Goal: Submit feedback/report problem: Provide input to the site owners about the experience or issues

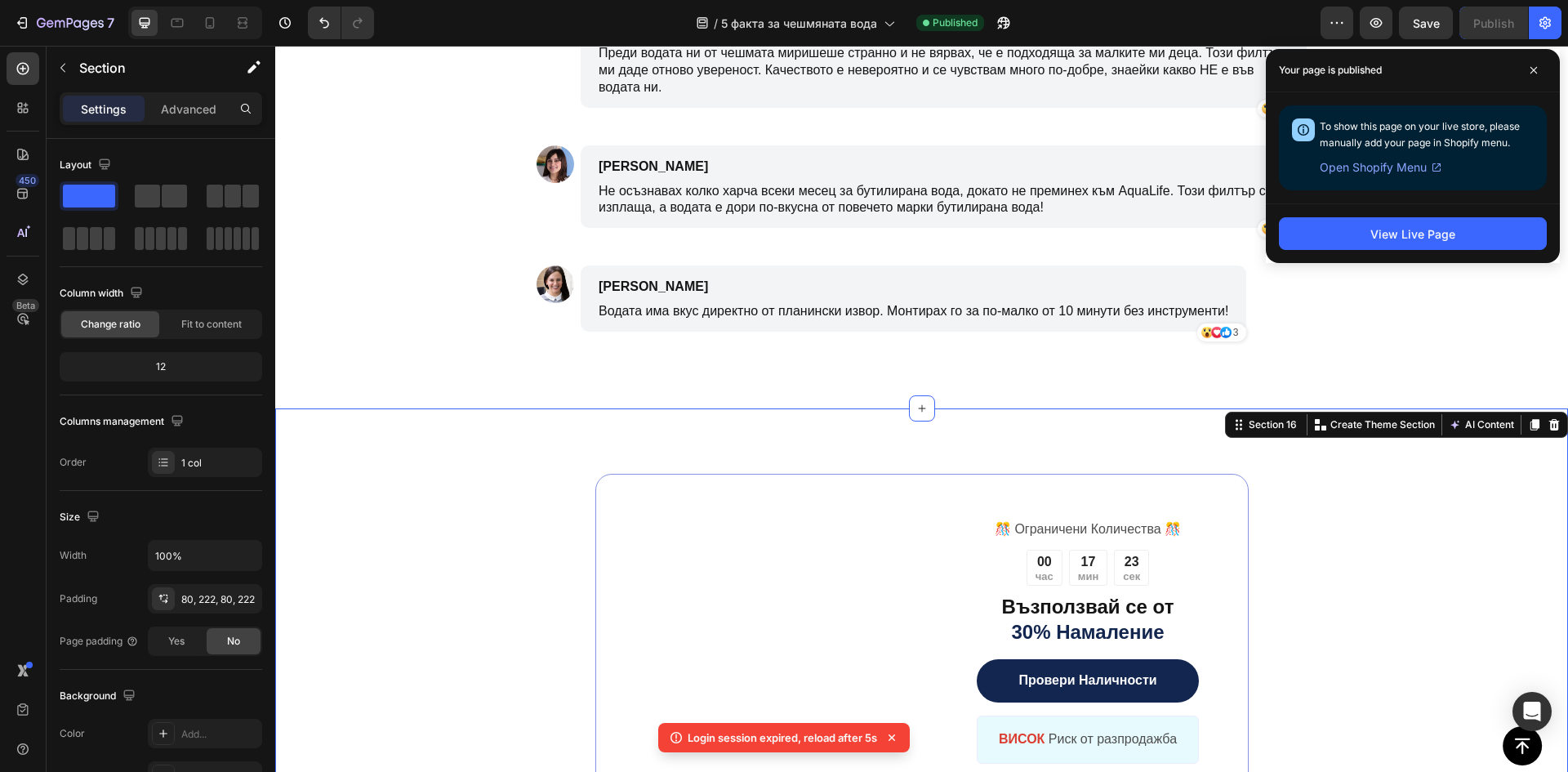
scroll to position [317, 0]
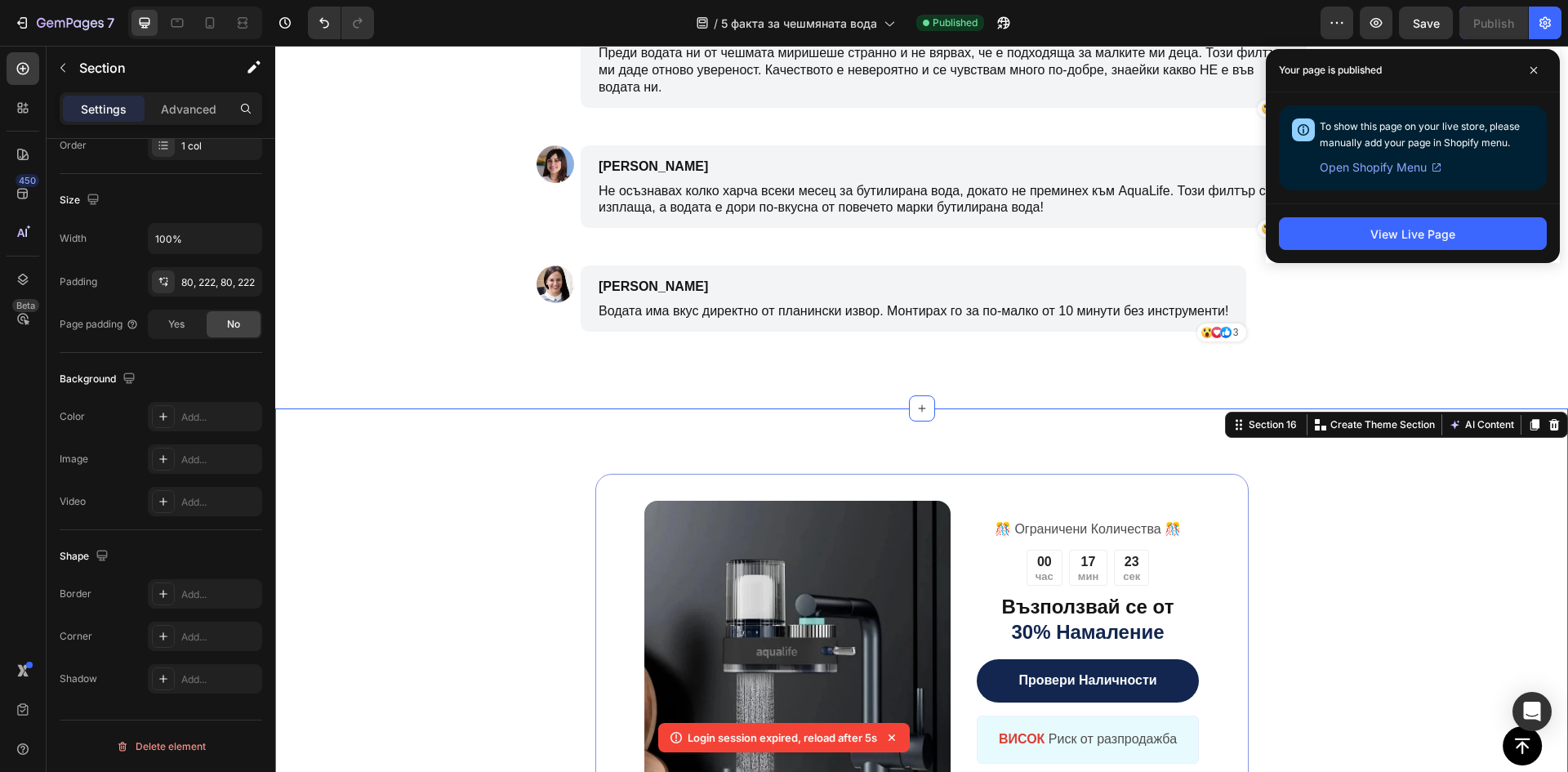
click at [1533, 72] on icon at bounding box center [1533, 70] width 8 height 8
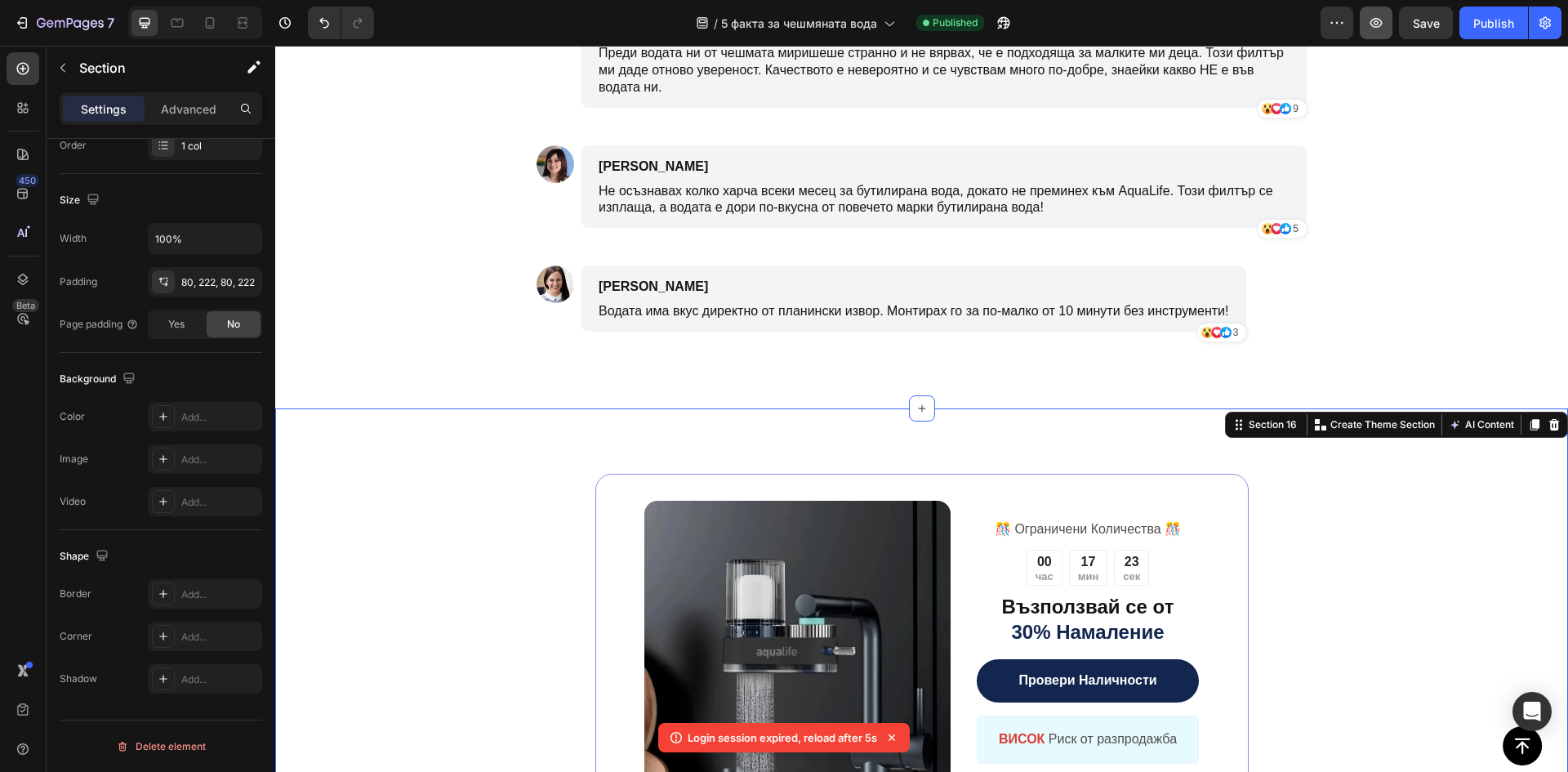
click at [1374, 28] on icon "button" at bounding box center [1376, 23] width 16 height 17
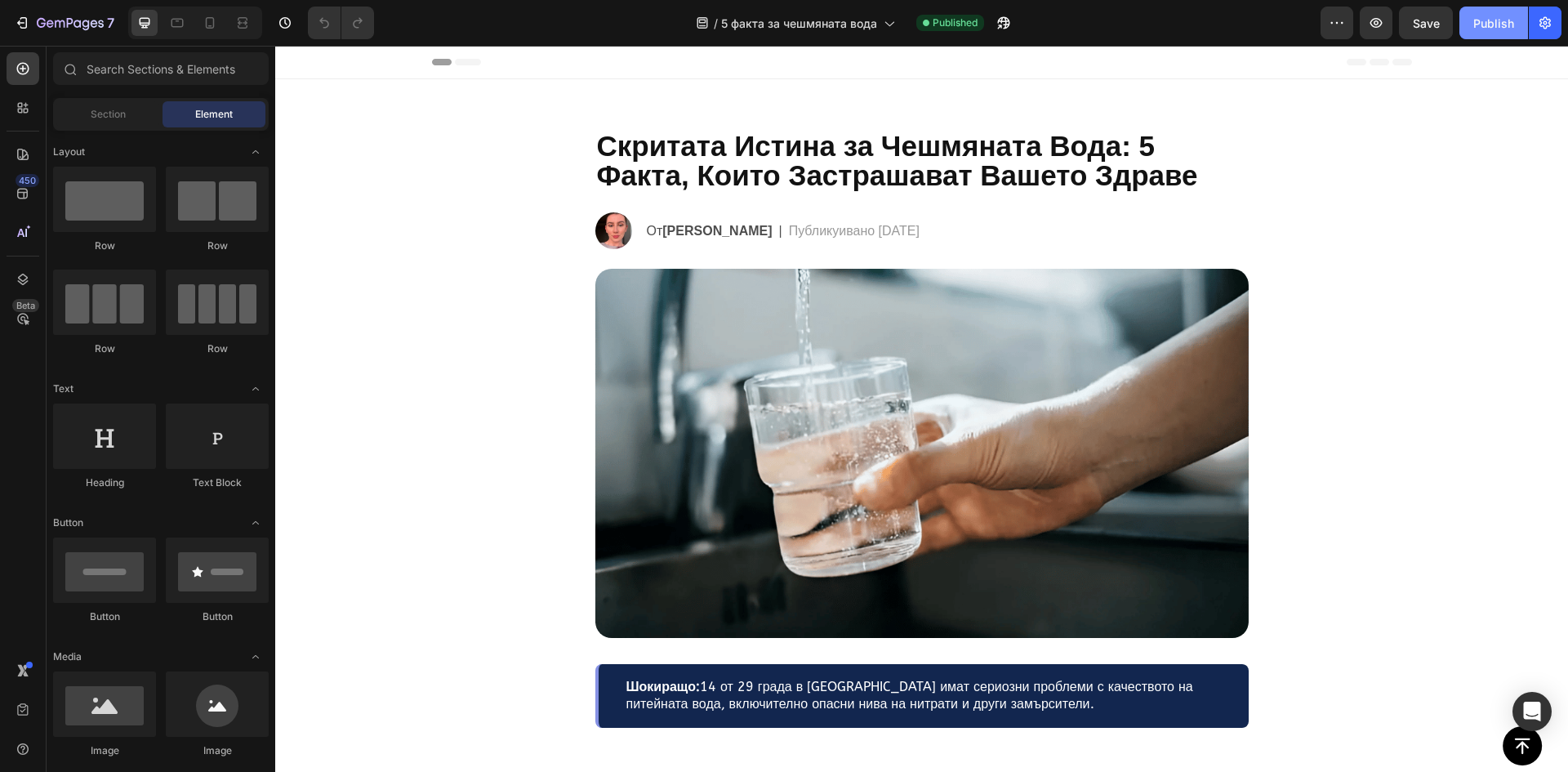
click at [1496, 25] on div "Publish" at bounding box center [1493, 23] width 41 height 17
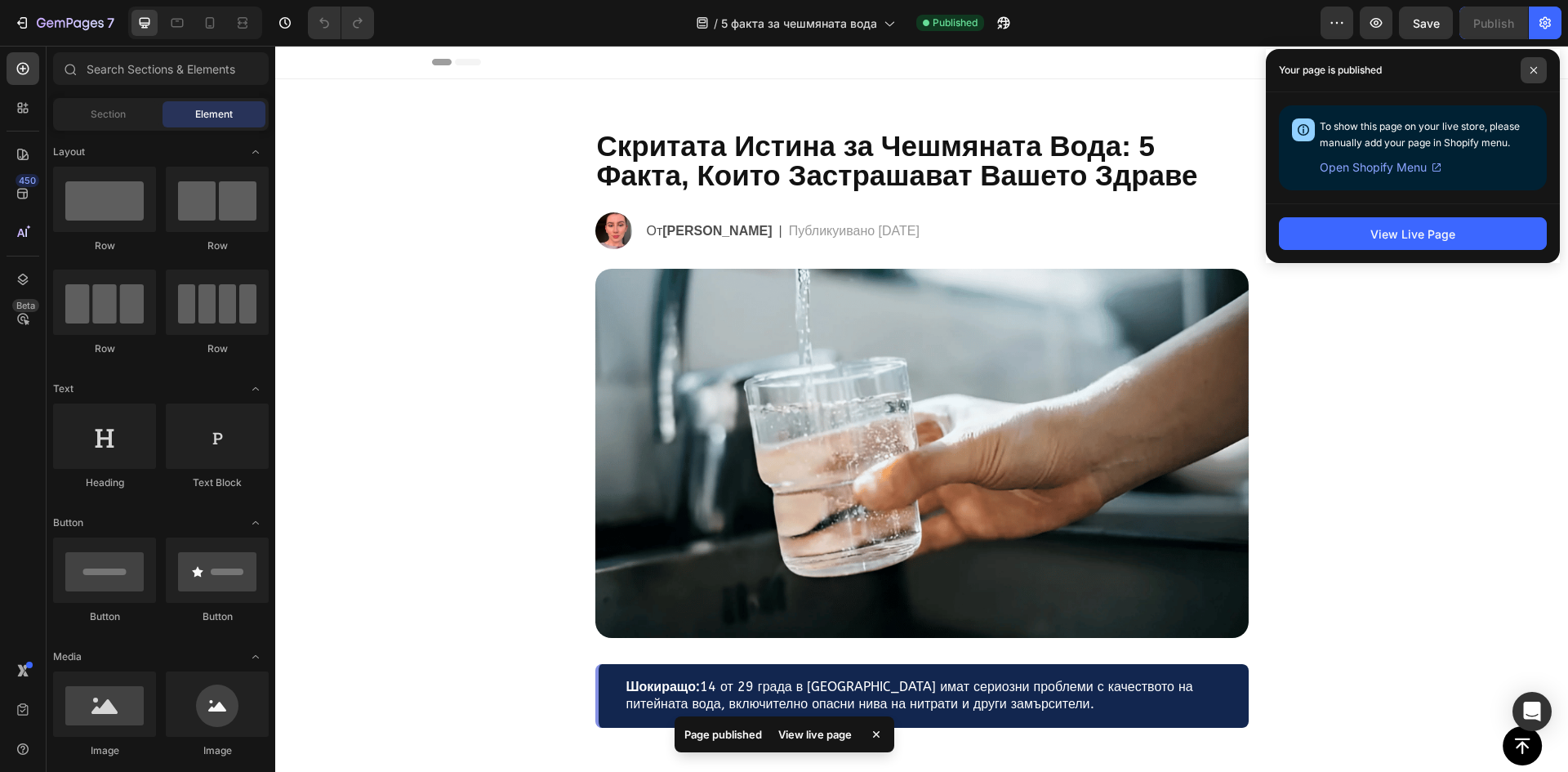
click at [1538, 69] on span at bounding box center [1533, 70] width 27 height 27
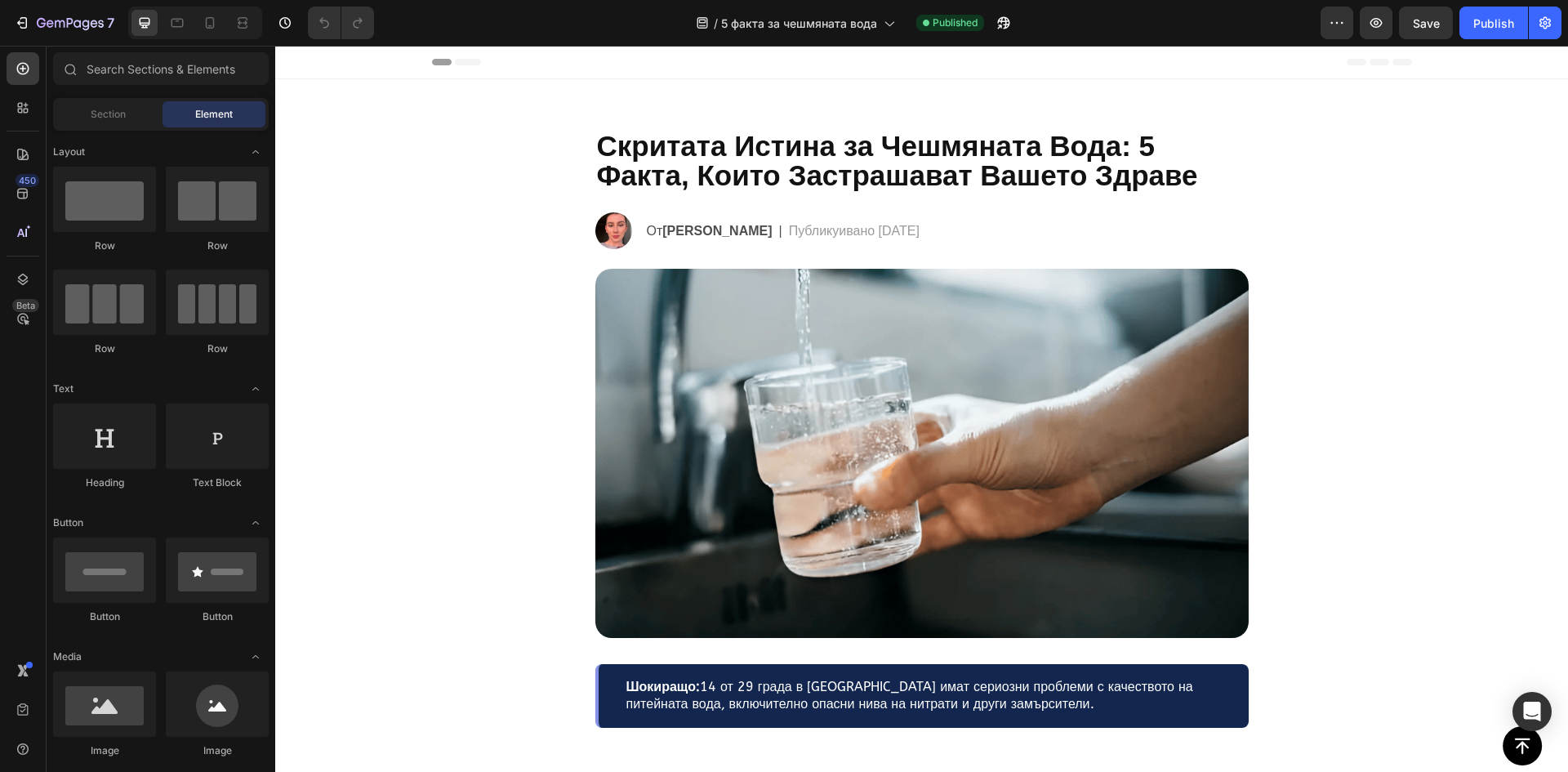
click at [1381, 28] on icon "button" at bounding box center [1376, 23] width 16 height 17
click at [1545, 14] on button "button" at bounding box center [1545, 23] width 33 height 33
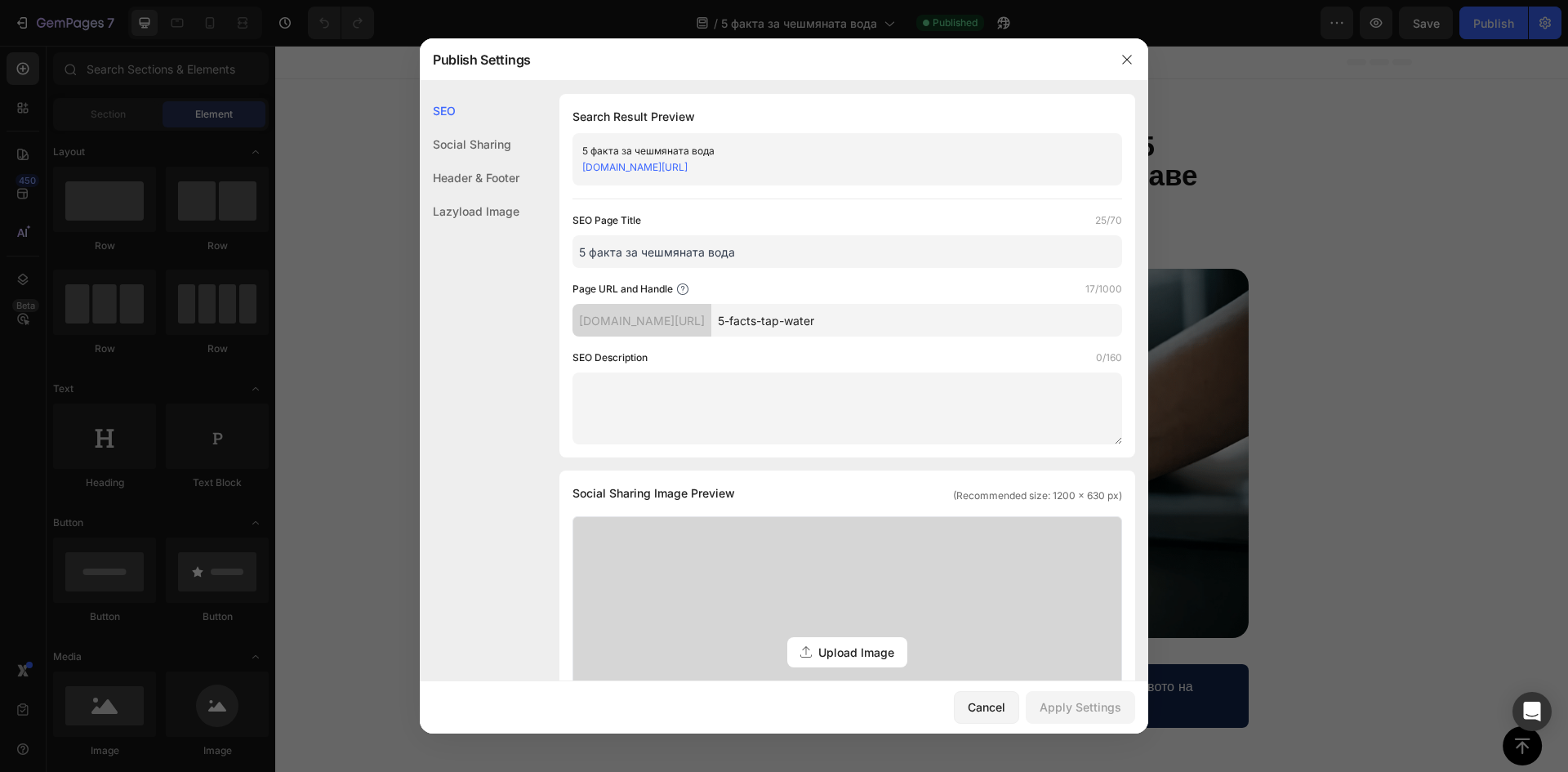
click at [680, 169] on link "[DOMAIN_NAME][URL]" at bounding box center [634, 167] width 105 height 12
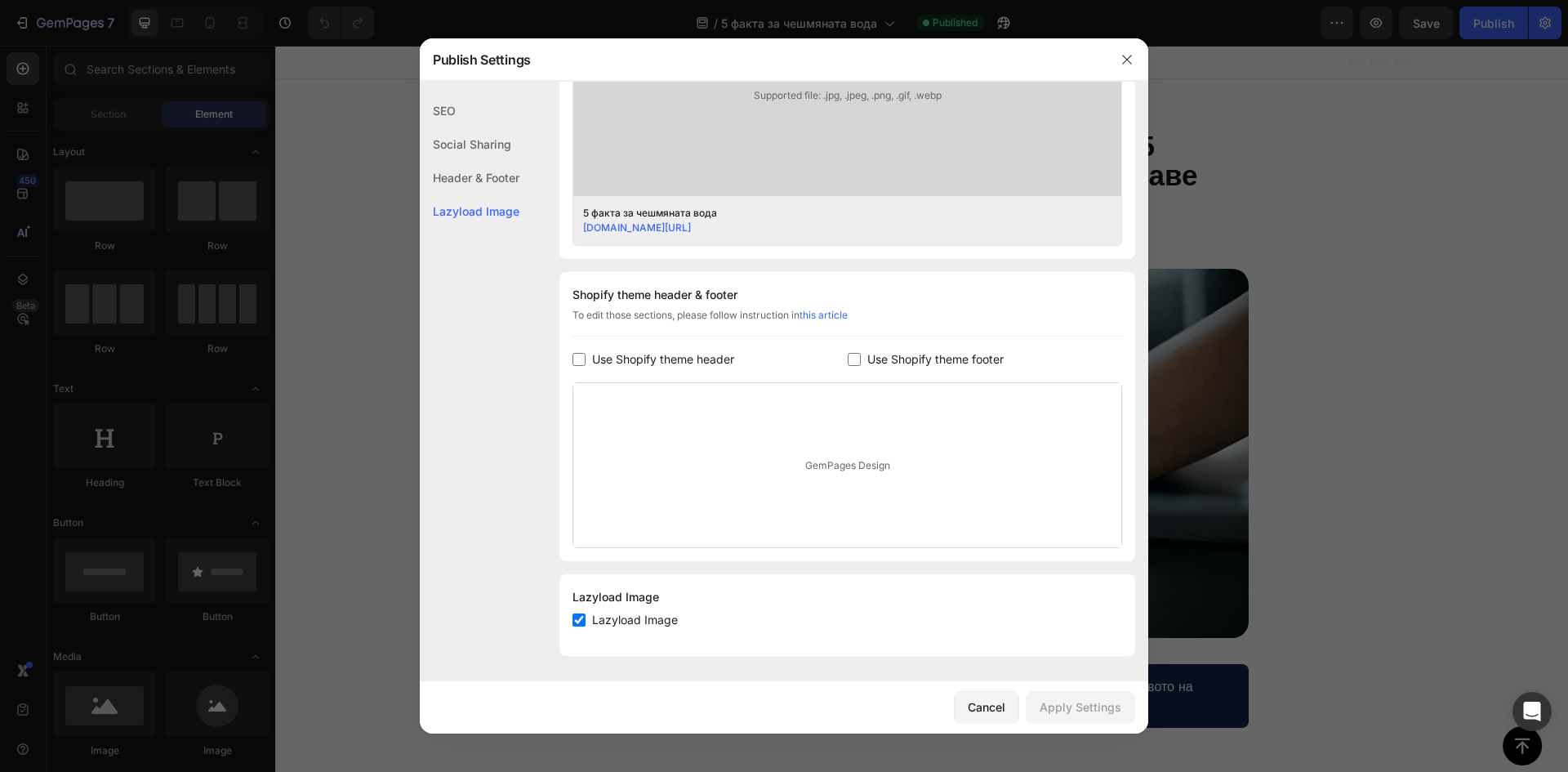
scroll to position [591, 0]
click at [1354, 333] on div at bounding box center [784, 386] width 1568 height 772
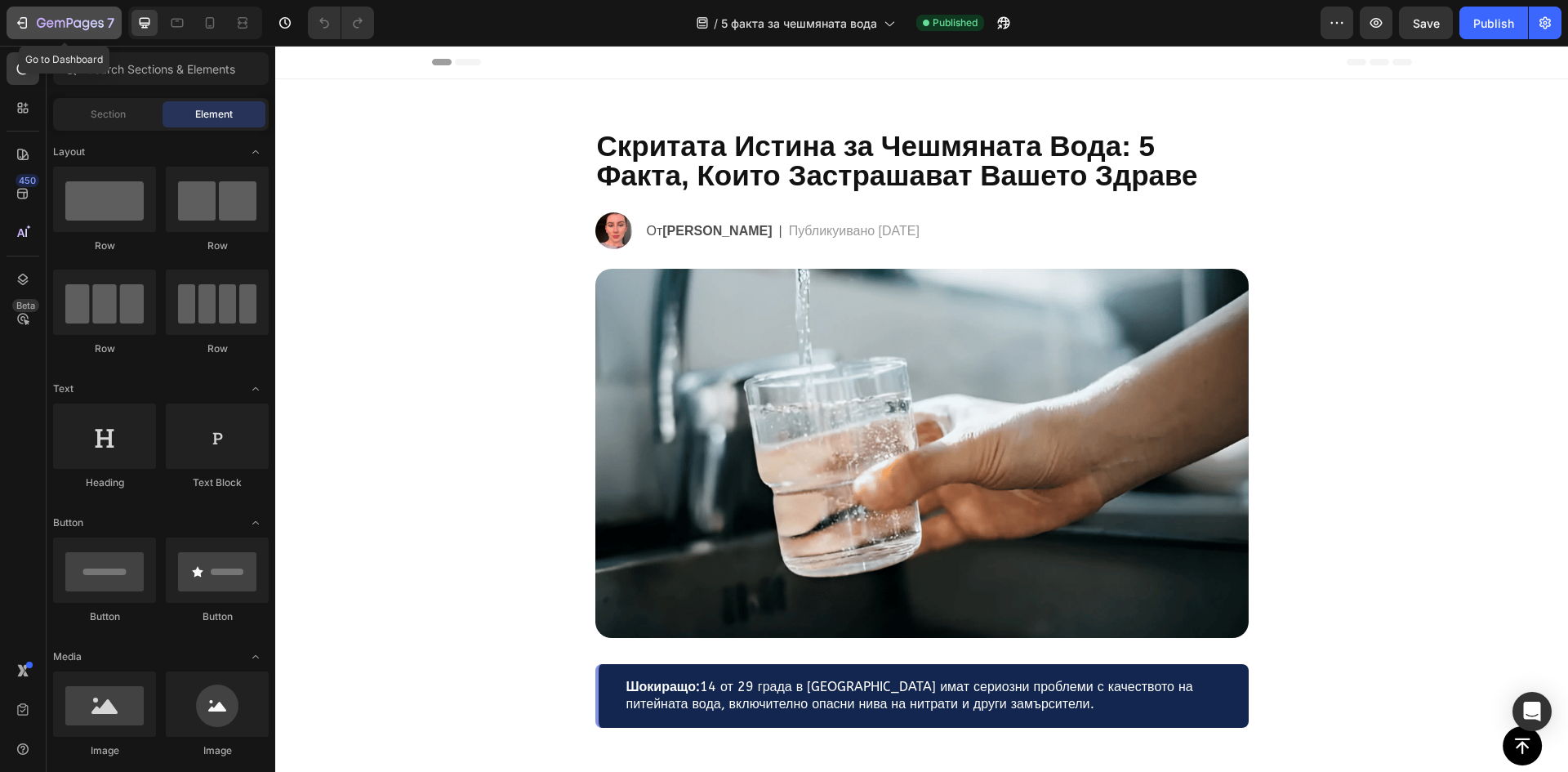
click at [28, 30] on icon "button" at bounding box center [22, 23] width 16 height 17
click at [1477, 22] on div "Publish" at bounding box center [1493, 23] width 41 height 17
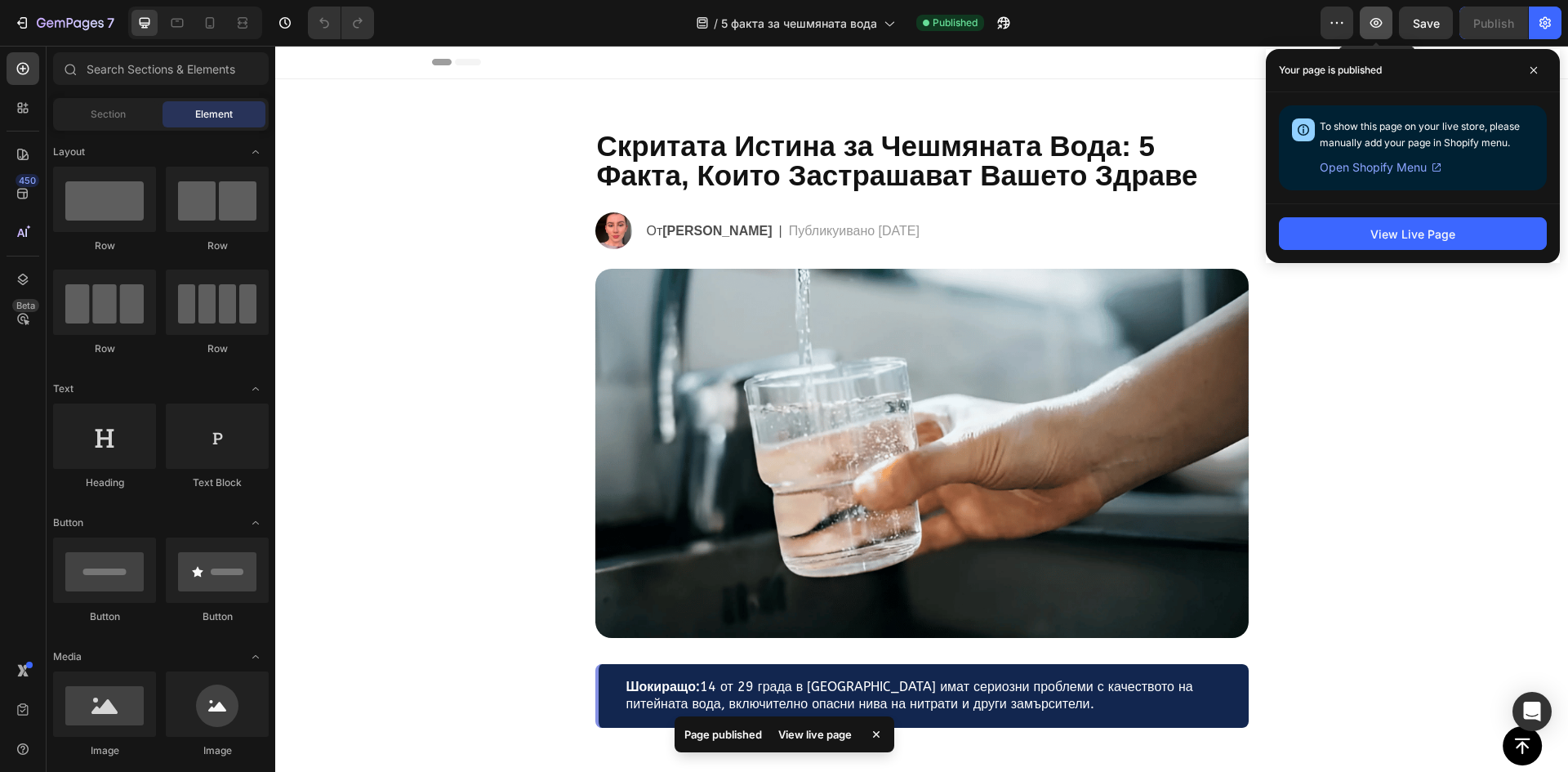
click at [1376, 18] on icon "button" at bounding box center [1376, 23] width 12 height 10
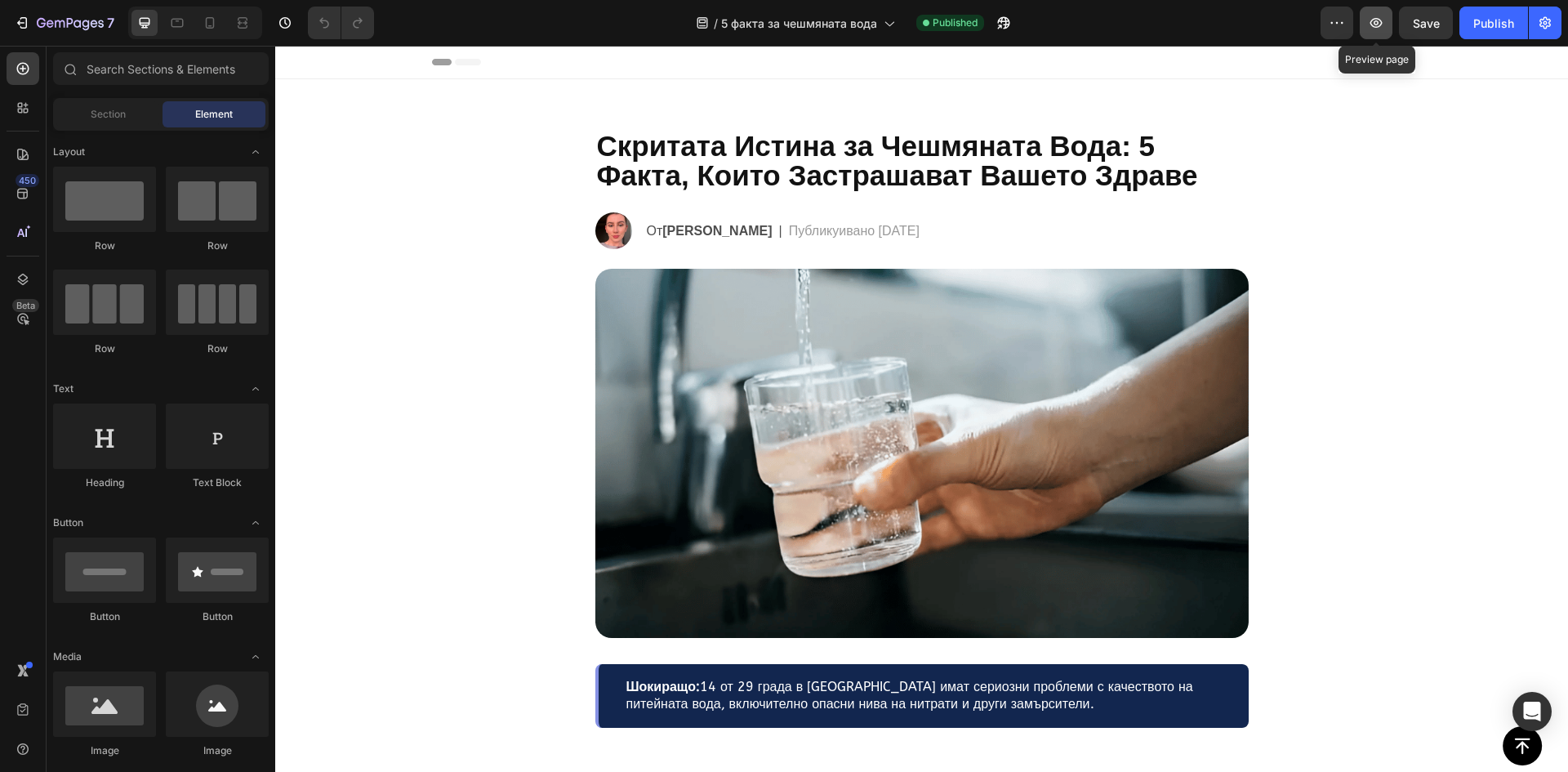
click at [1380, 20] on icon "button" at bounding box center [1376, 23] width 12 height 10
click at [1372, 23] on icon "button" at bounding box center [1376, 23] width 16 height 17
click at [1530, 713] on icon "Open Intercom Messenger" at bounding box center [1529, 709] width 27 height 27
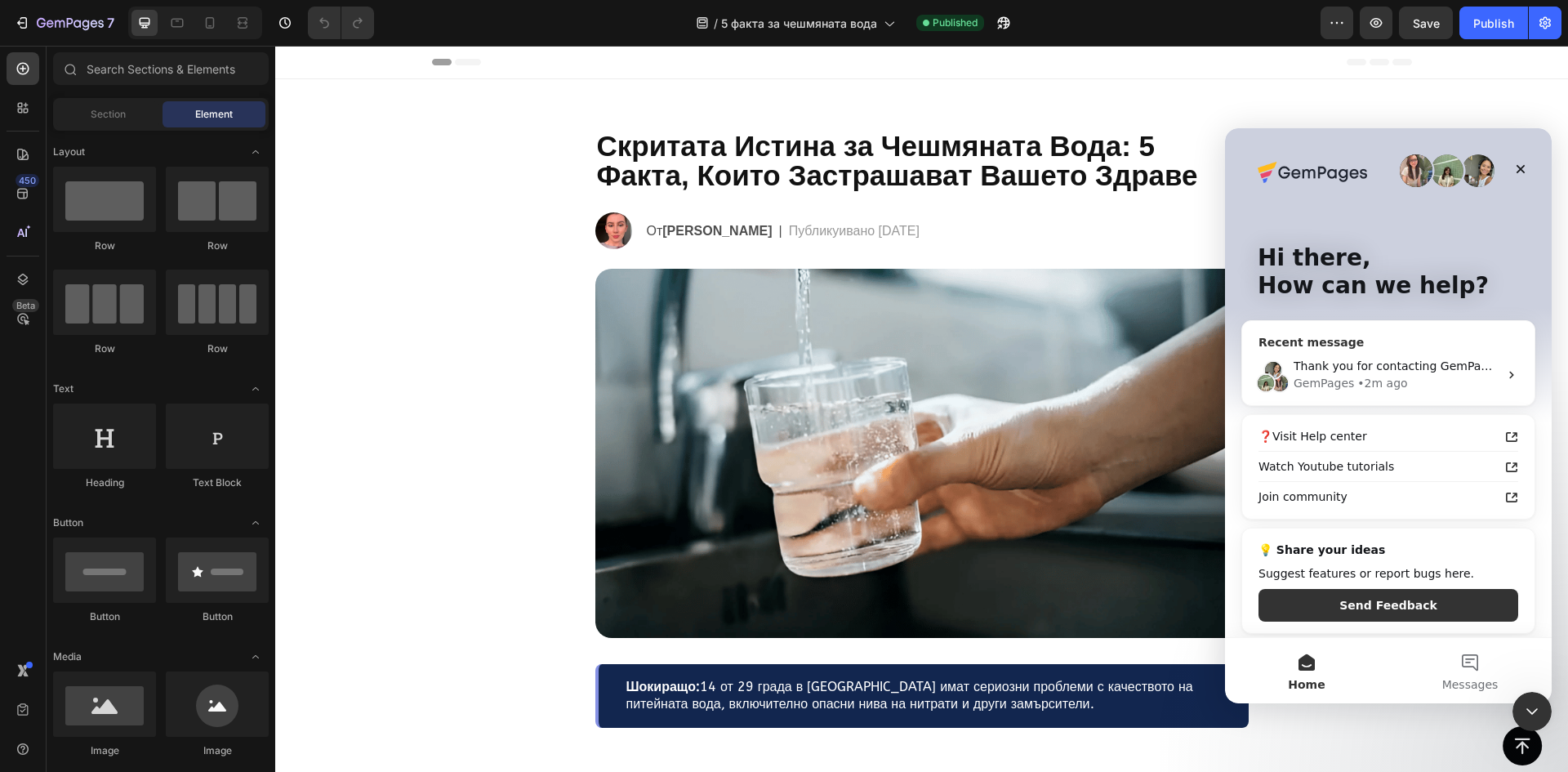
click at [1442, 351] on div "Thank you for contacting GemPages Support! 👋 ​ Our support team will assist you…" at bounding box center [1387, 375] width 292 height 61
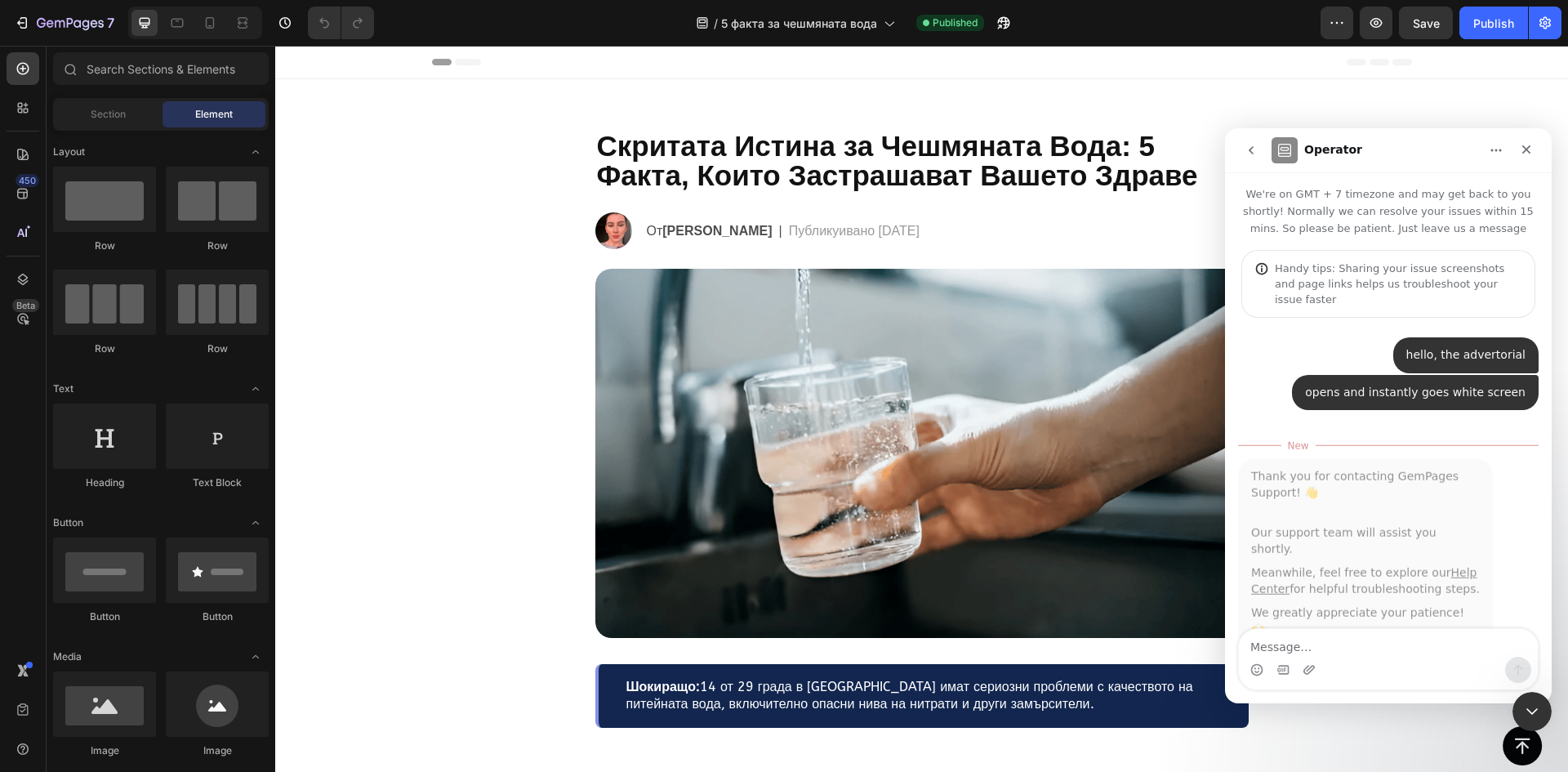
scroll to position [3, 0]
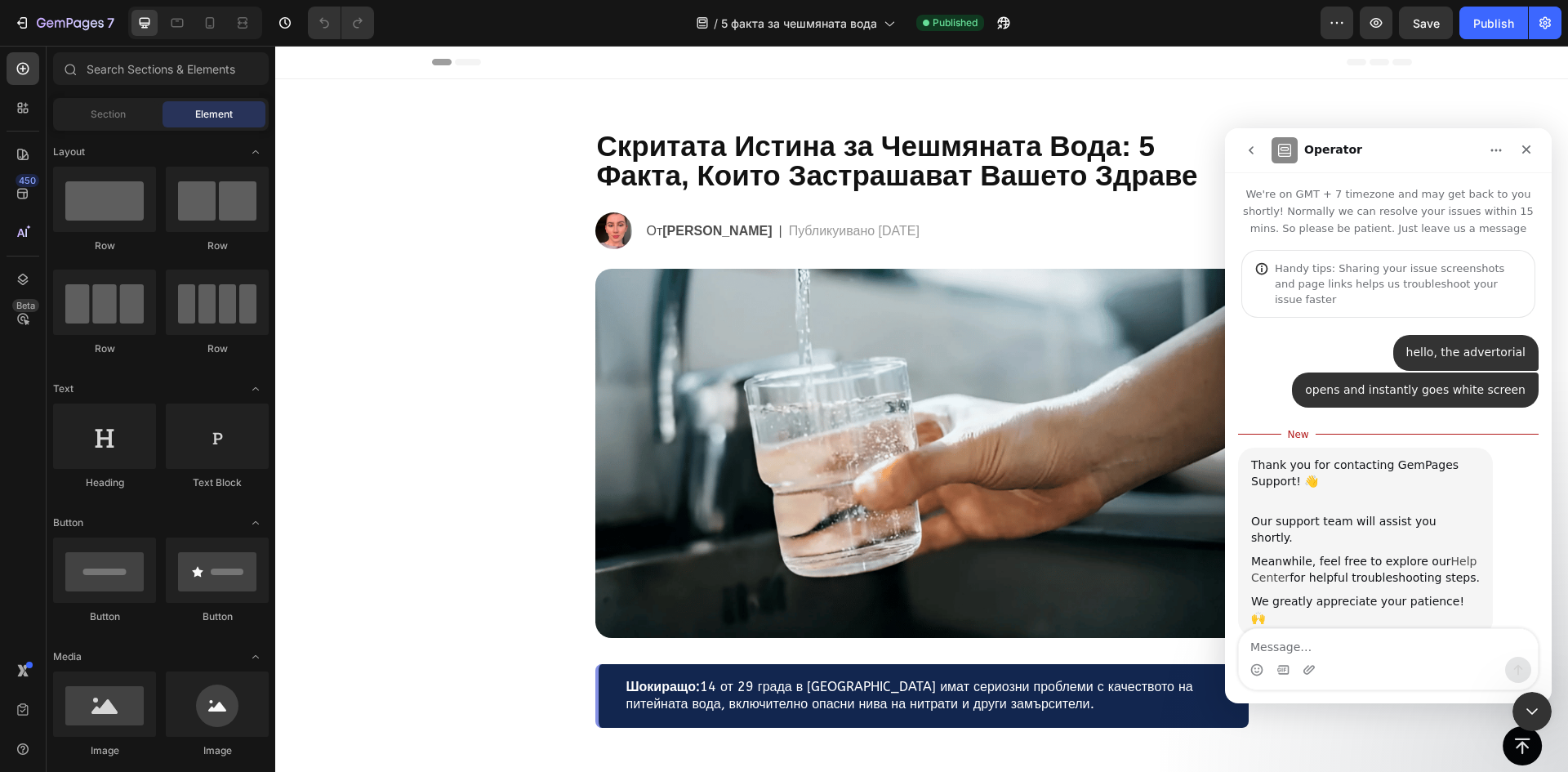
click at [1277, 555] on link "Help Center" at bounding box center [1364, 569] width 225 height 29
click at [26, 17] on icon "button" at bounding box center [22, 23] width 16 height 17
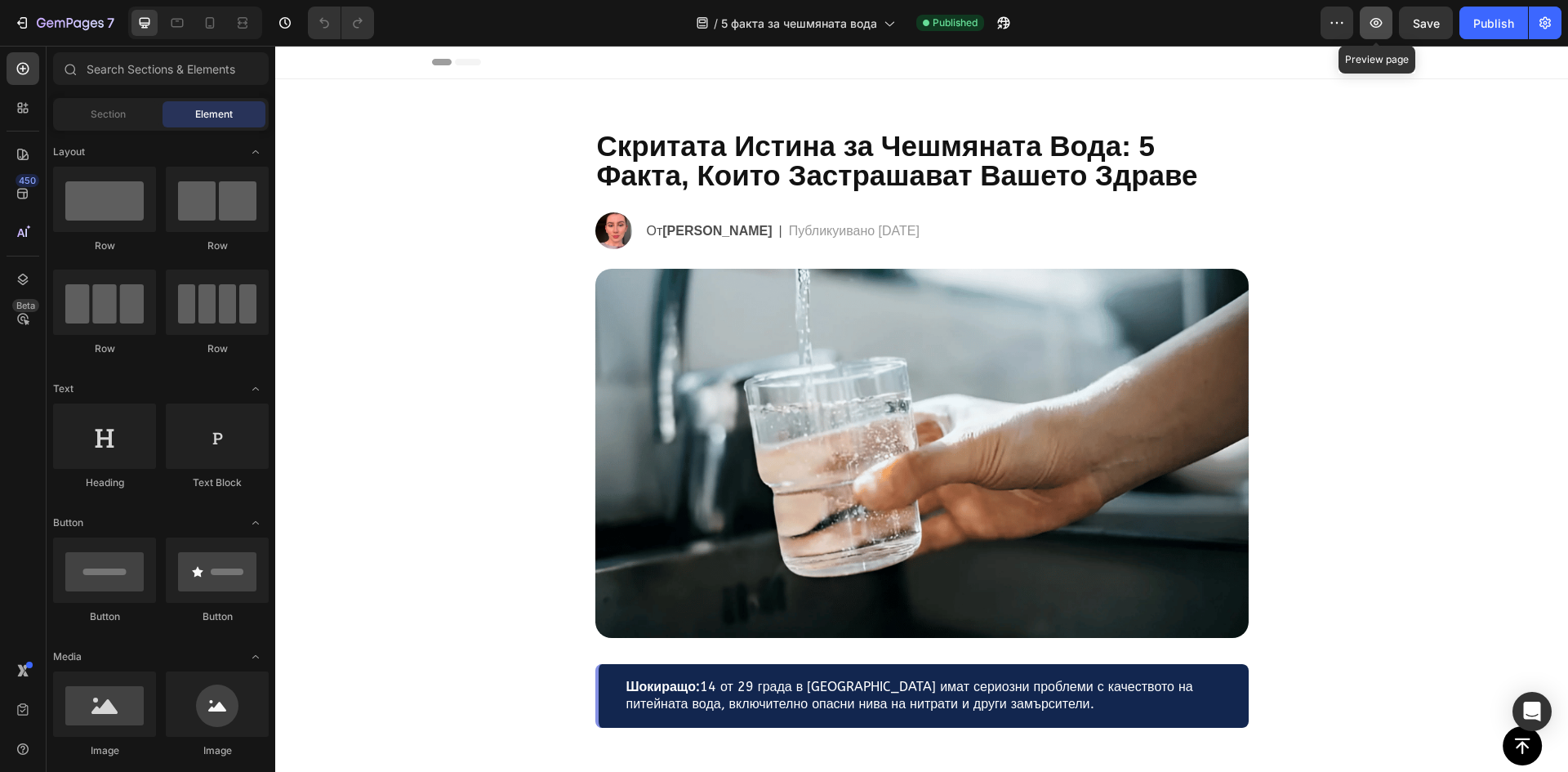
click at [1388, 32] on button "button" at bounding box center [1376, 23] width 33 height 33
click at [1335, 21] on icon "button" at bounding box center [1336, 23] width 16 height 17
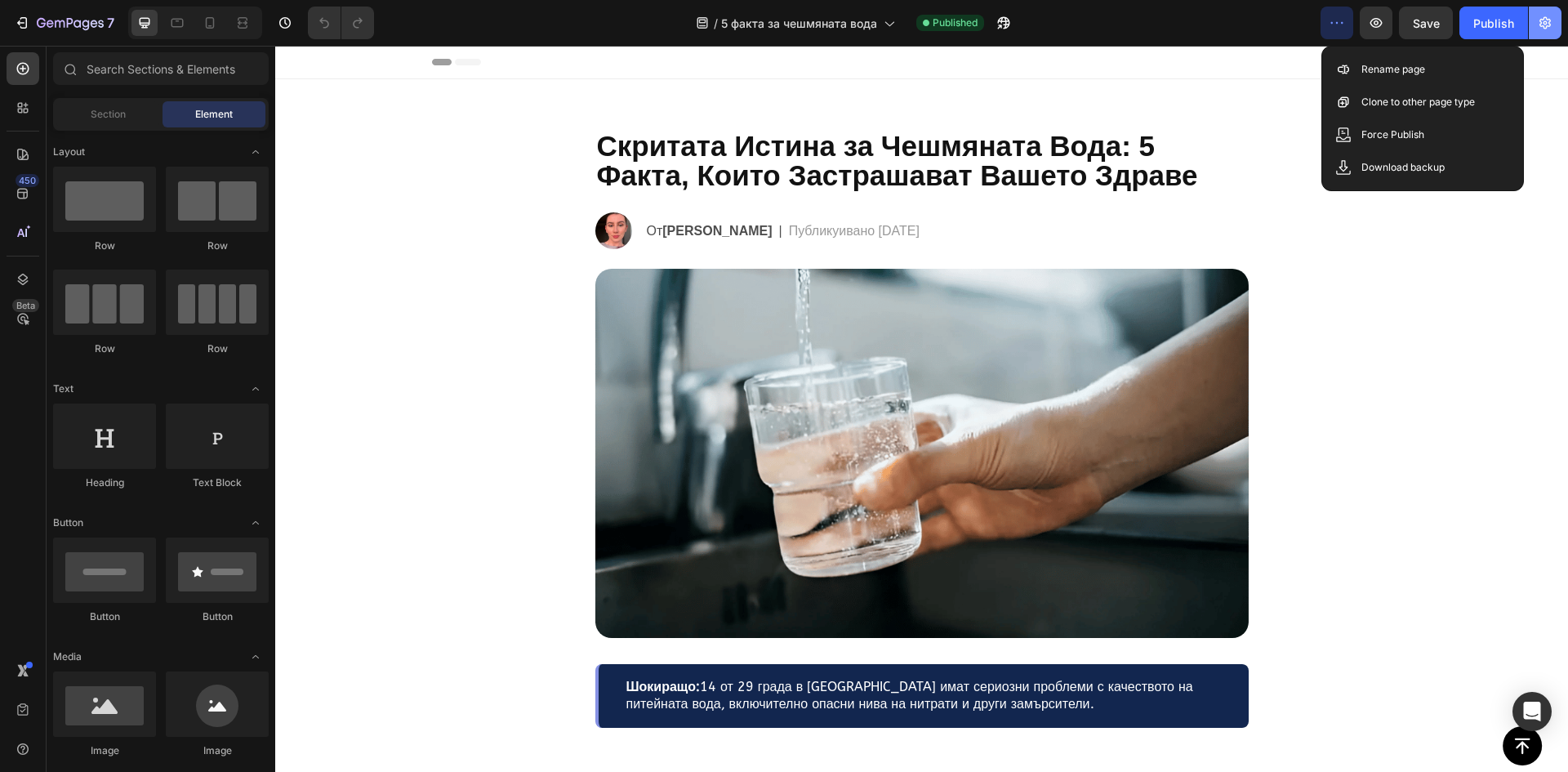
click at [1539, 16] on icon "button" at bounding box center [1545, 23] width 16 height 17
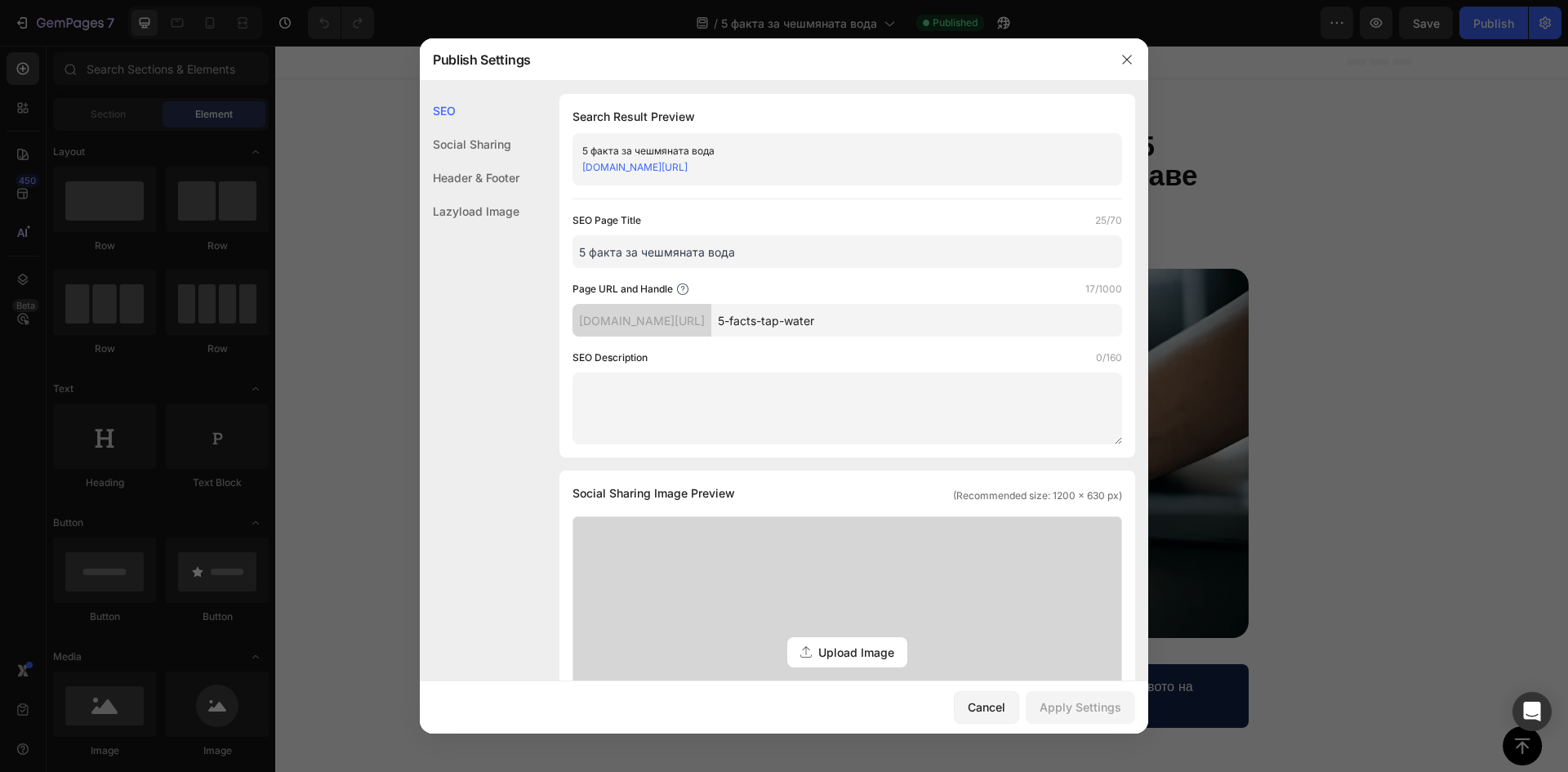
click at [803, 323] on input "5-facts-tap-water" at bounding box center [916, 320] width 411 height 33
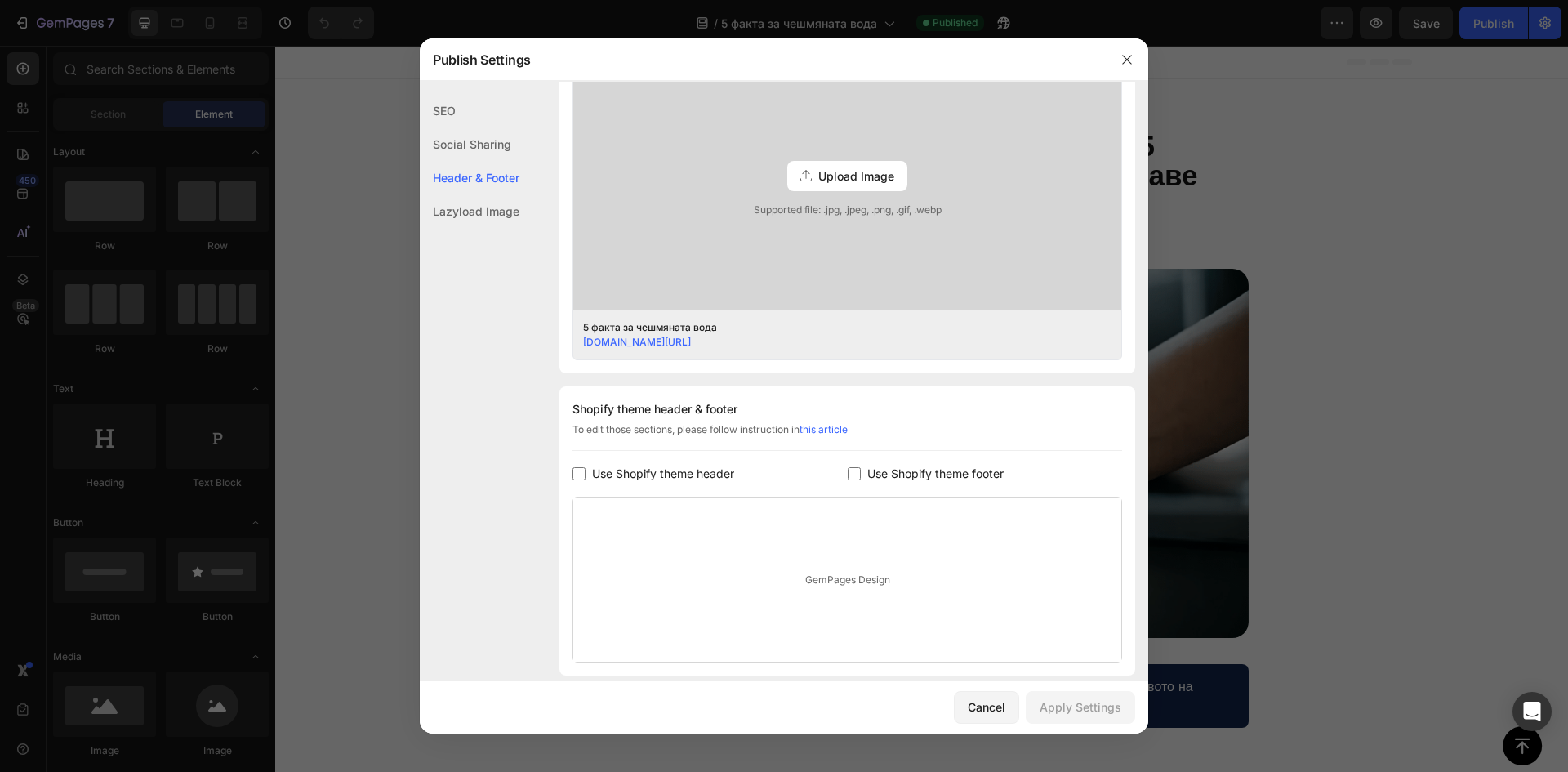
scroll to position [491, 0]
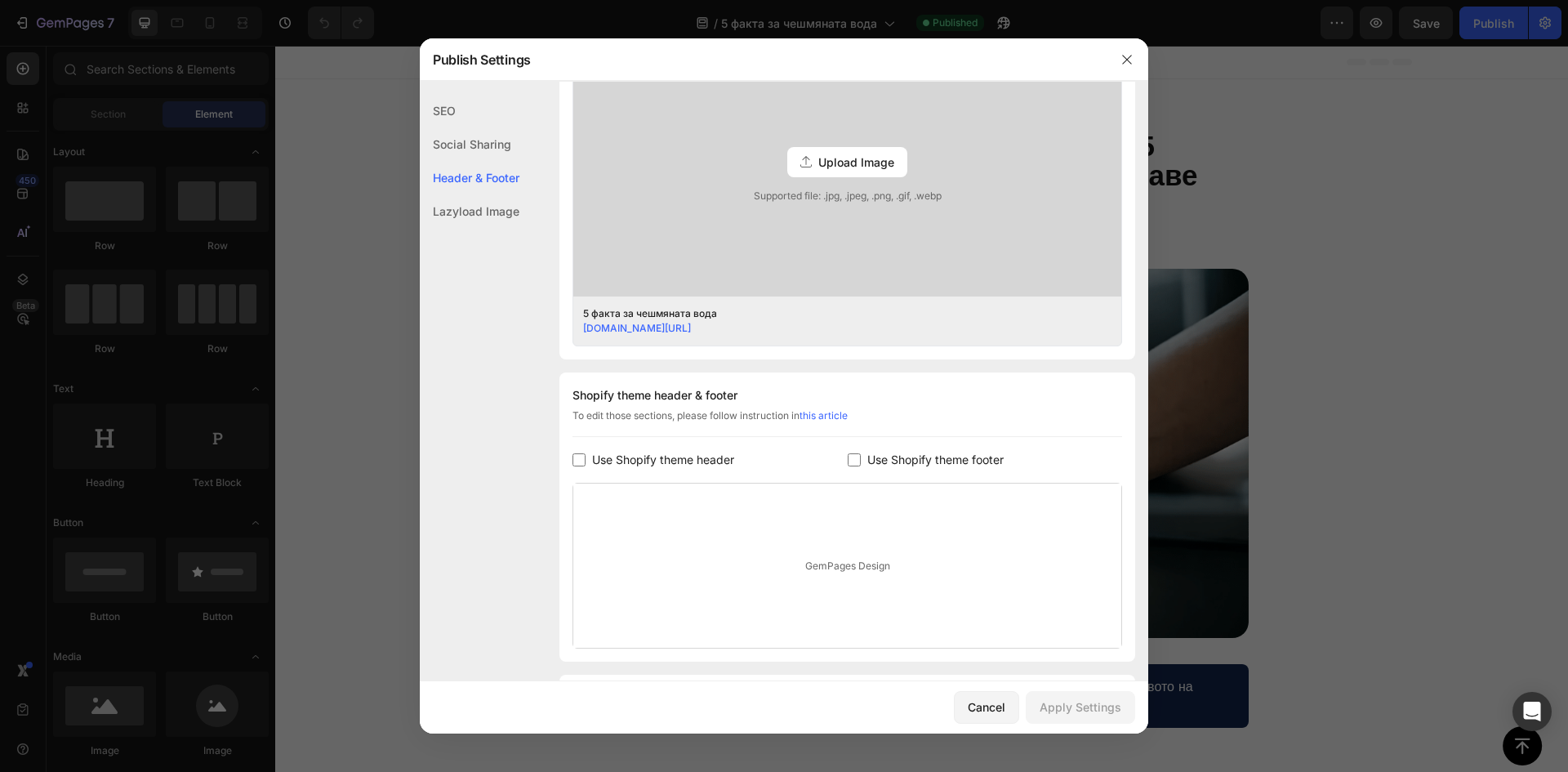
click at [691, 326] on link "[DOMAIN_NAME][URL]" at bounding box center [637, 327] width 108 height 12
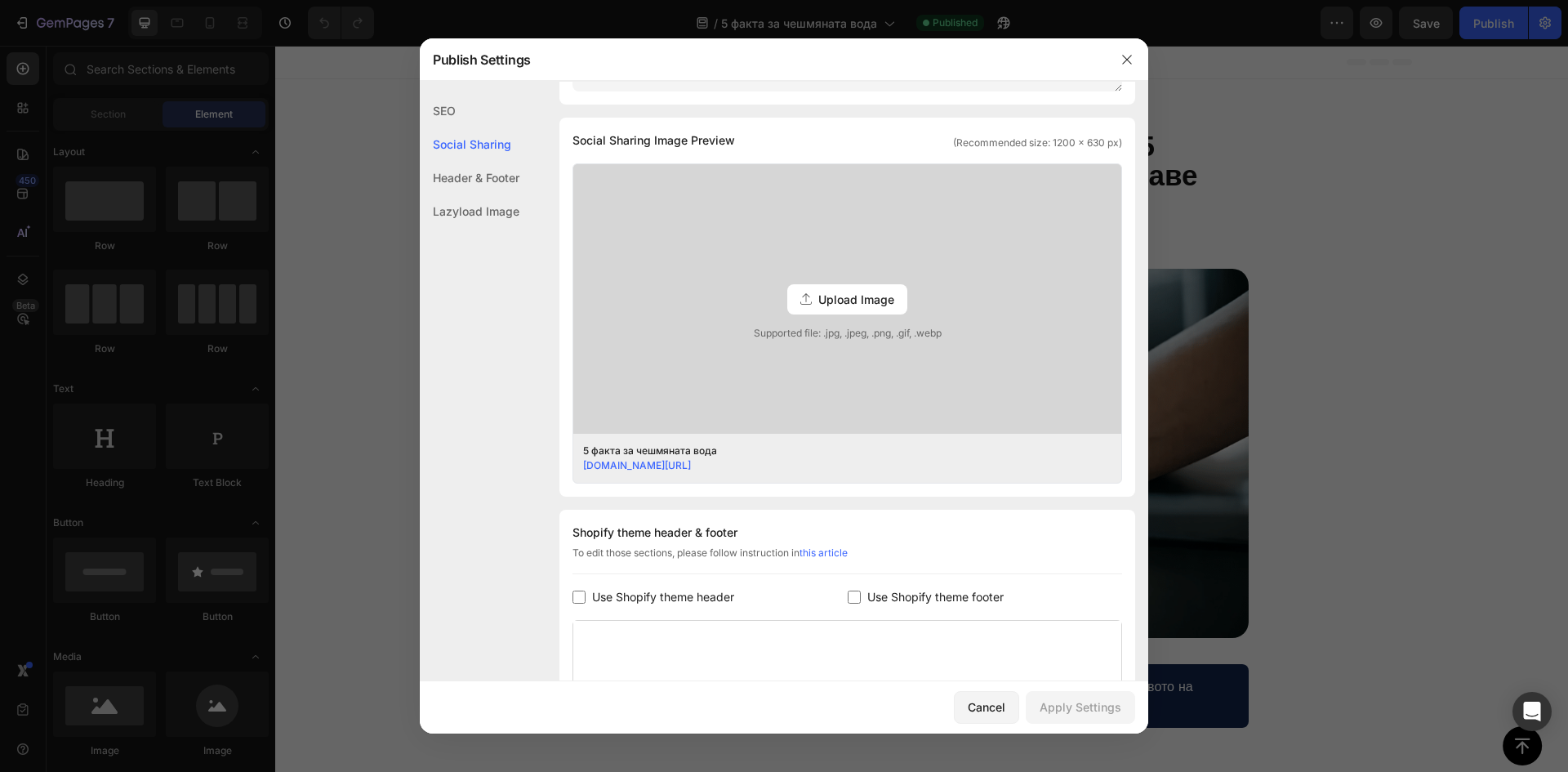
scroll to position [0, 0]
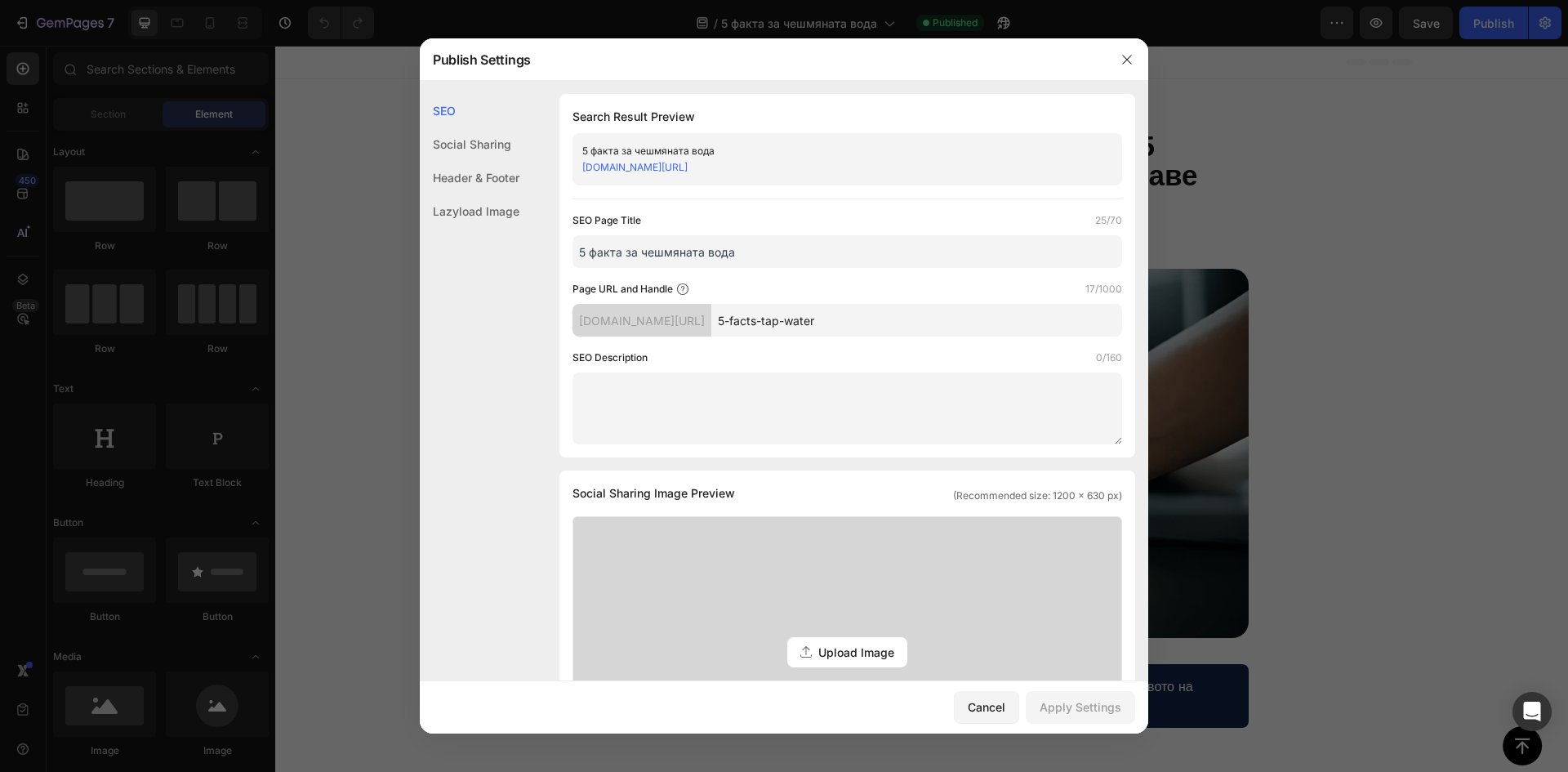
click at [471, 161] on div "Social Sharing" at bounding box center [469, 178] width 100 height 34
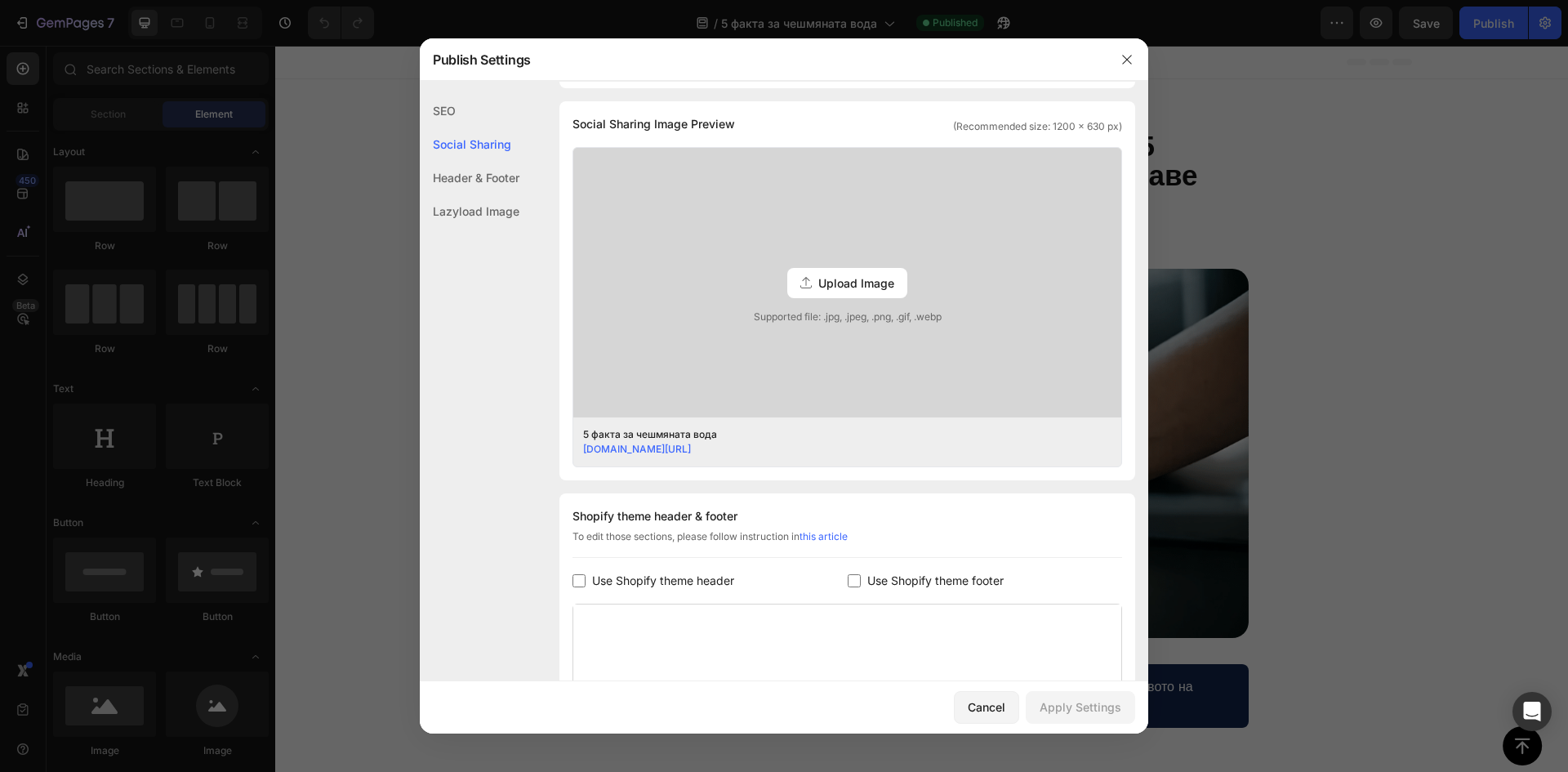
scroll to position [373, 0]
click at [1453, 429] on div at bounding box center [784, 386] width 1568 height 772
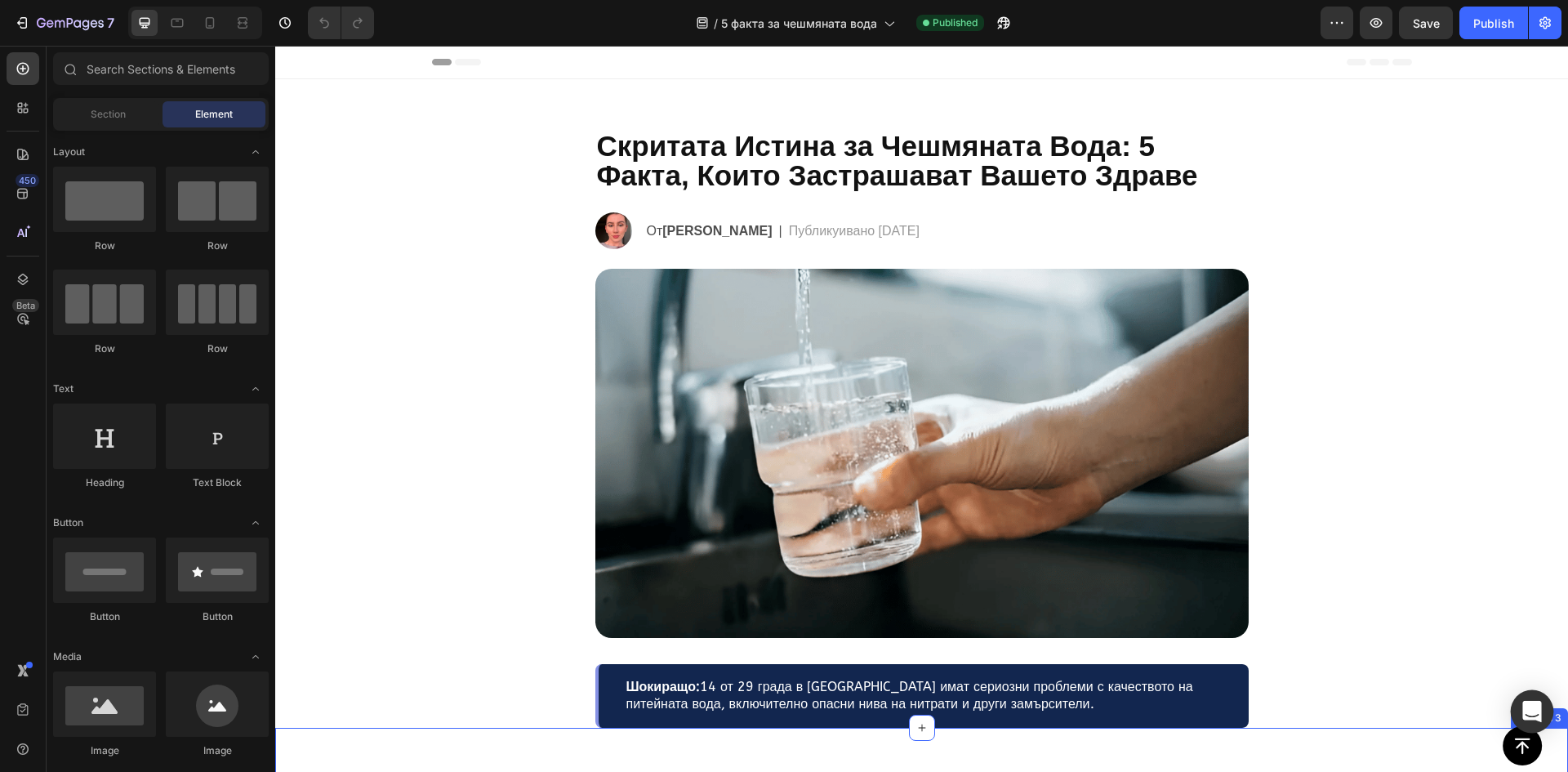
click at [1538, 716] on icon "Open Intercom Messenger" at bounding box center [1531, 711] width 18 height 21
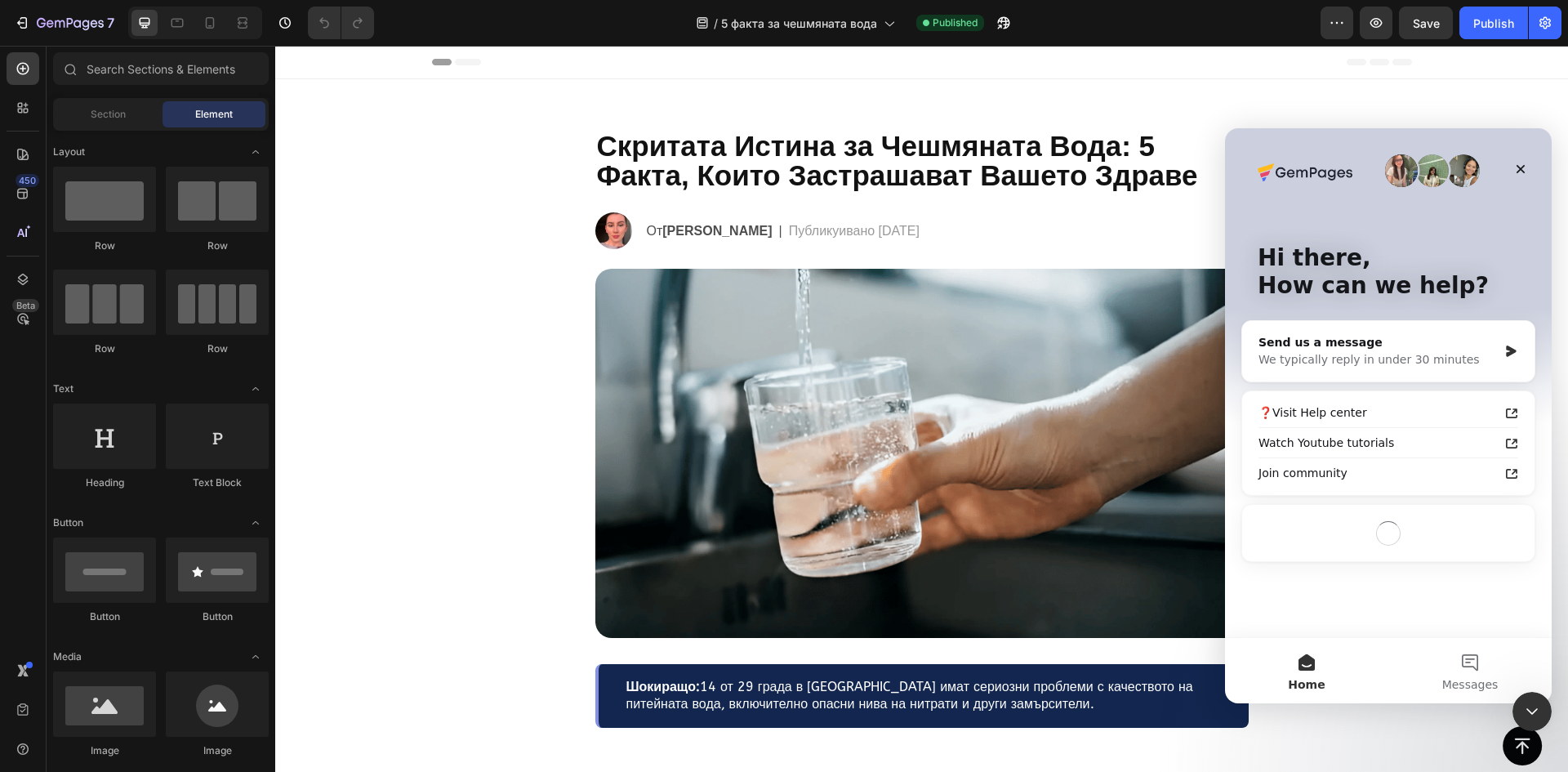
scroll to position [0, 0]
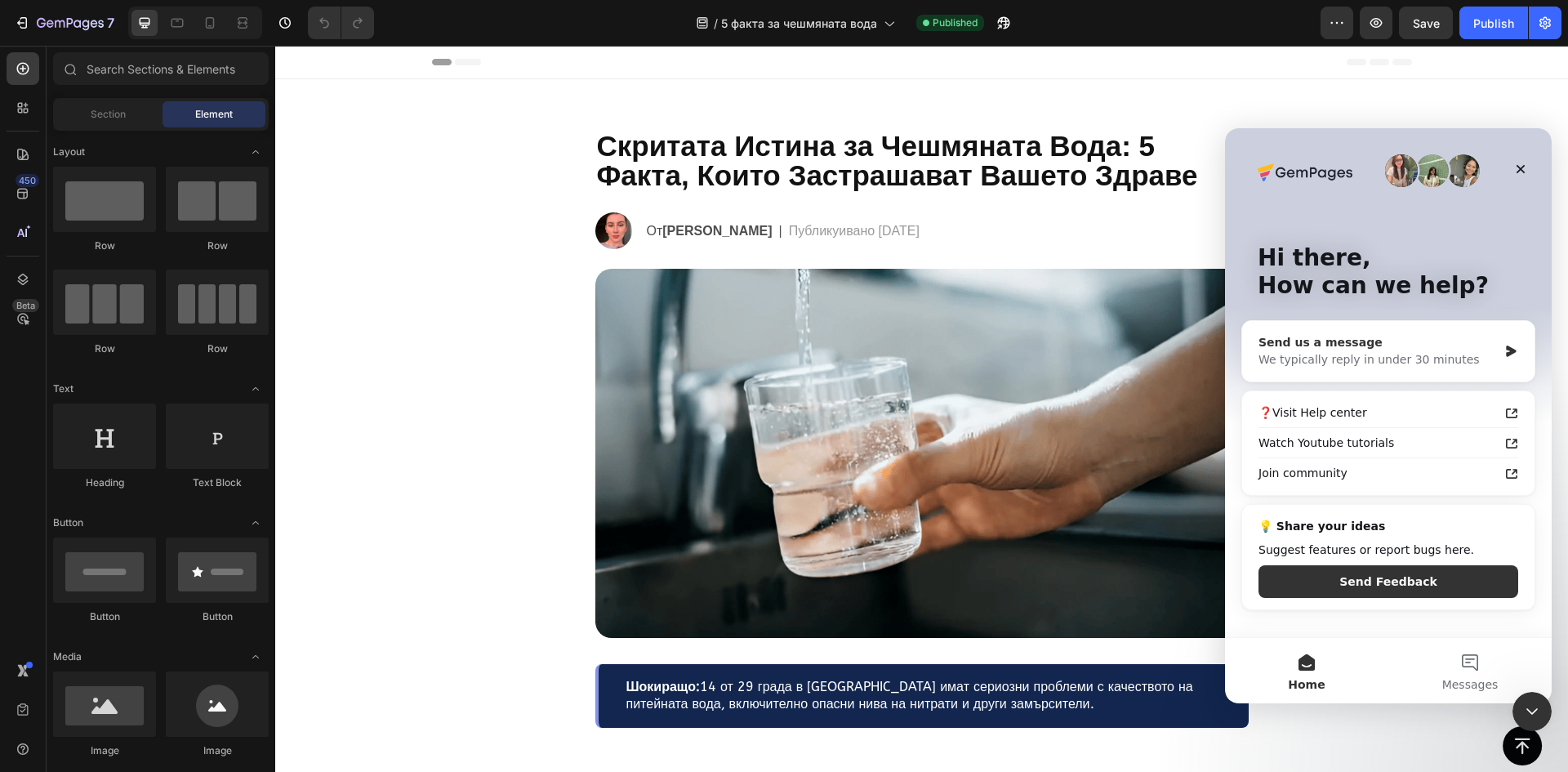
click at [1366, 343] on div "Send us a message" at bounding box center [1377, 342] width 239 height 17
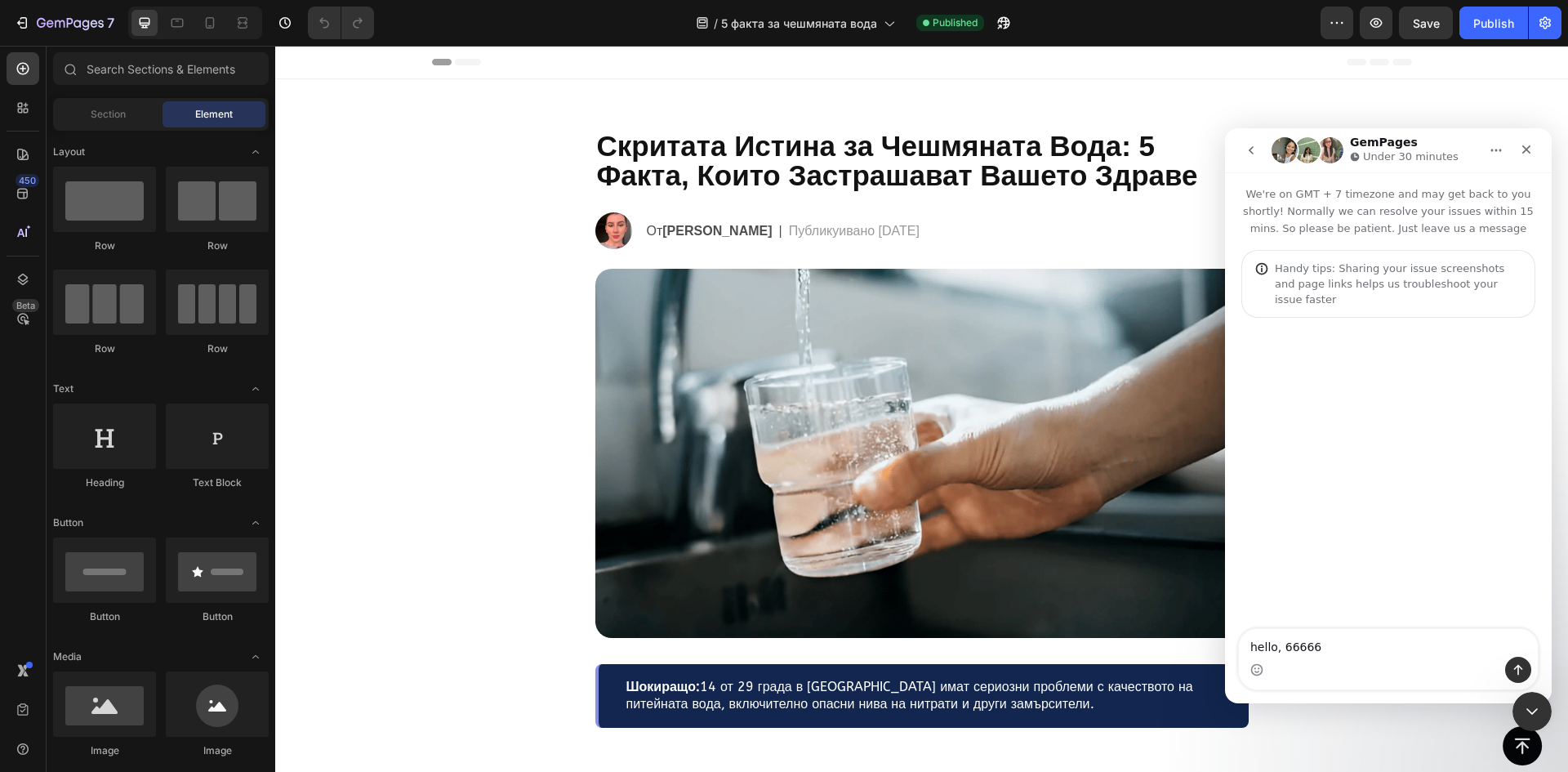
drag, startPoint x: 1313, startPoint y: 645, endPoint x: 1283, endPoint y: 645, distance: 30.0
click at [1283, 645] on textarea "hello, 66666" at bounding box center [1387, 643] width 299 height 28
type textarea "hello, the advertorial"
type textarea "go"
type textarea "opens and instantly goes white screen"
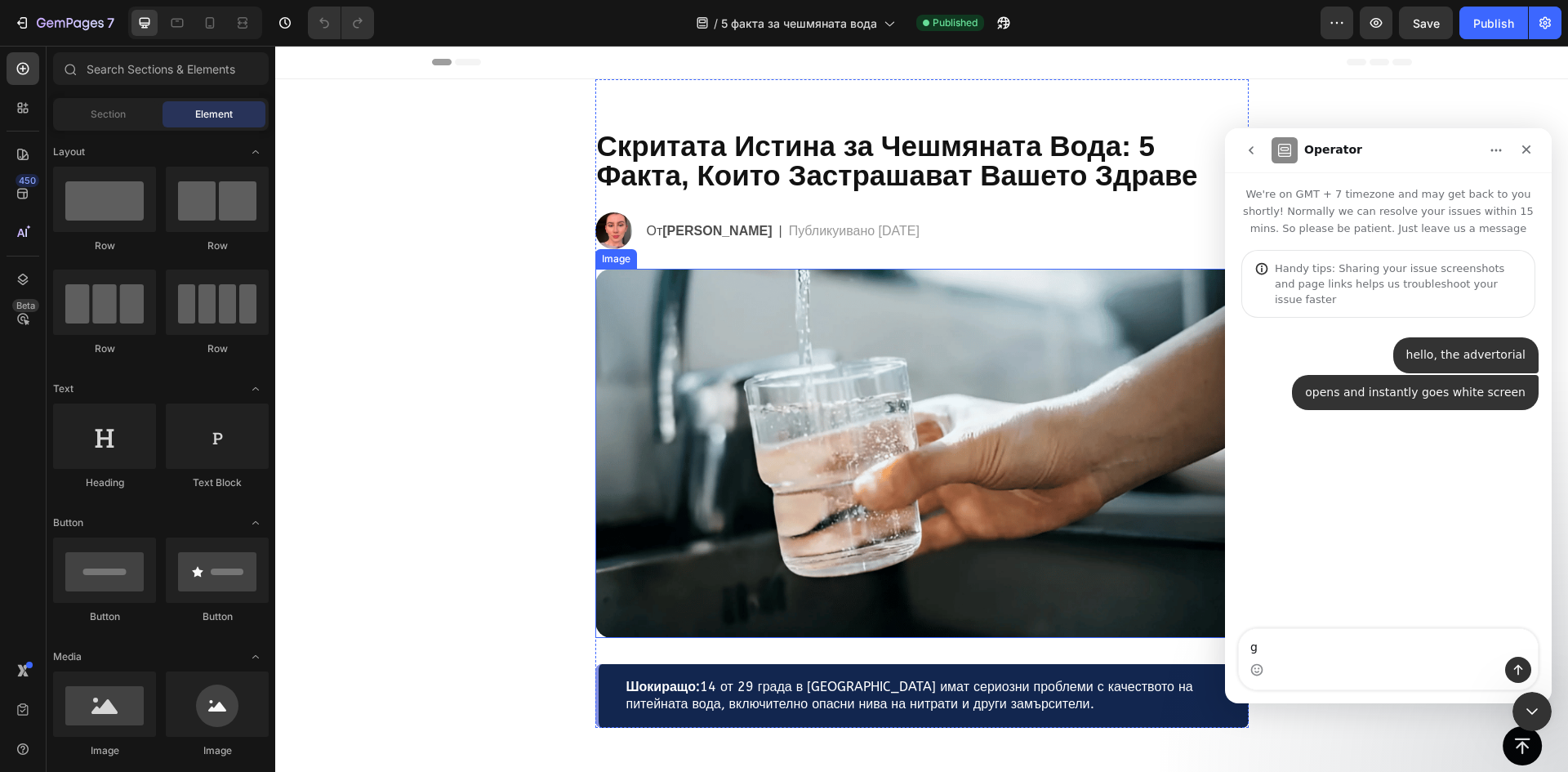
type textarea "g"
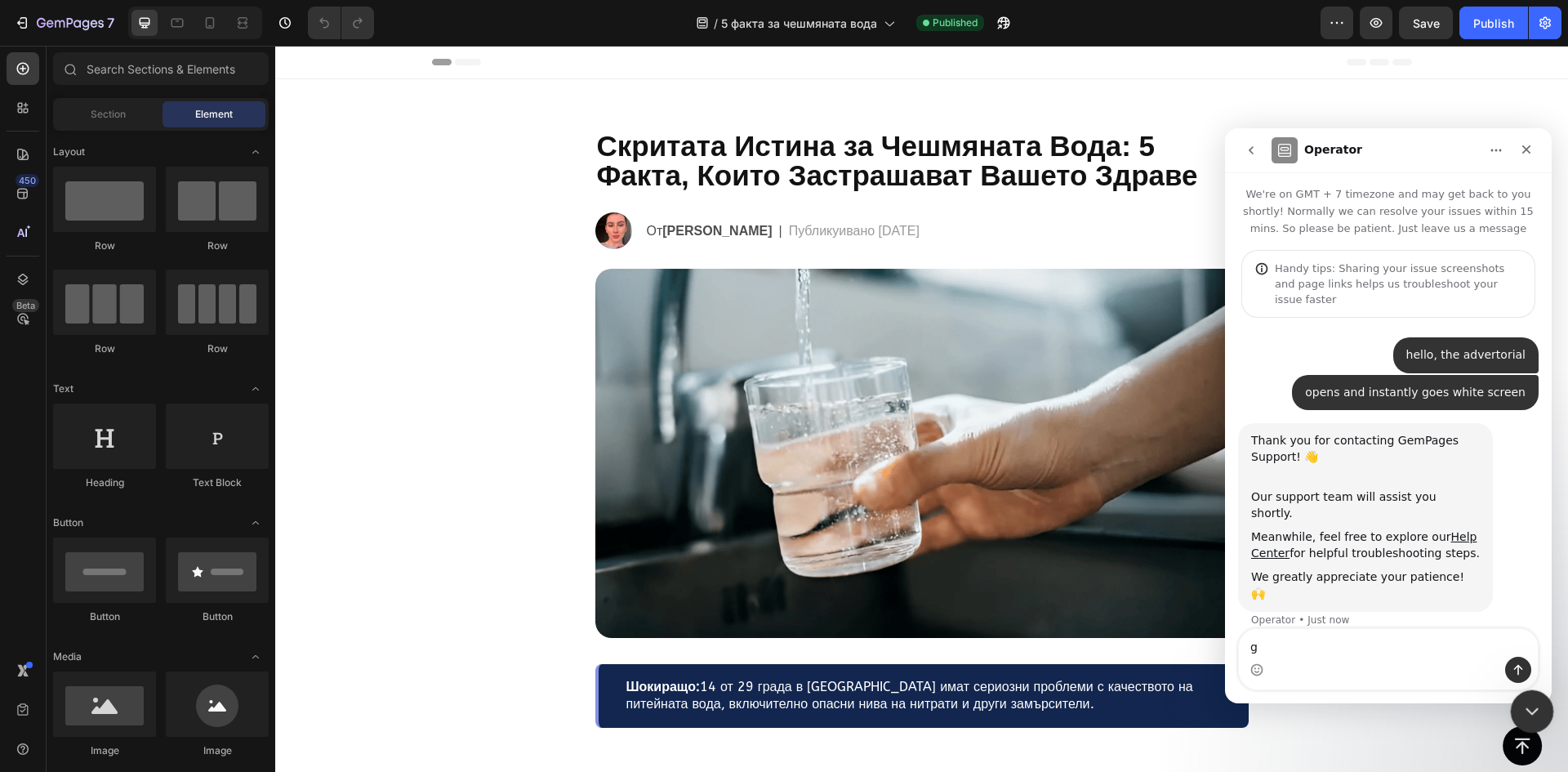
click at [1527, 707] on icon "Close Intercom Messenger" at bounding box center [1529, 709] width 19 height 19
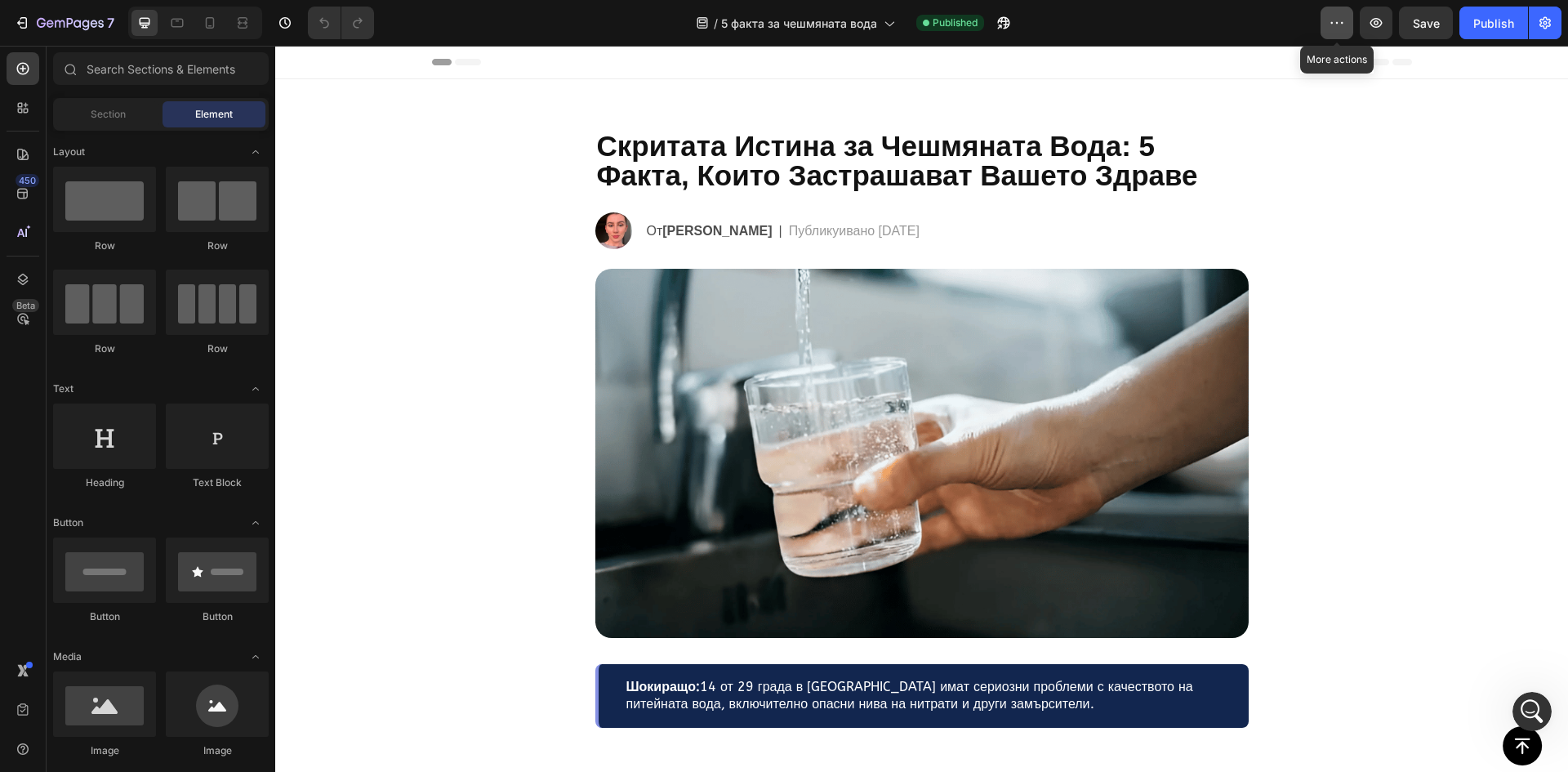
click at [1336, 19] on icon "button" at bounding box center [1336, 23] width 16 height 17
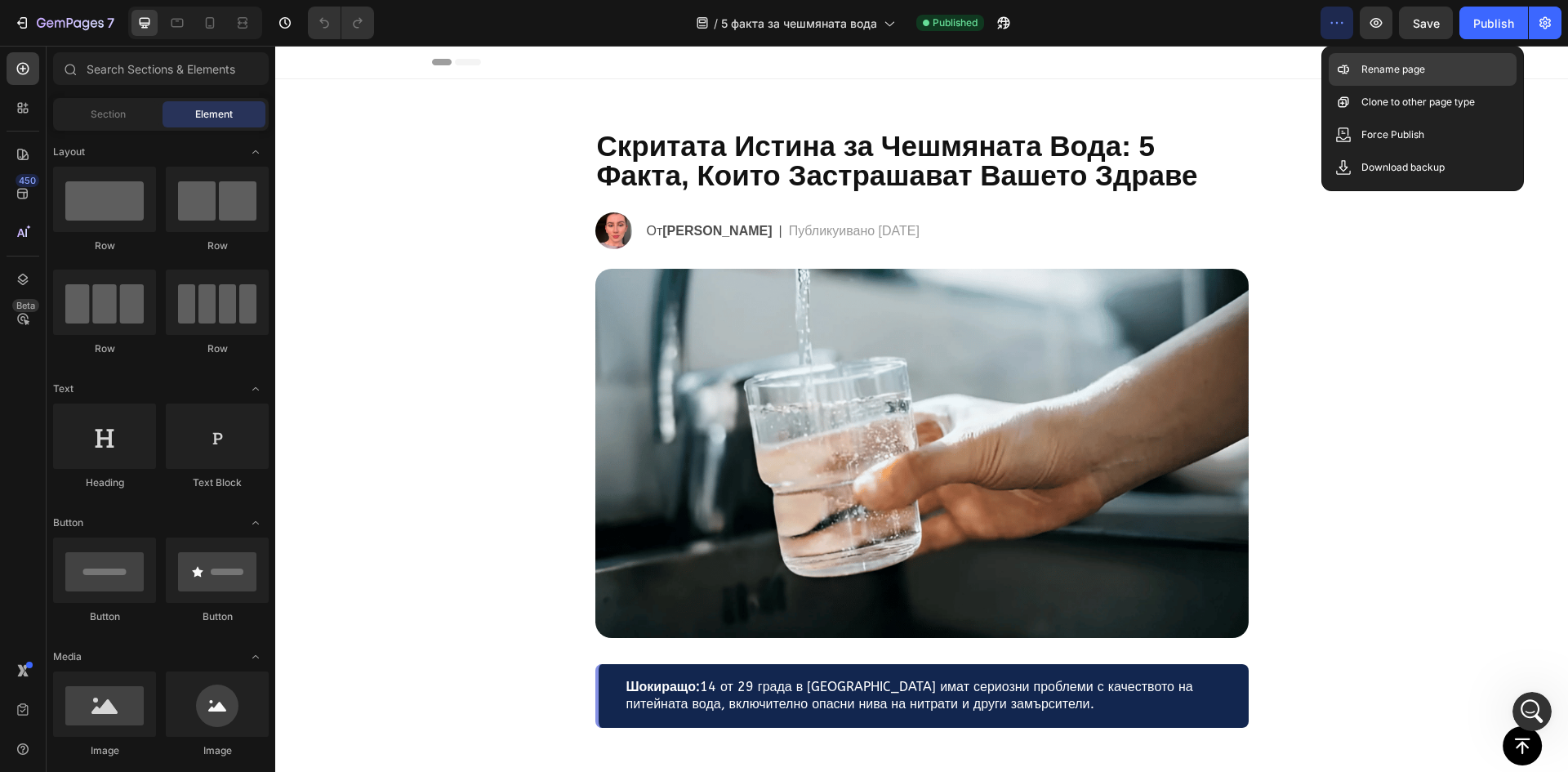
click at [1366, 86] on div "Rename page" at bounding box center [1421, 103] width 188 height 33
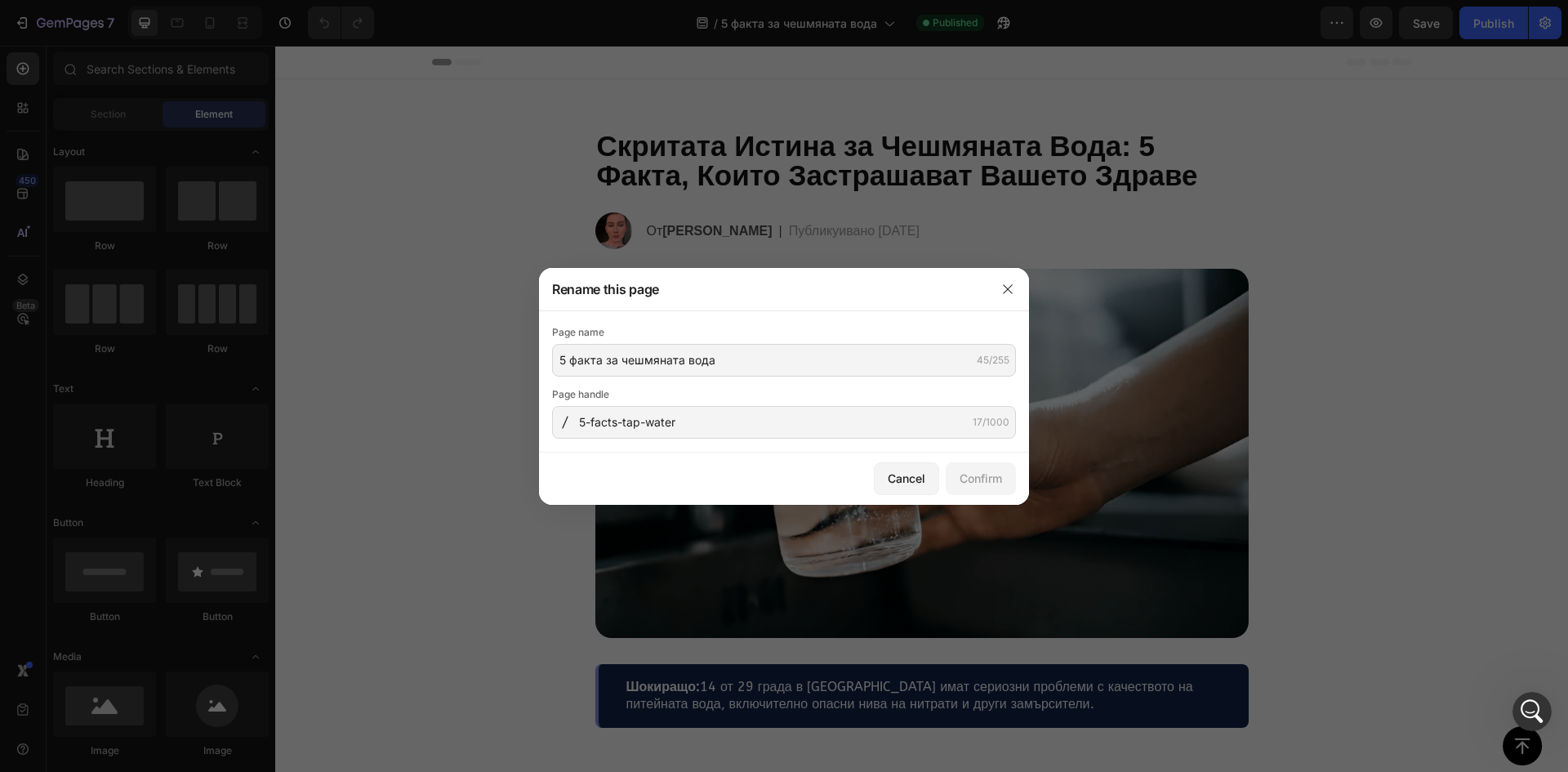
click at [577, 426] on div at bounding box center [565, 422] width 27 height 13
click at [578, 423] on input "5-facts-tap-water" at bounding box center [784, 423] width 464 height 33
click at [583, 421] on input "5-facts-tap-water" at bounding box center [784, 423] width 464 height 33
click at [580, 420] on input "5-facts-tap-water" at bounding box center [784, 423] width 464 height 33
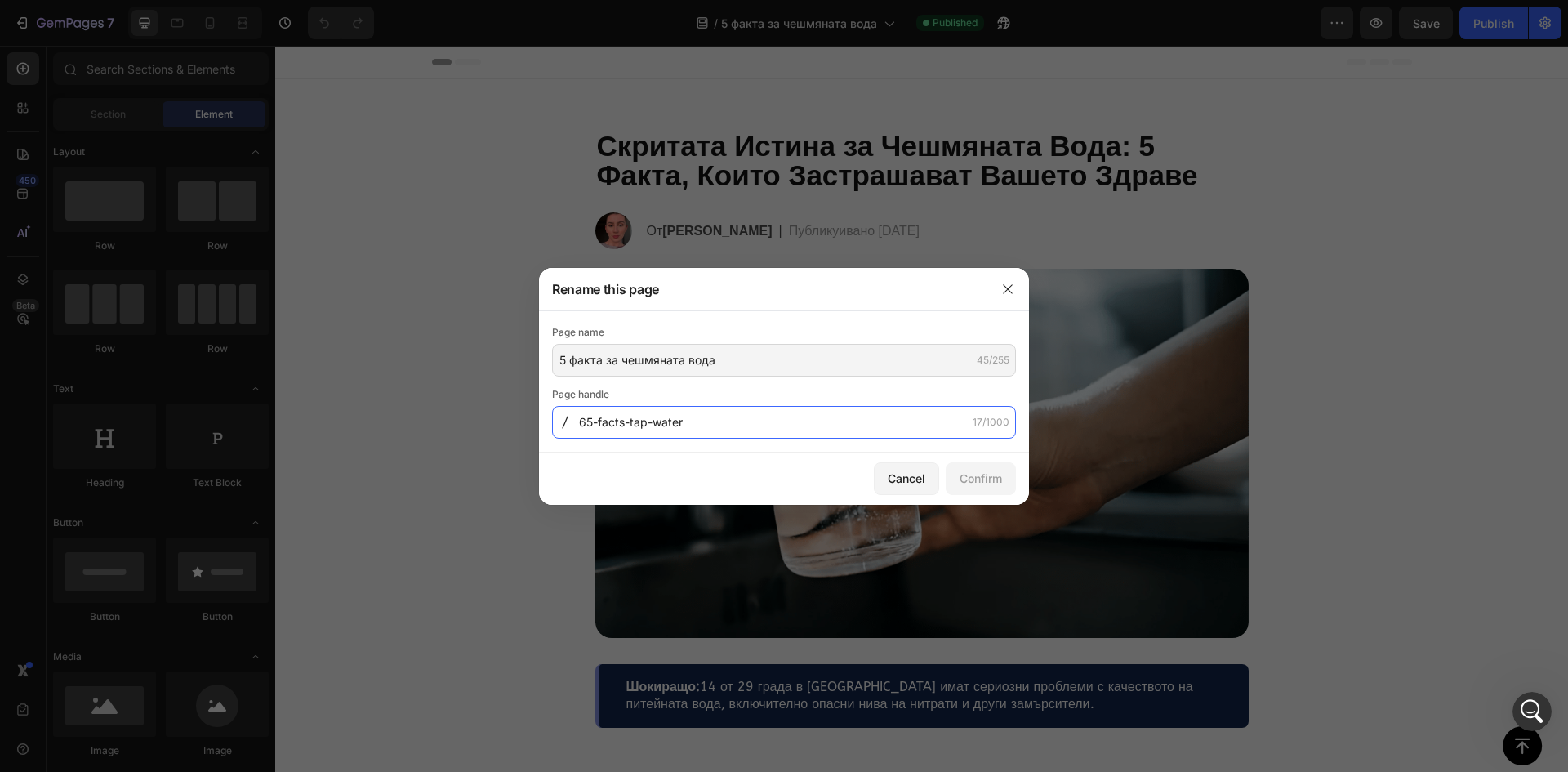
type input "5-facts-tap-water"
click at [1004, 292] on icon "button" at bounding box center [1007, 289] width 9 height 9
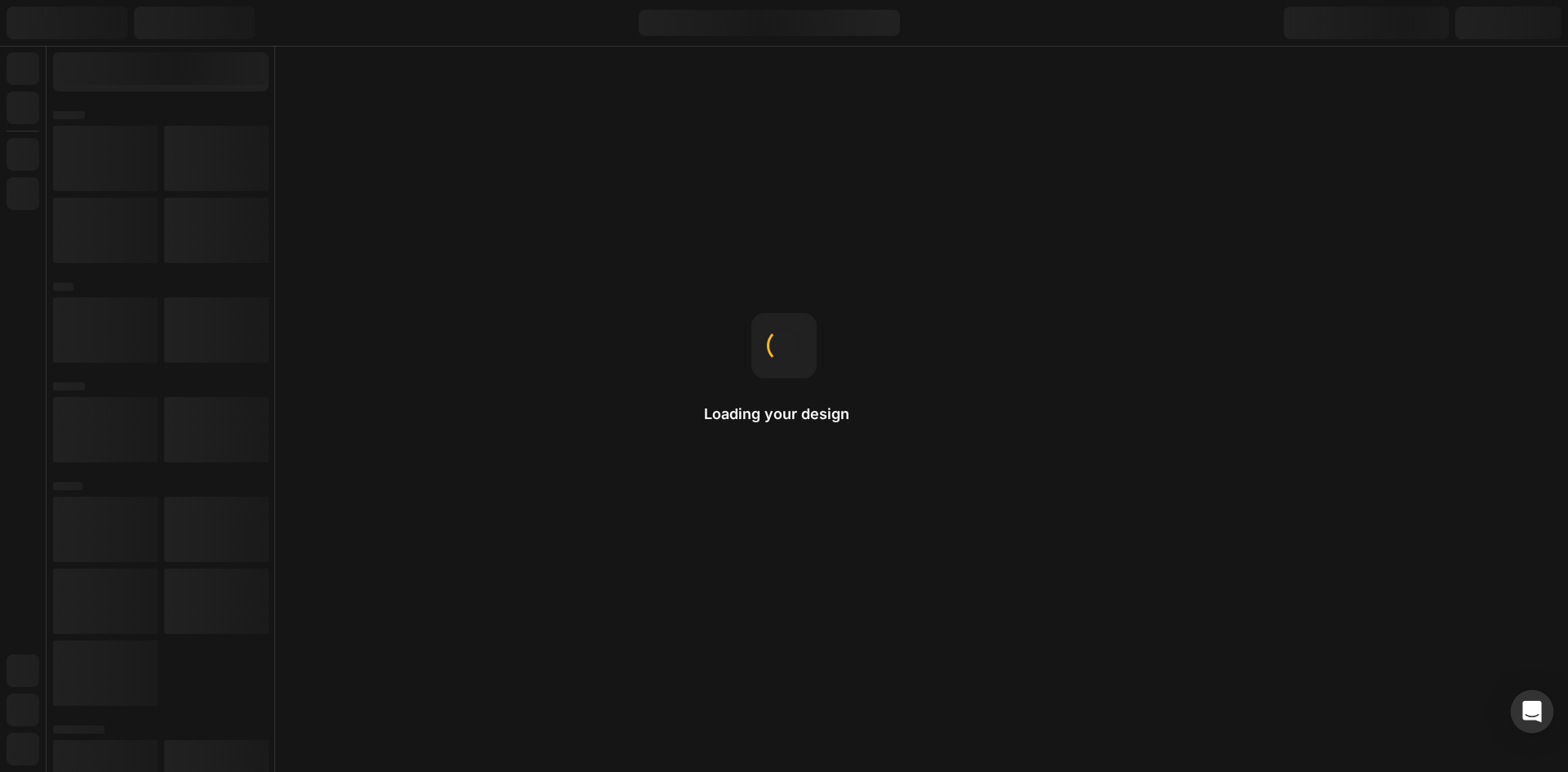
click at [1530, 722] on div "Open Intercom Messenger" at bounding box center [1531, 711] width 43 height 43
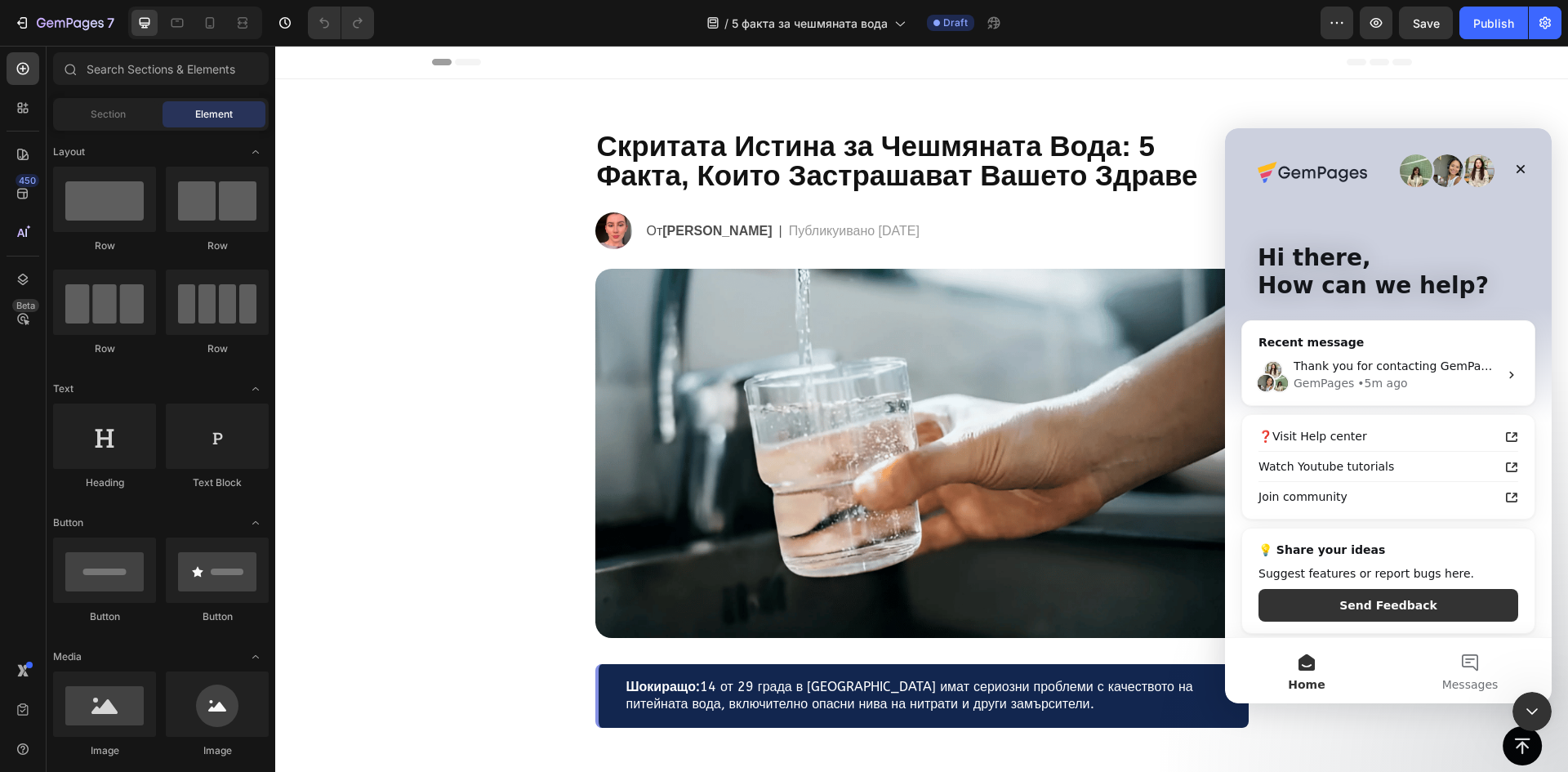
click at [1495, 26] on div "Publish" at bounding box center [1493, 23] width 41 height 17
click at [1524, 706] on icon "Close Intercom Messenger" at bounding box center [1529, 709] width 19 height 19
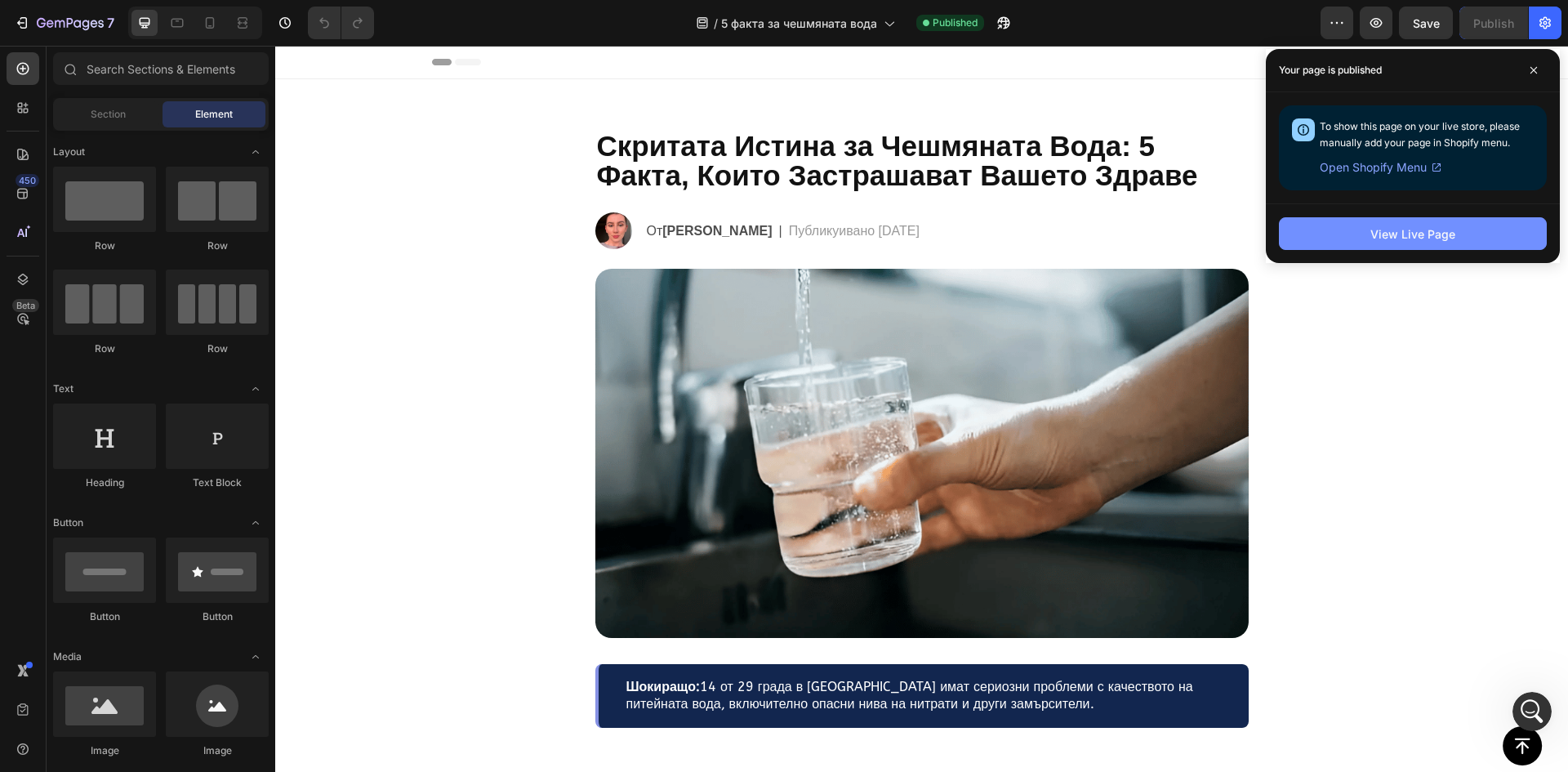
click at [1473, 226] on button "View Live Page" at bounding box center [1412, 234] width 268 height 33
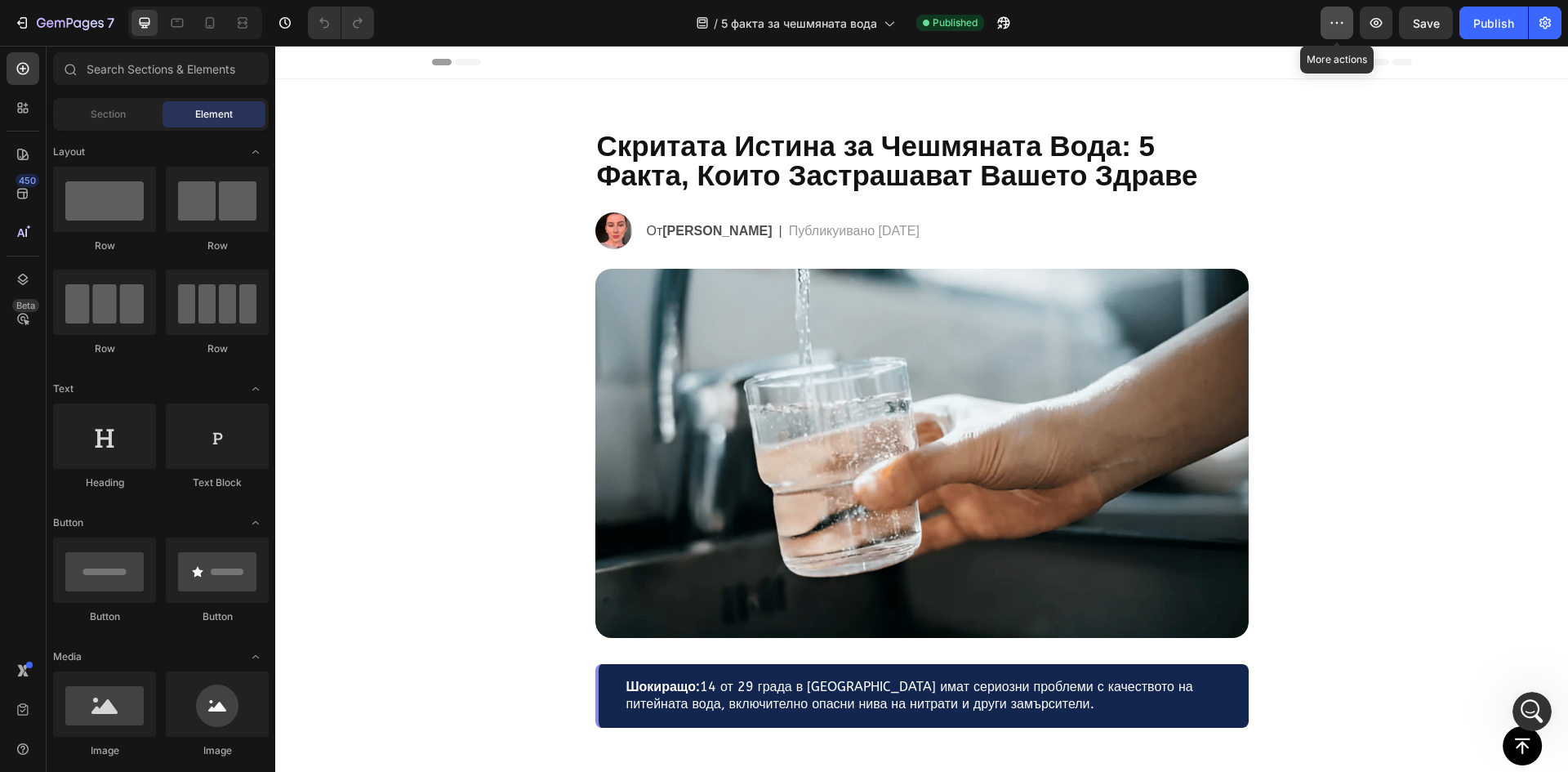
click at [1342, 24] on icon "button" at bounding box center [1336, 23] width 16 height 17
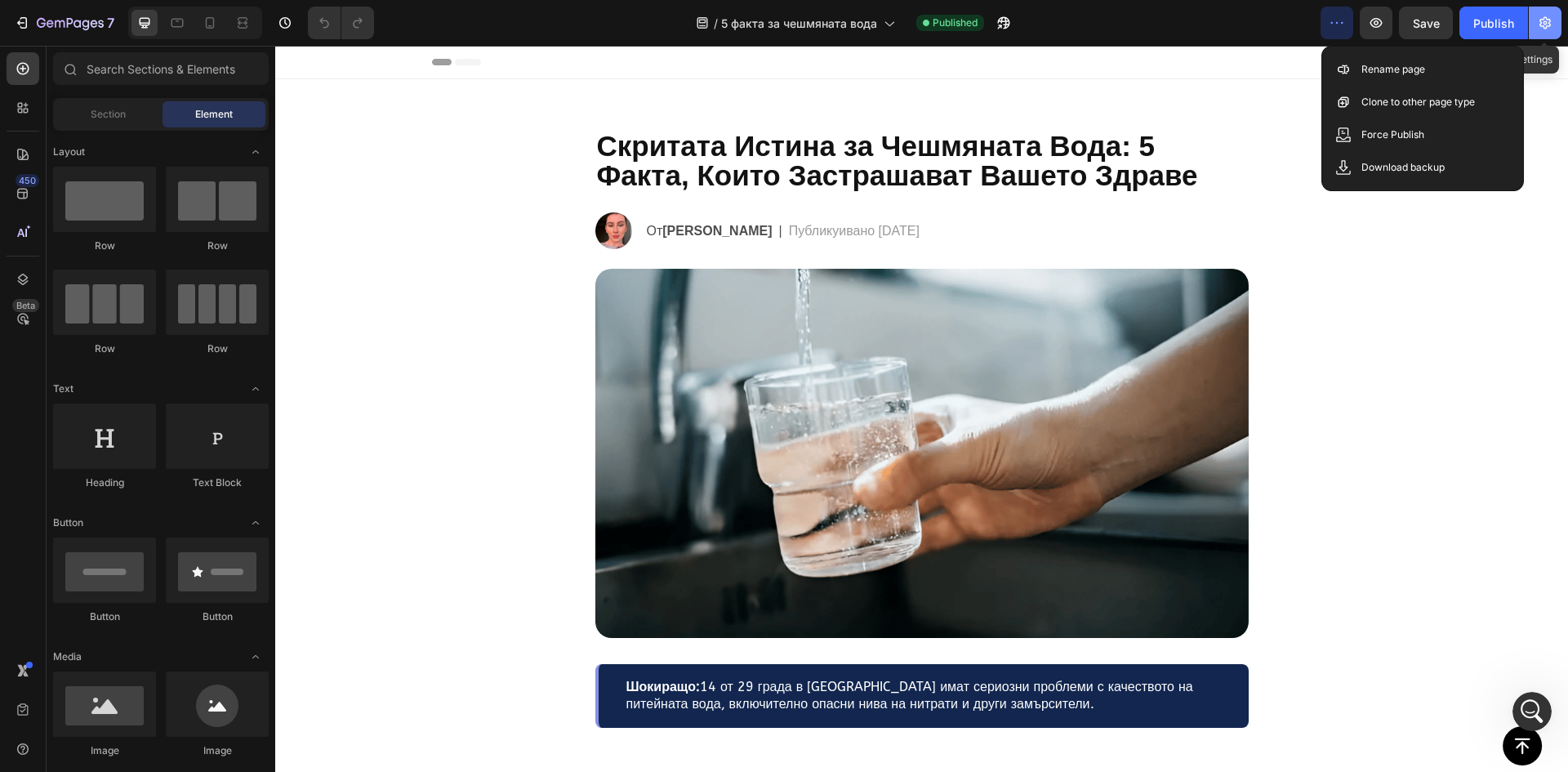
click at [1549, 18] on icon "button" at bounding box center [1545, 23] width 16 height 17
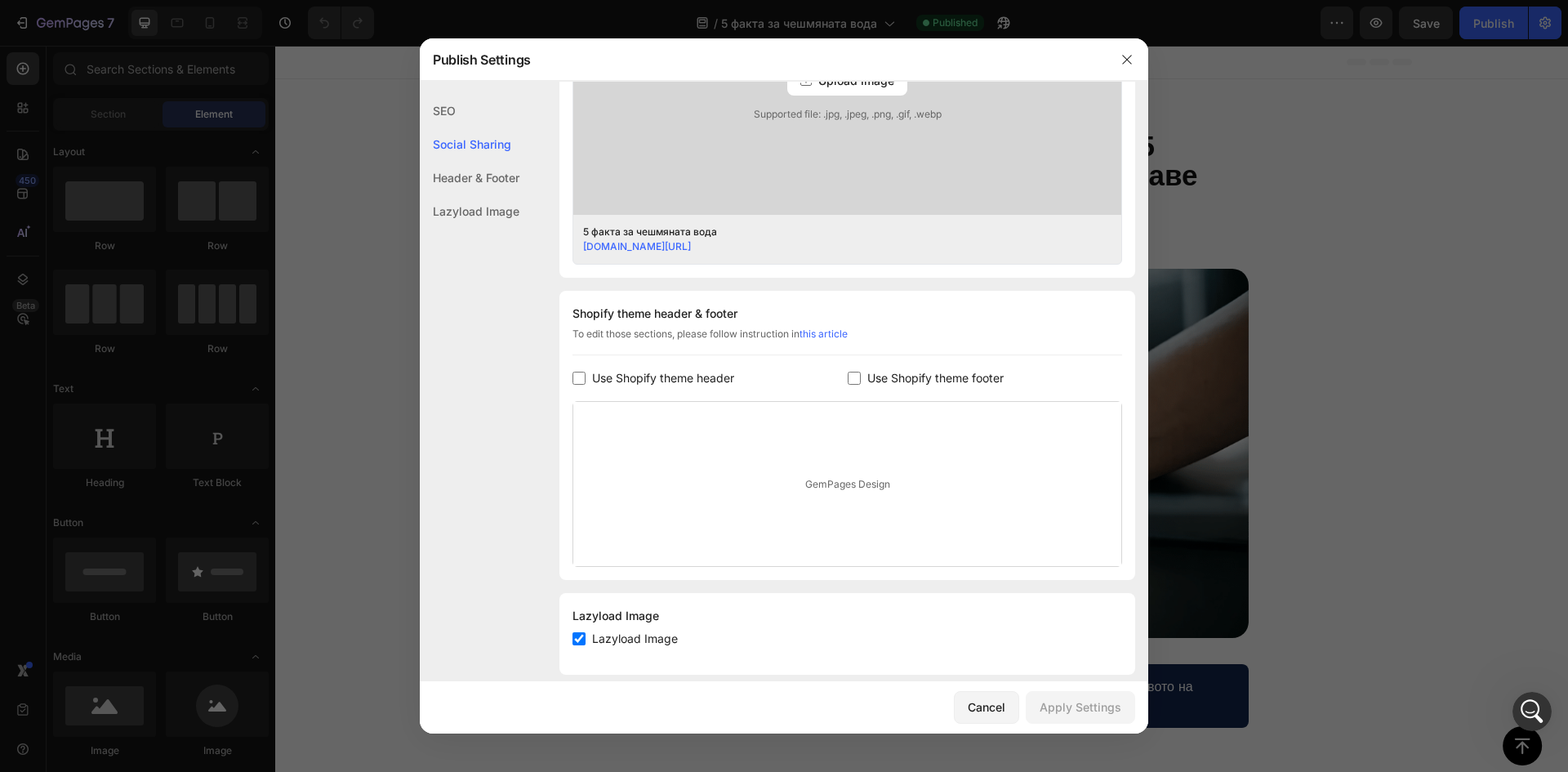
scroll to position [591, 0]
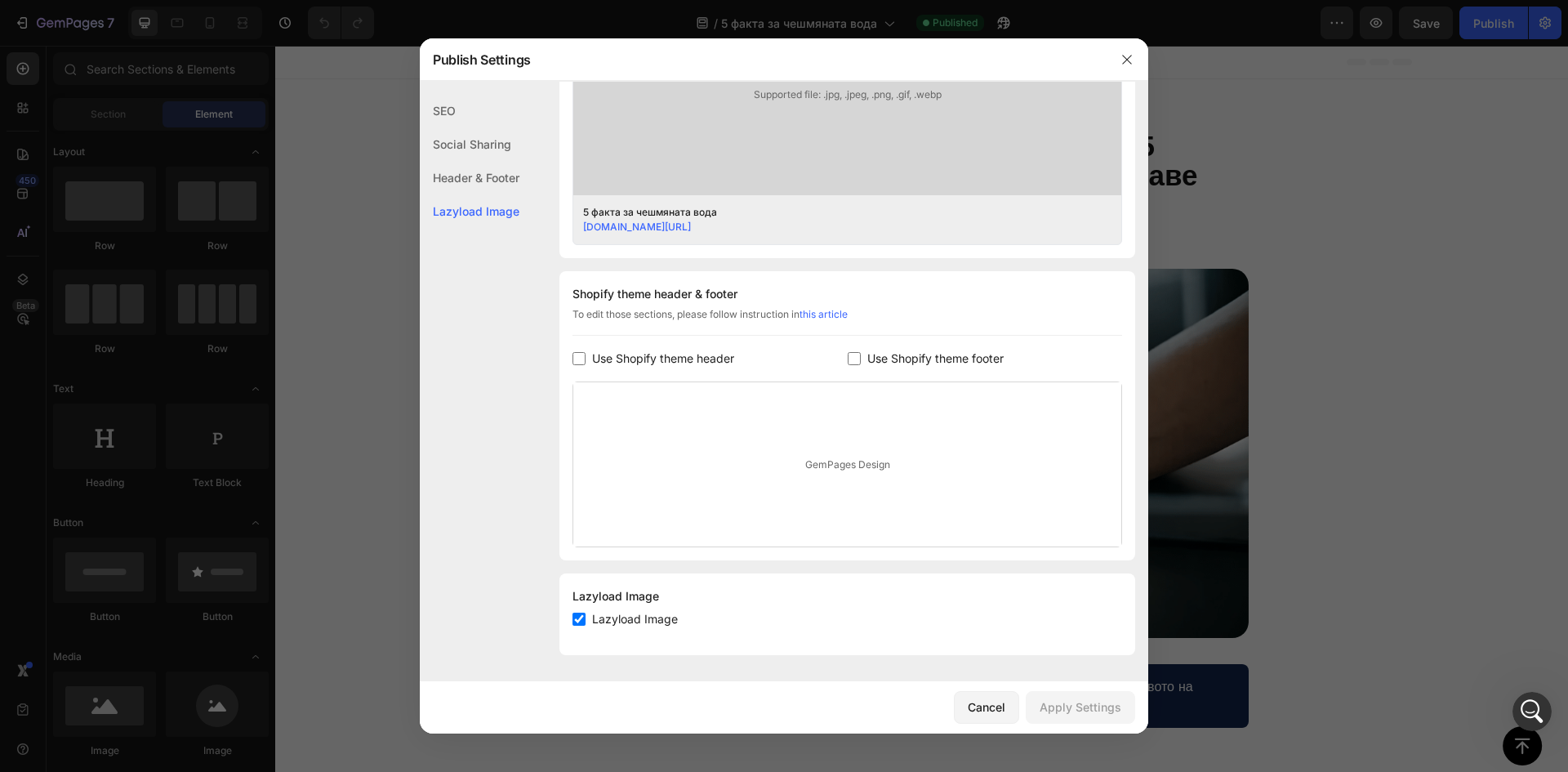
click at [583, 623] on input "checkbox" at bounding box center [579, 619] width 13 height 13
checkbox input "true"
click at [692, 370] on div "Shopify theme header & footer To edit those sections, please follow instruction…" at bounding box center [847, 415] width 576 height 289
click at [707, 359] on span "Use Shopify theme header" at bounding box center [663, 358] width 142 height 19
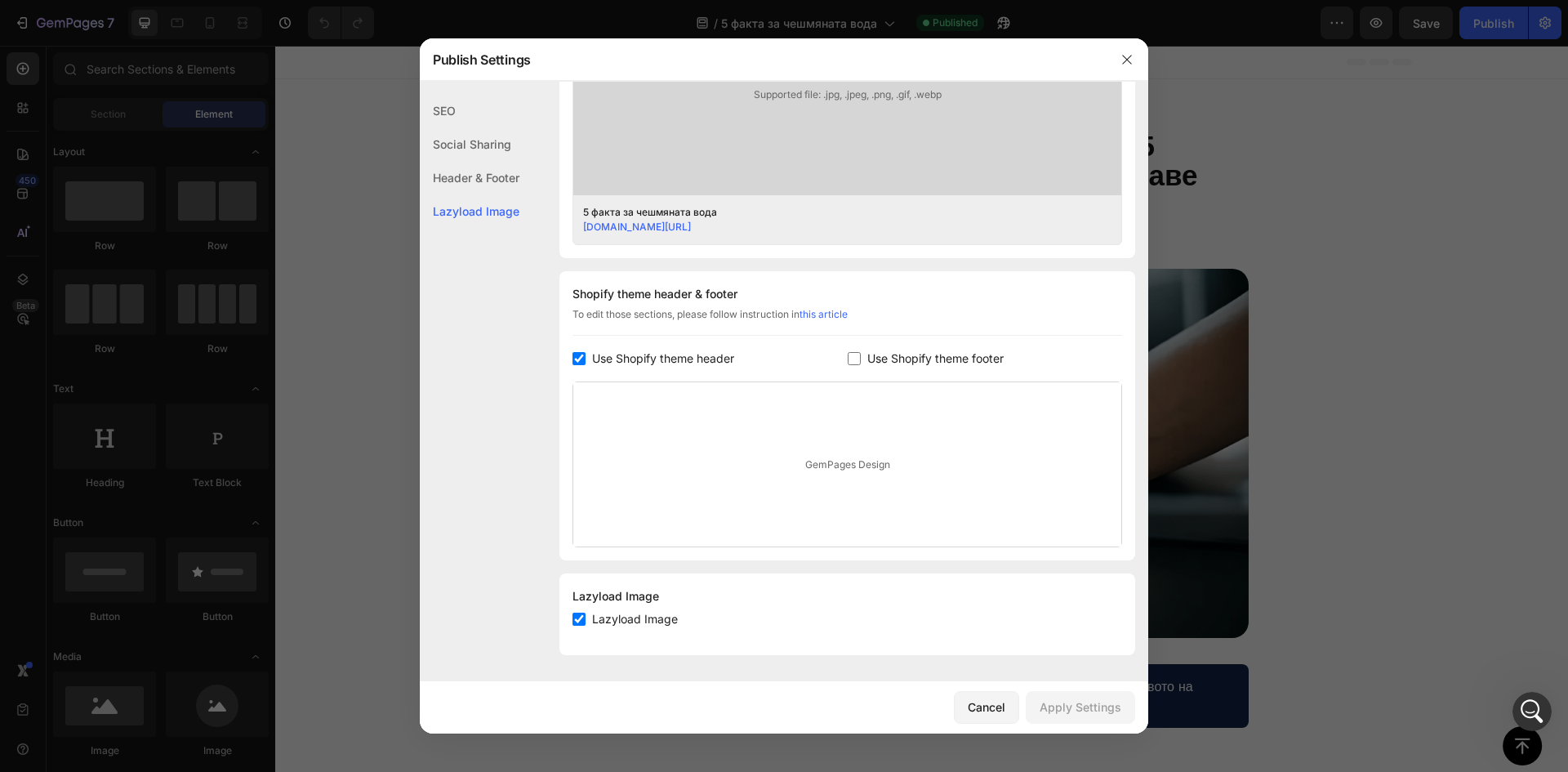
checkbox input "true"
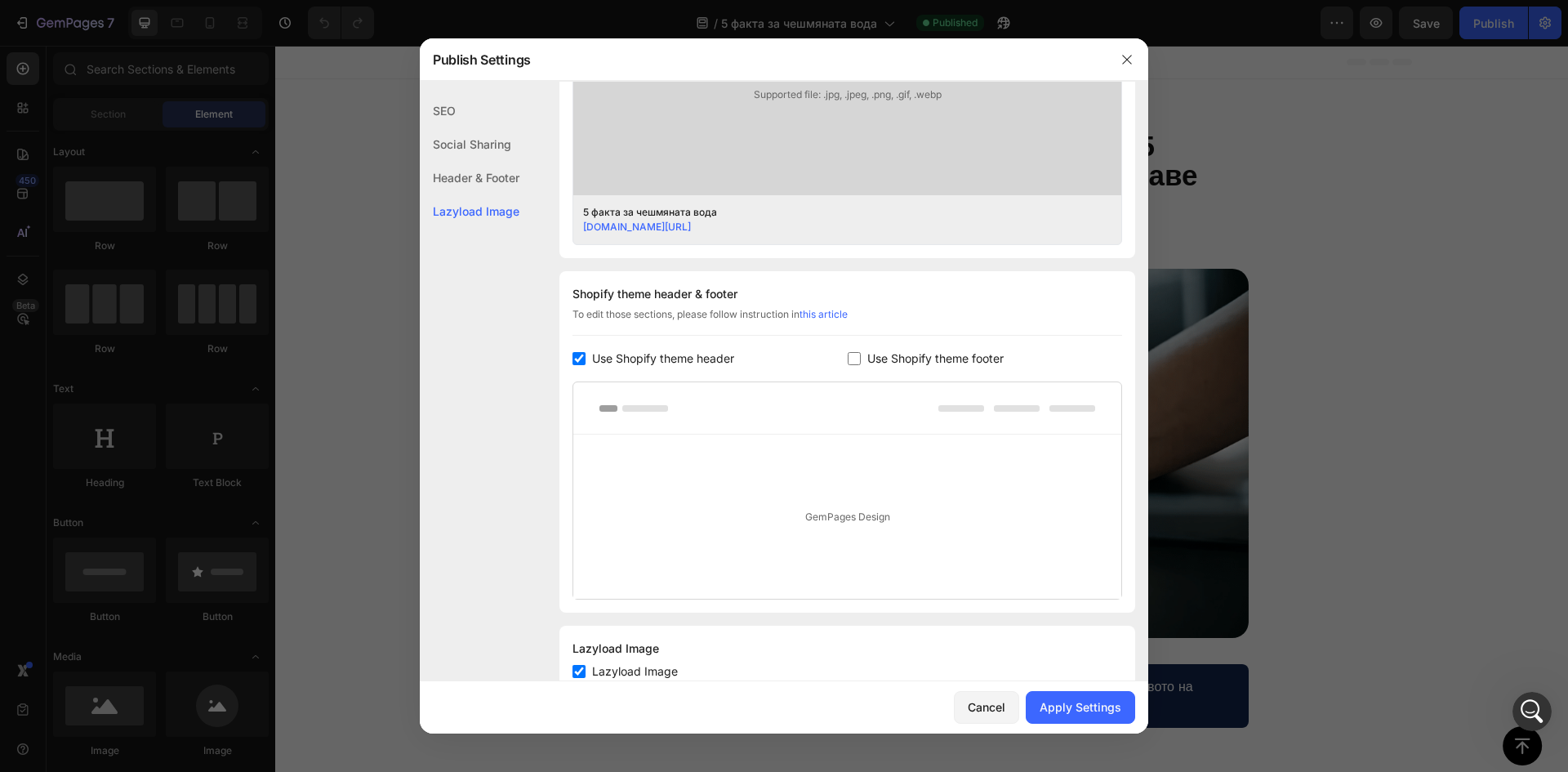
click at [942, 357] on span "Use Shopify theme footer" at bounding box center [935, 358] width 137 height 19
checkbox input "true"
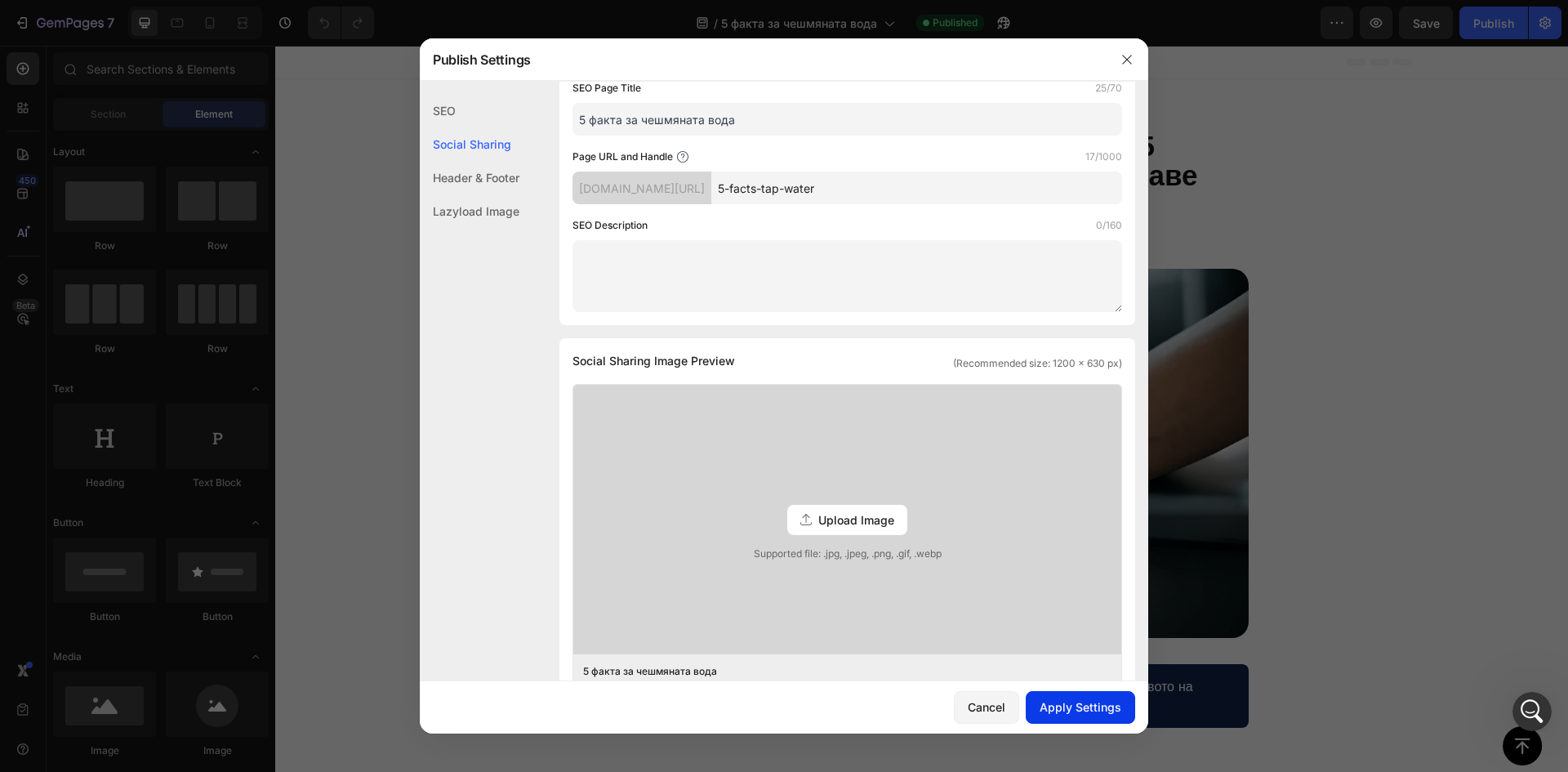
scroll to position [124, 0]
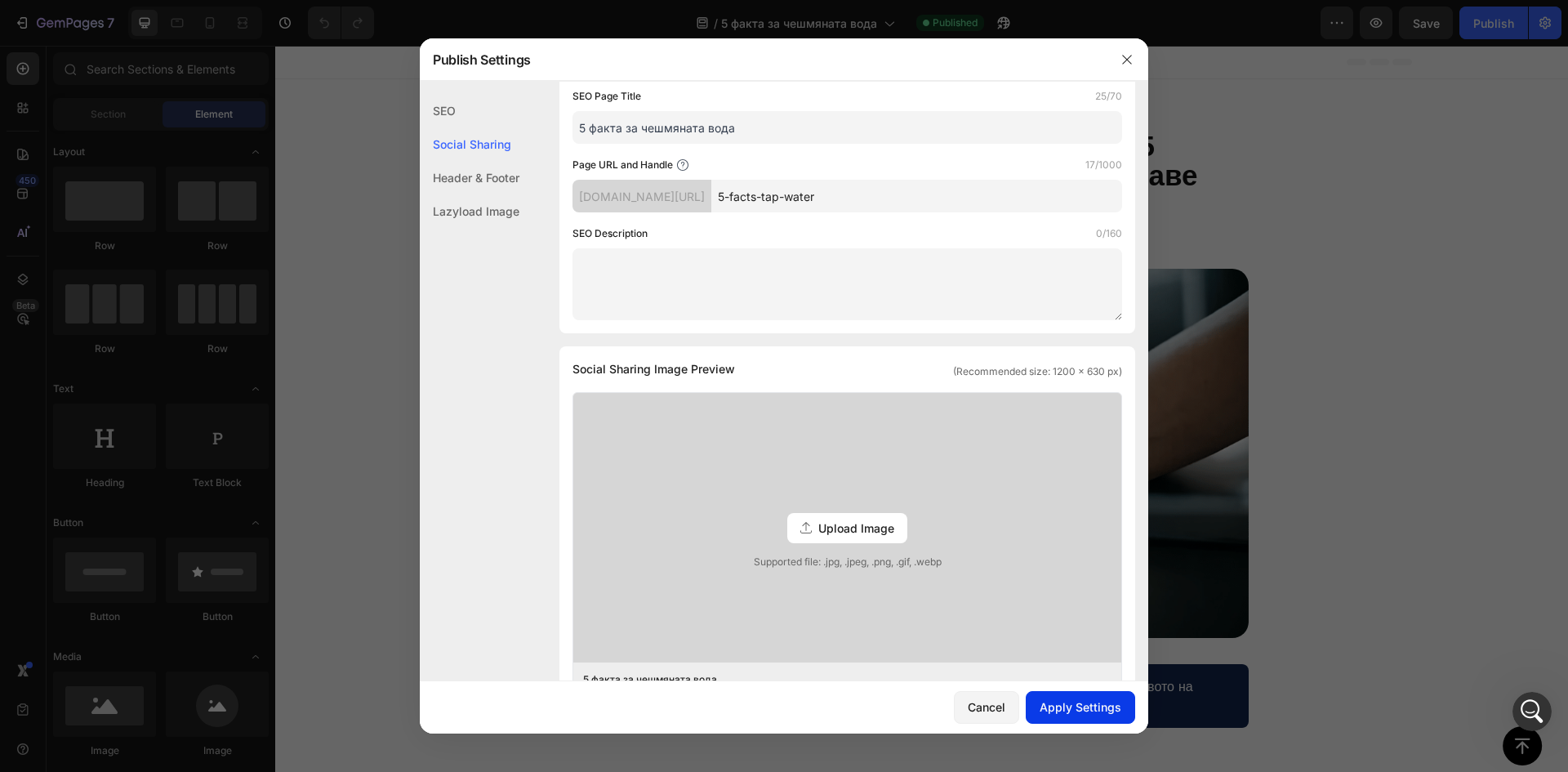
click at [1103, 720] on button "Apply Settings" at bounding box center [1080, 708] width 109 height 33
click at [1412, 452] on div at bounding box center [784, 386] width 1568 height 772
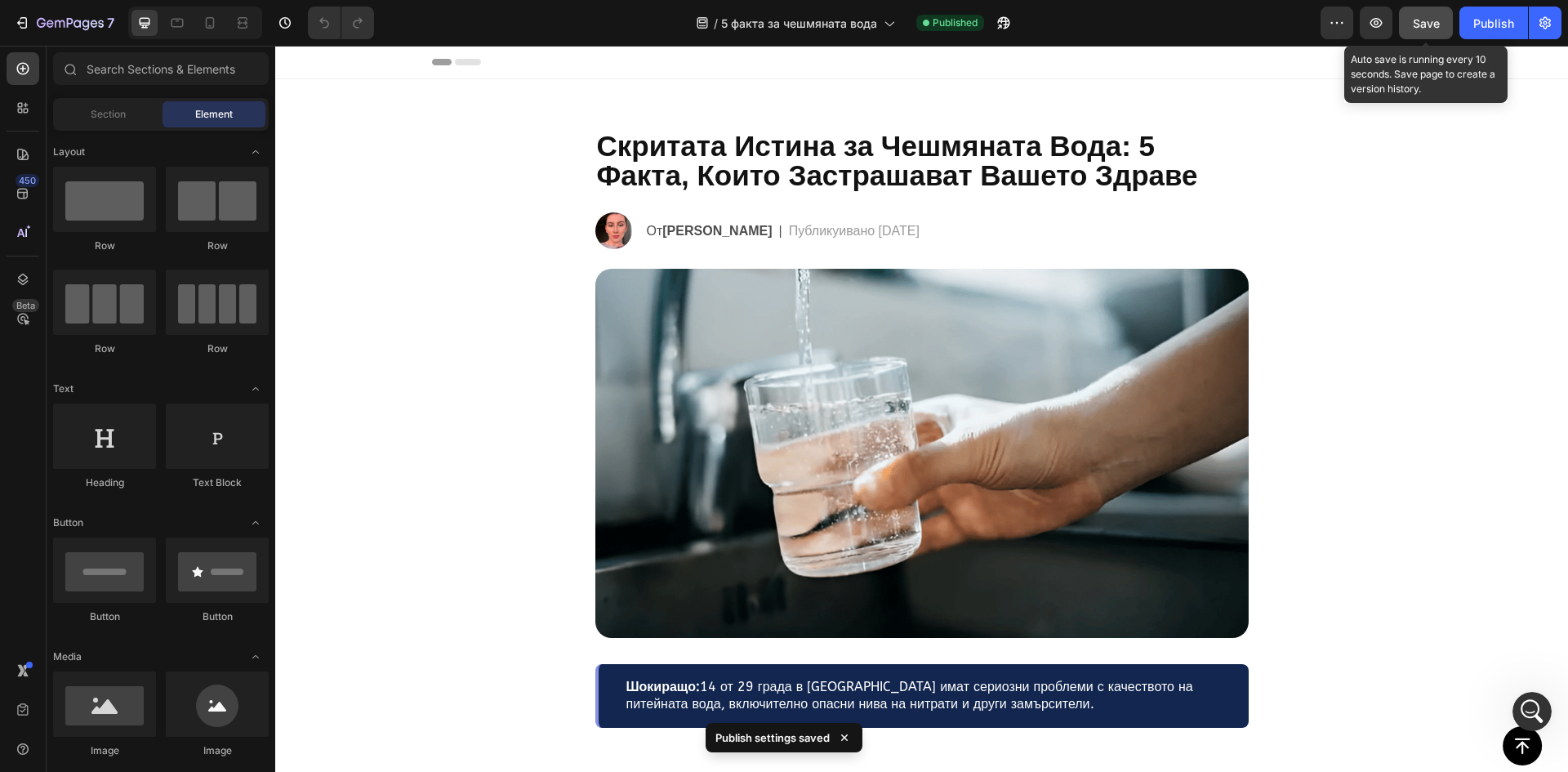
click at [1414, 38] on button "Save" at bounding box center [1425, 23] width 54 height 33
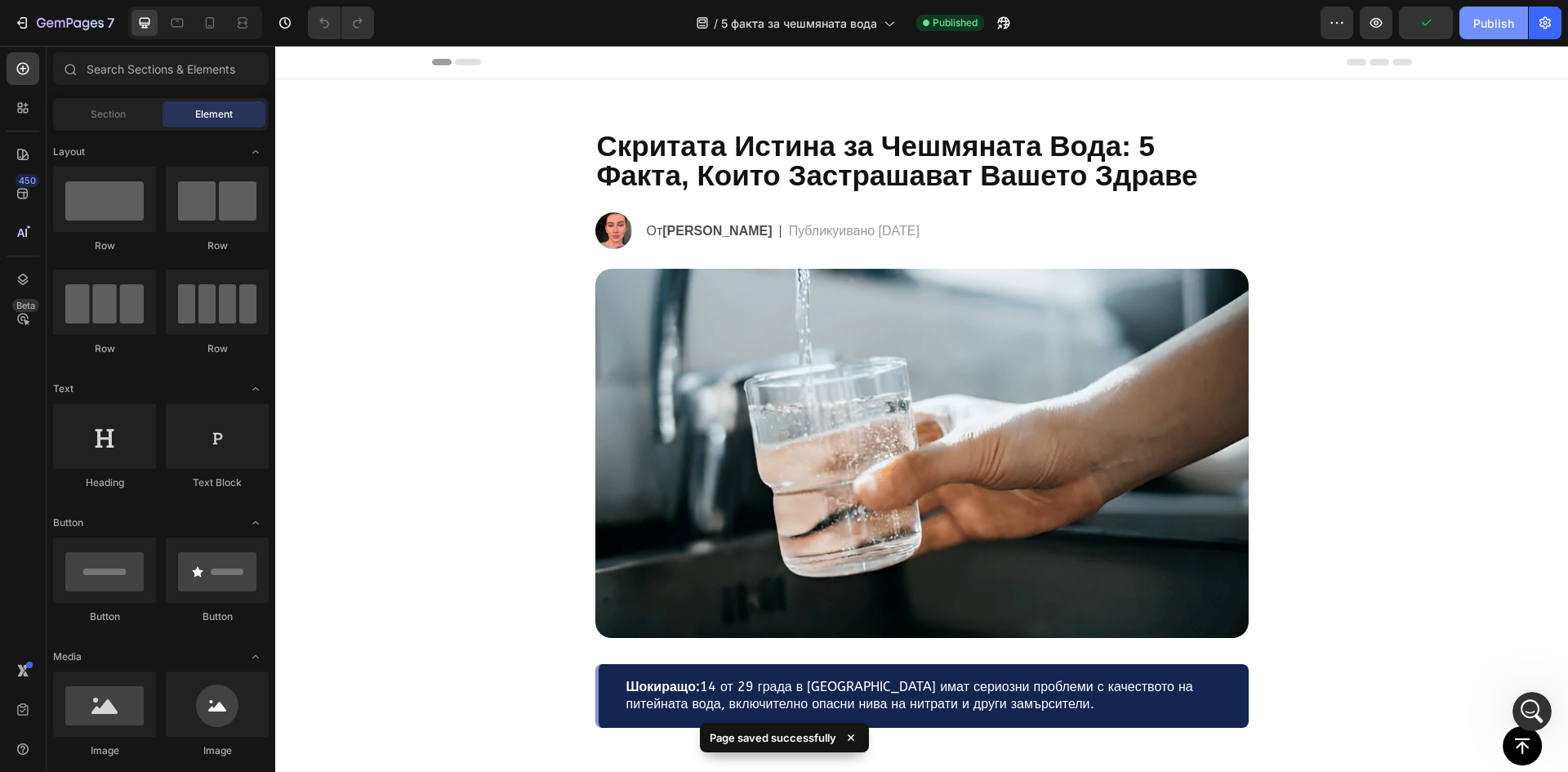
click at [1512, 27] on div "Publish" at bounding box center [1493, 23] width 41 height 17
click at [1002, 25] on icon "button" at bounding box center [1000, 27] width 4 height 4
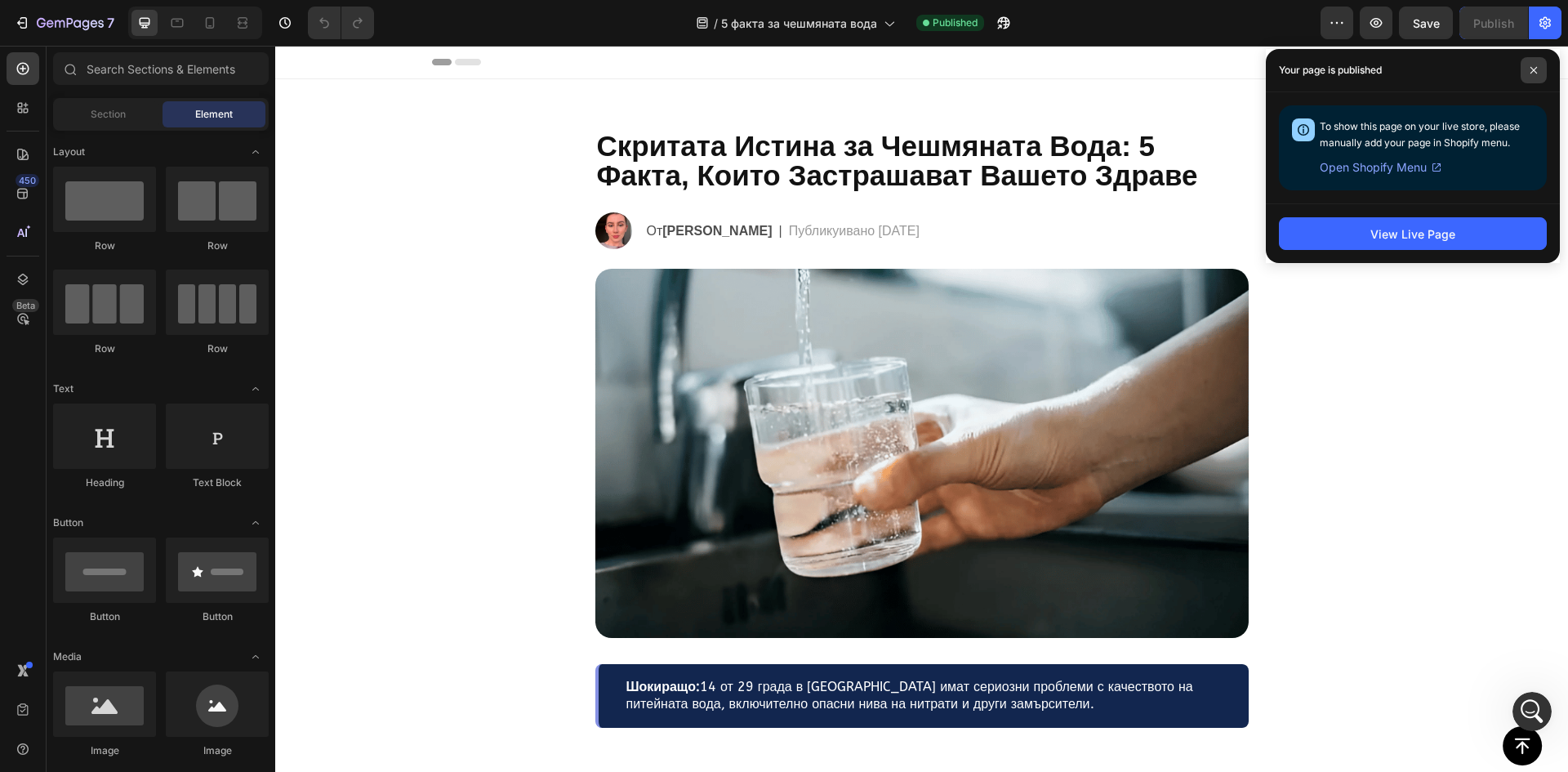
click at [1541, 69] on span at bounding box center [1533, 70] width 27 height 27
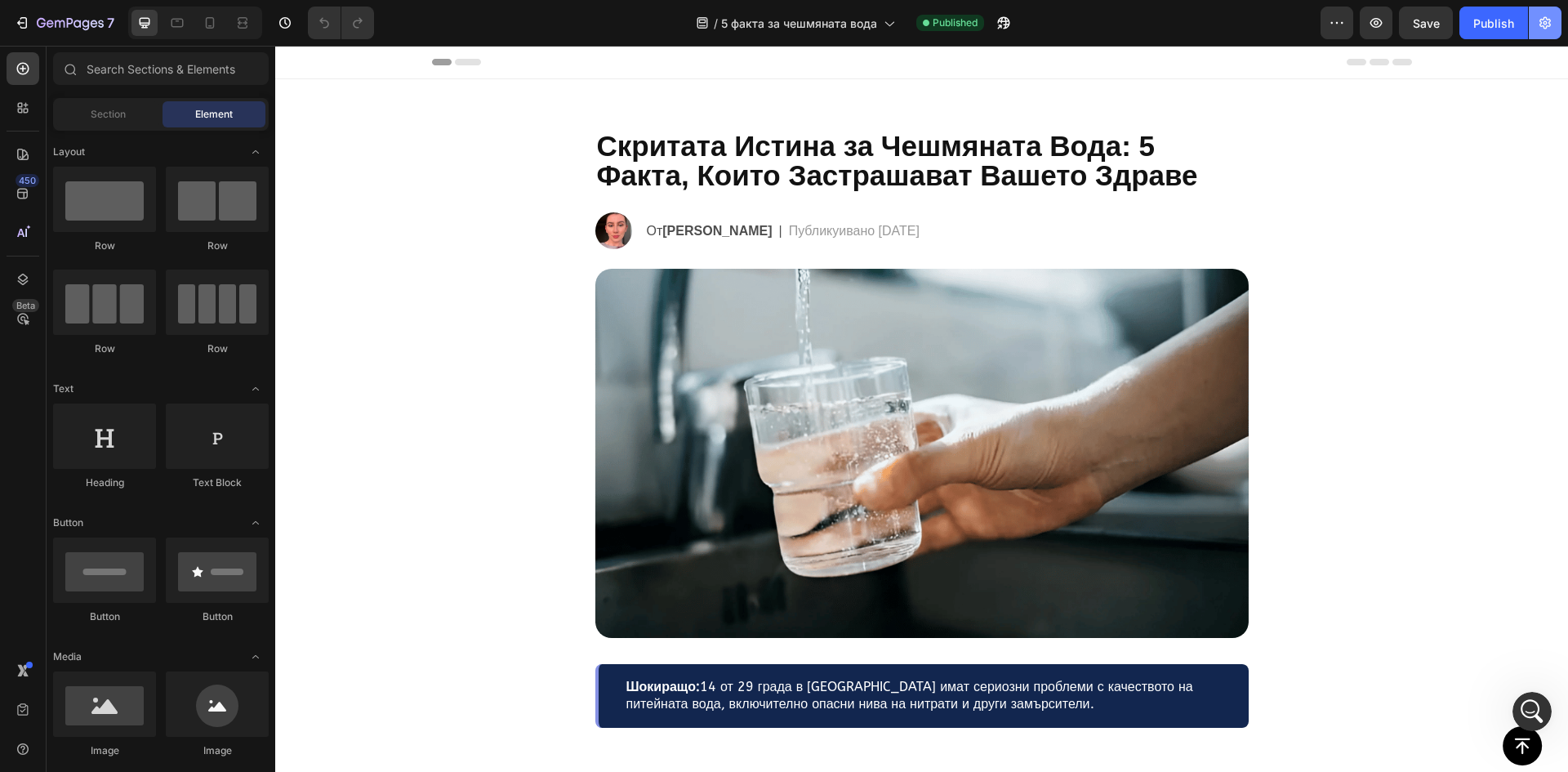
click at [1538, 22] on icon "button" at bounding box center [1545, 23] width 16 height 17
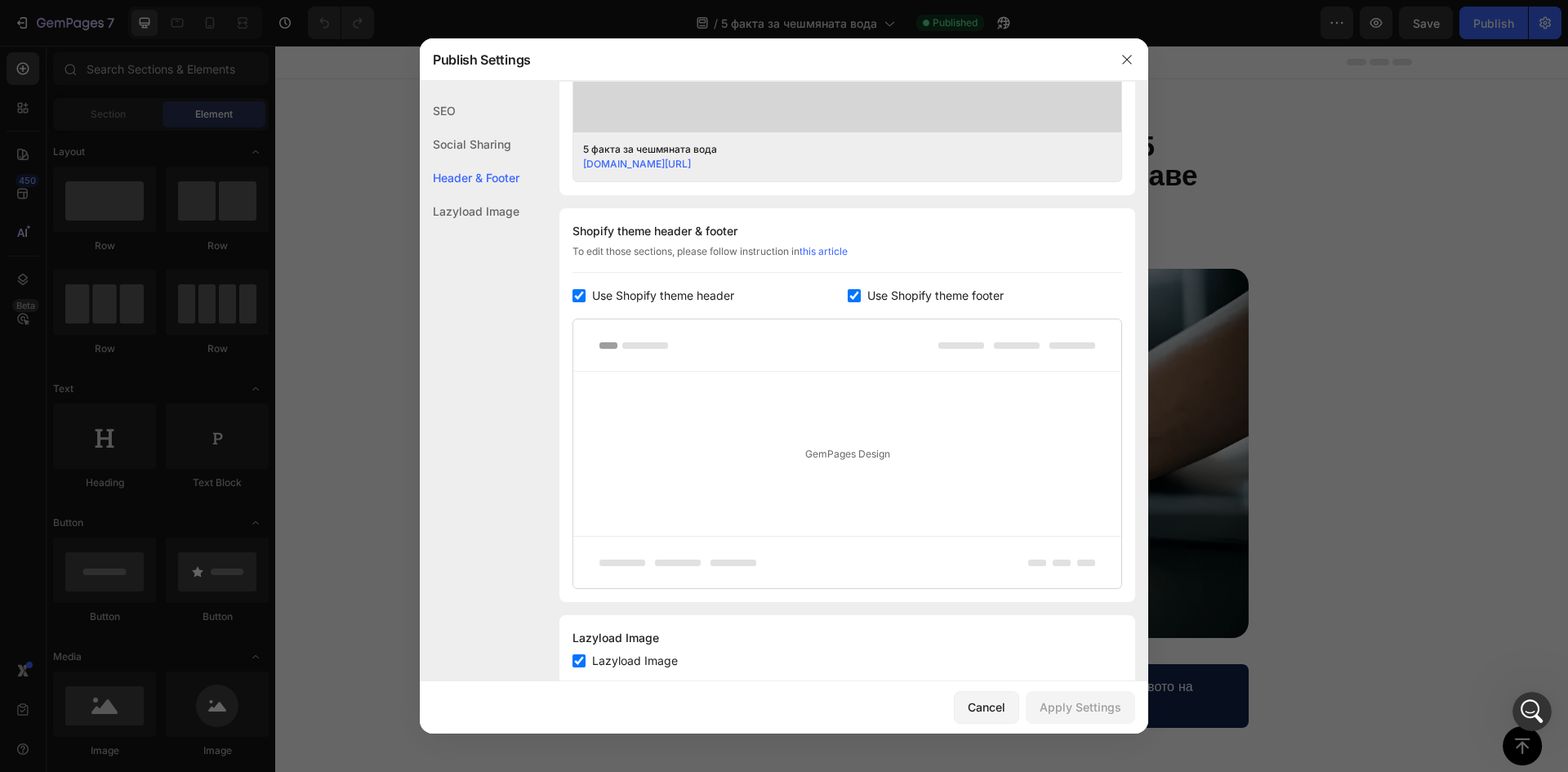
scroll to position [696, 0]
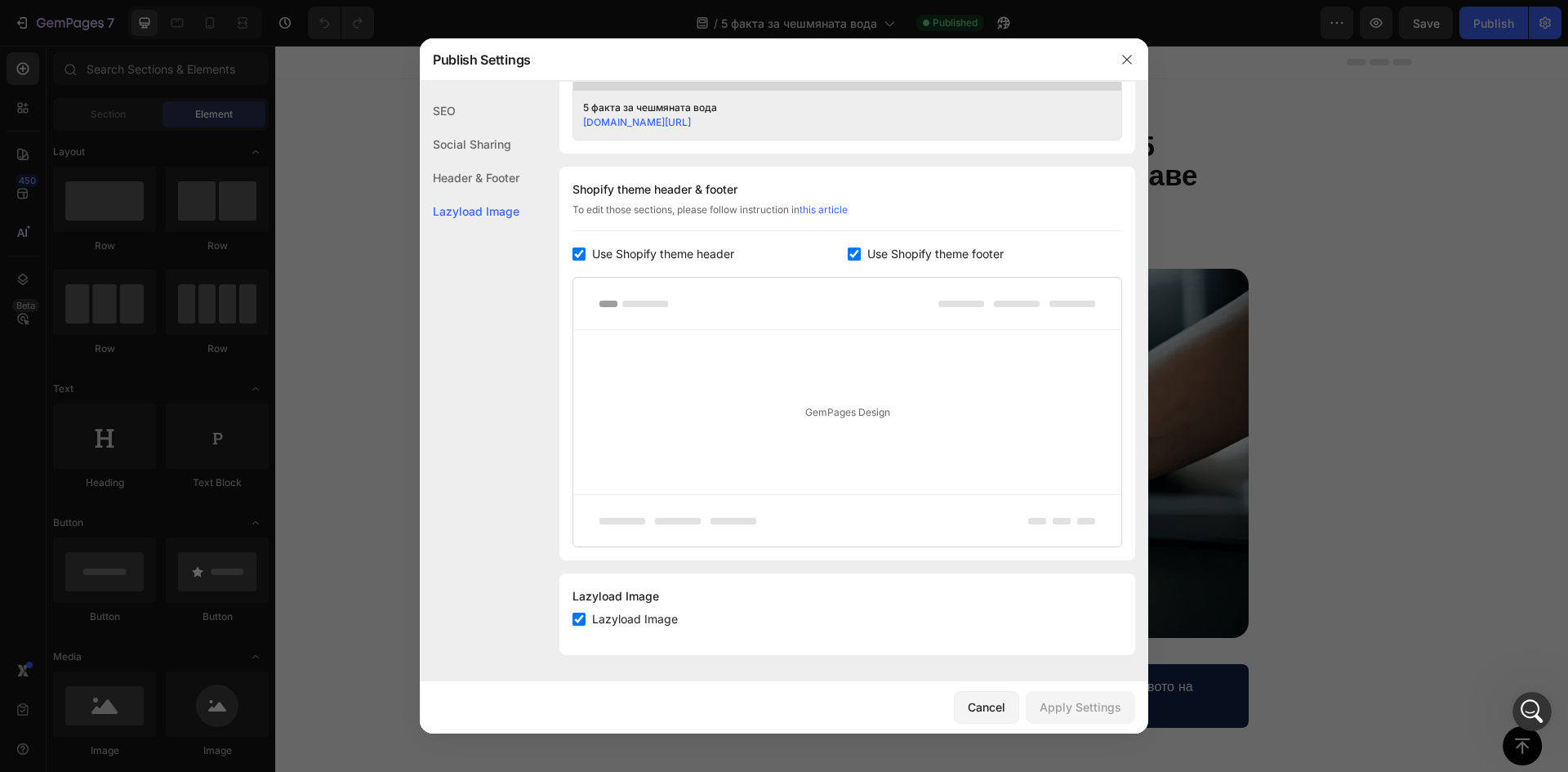
click at [675, 255] on span "Use Shopify theme header" at bounding box center [663, 253] width 142 height 19
checkbox input "false"
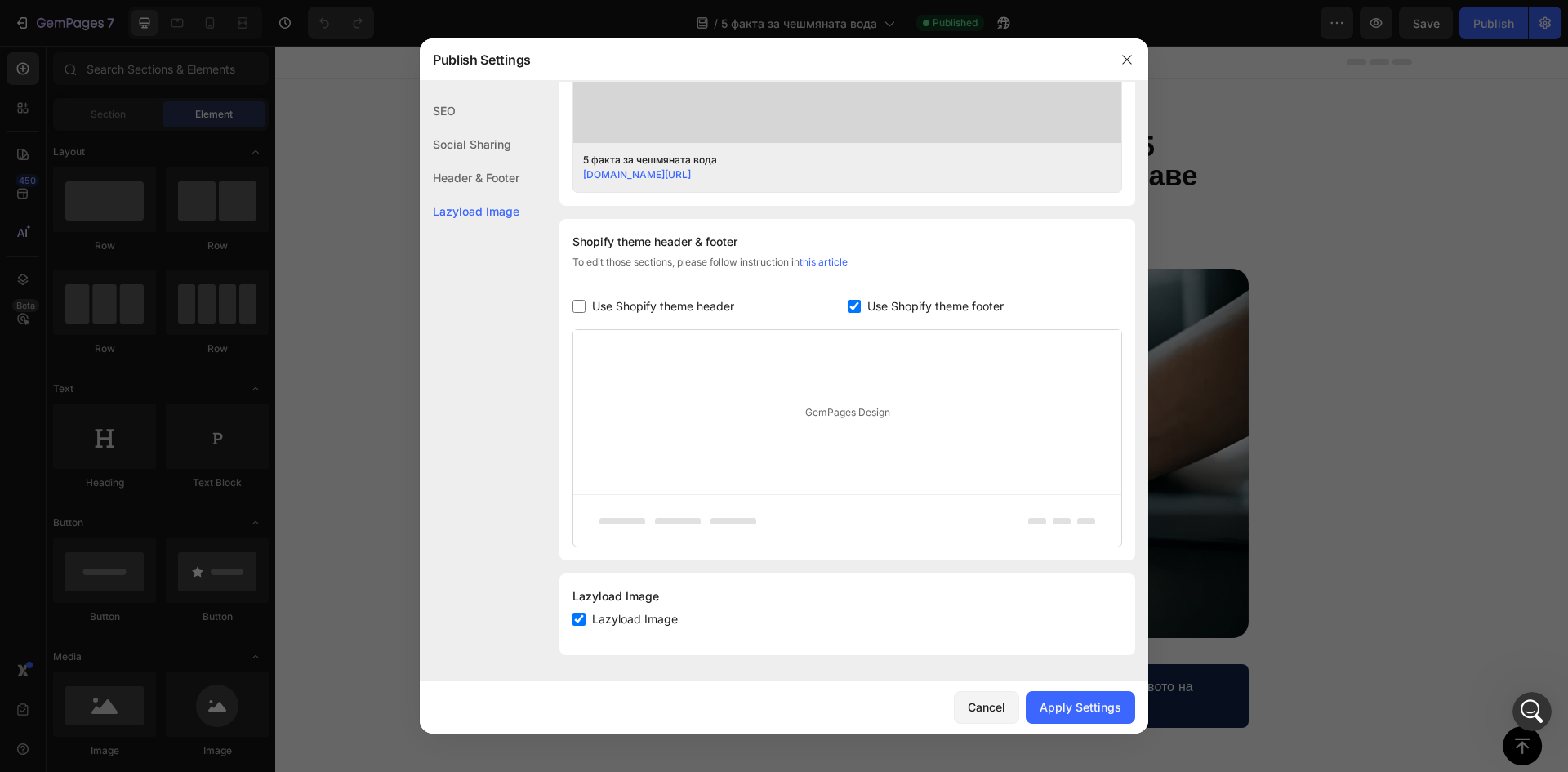
scroll to position [644, 0]
click at [1058, 719] on button "Apply Settings" at bounding box center [1080, 708] width 109 height 33
drag, startPoint x: 1383, startPoint y: 492, endPoint x: 1186, endPoint y: 182, distance: 367.3
click at [1383, 492] on div at bounding box center [784, 386] width 1568 height 772
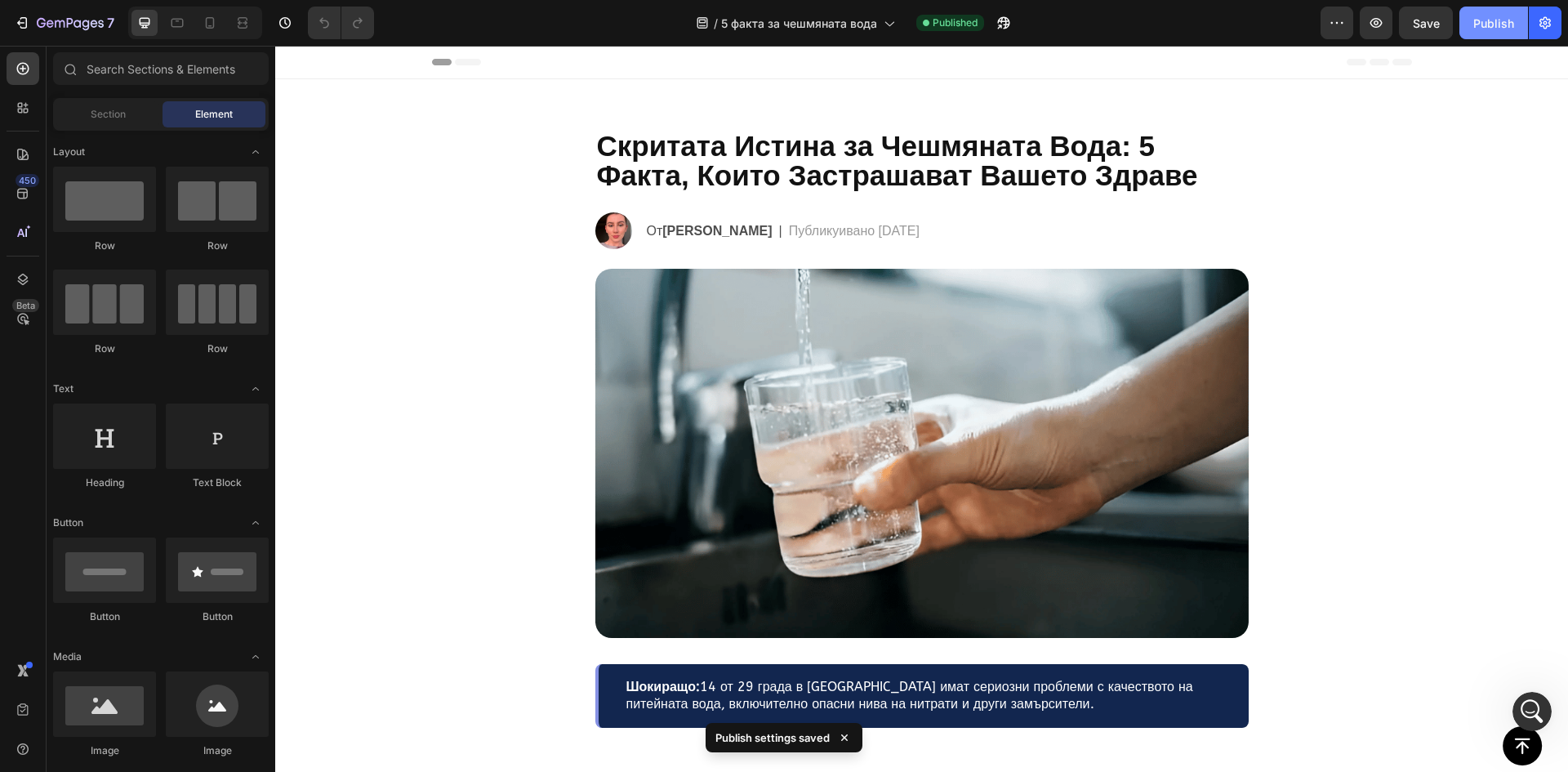
click at [1518, 18] on button "Publish" at bounding box center [1493, 23] width 69 height 33
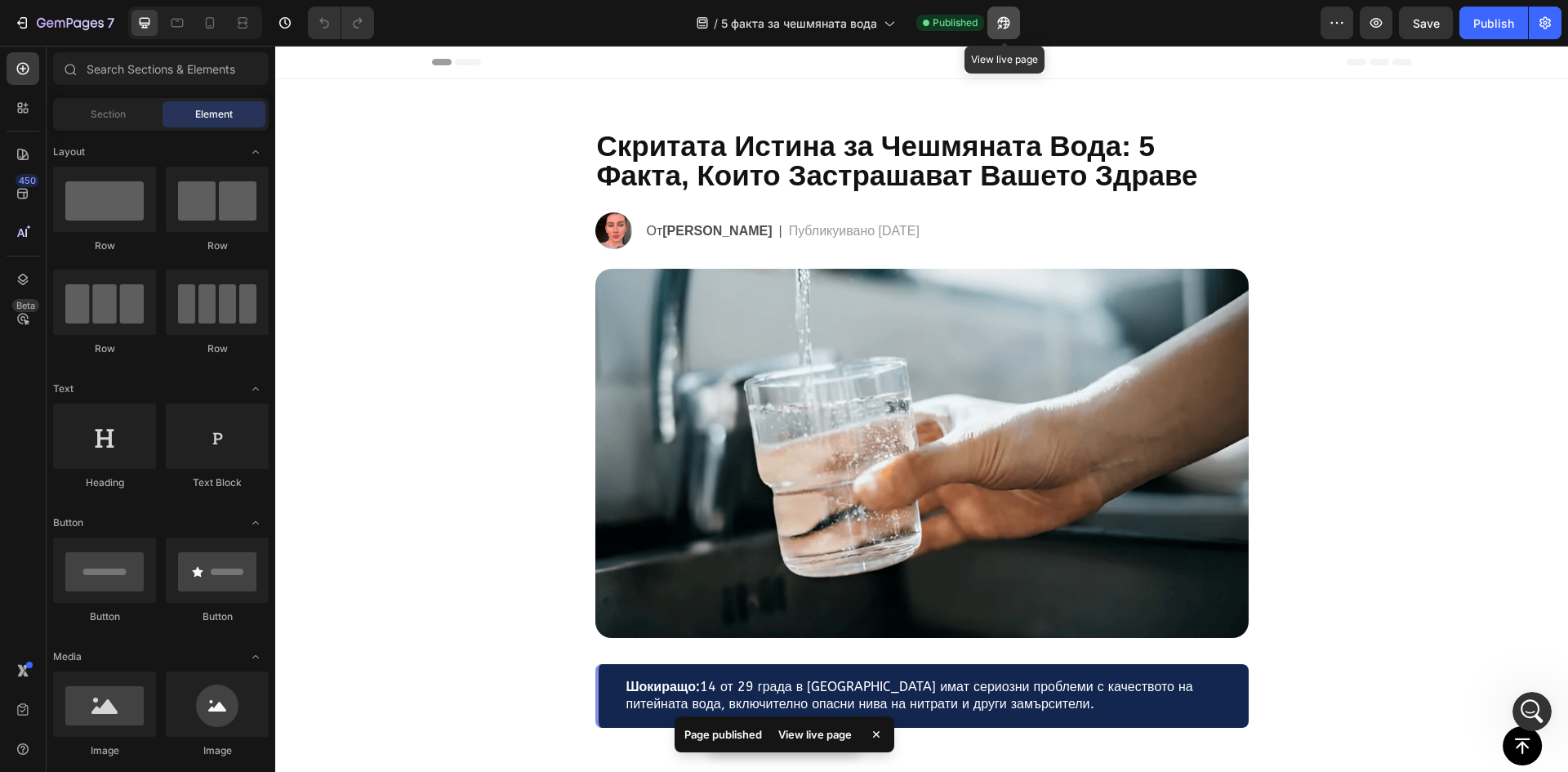
click at [1007, 31] on button "button" at bounding box center [1003, 23] width 33 height 33
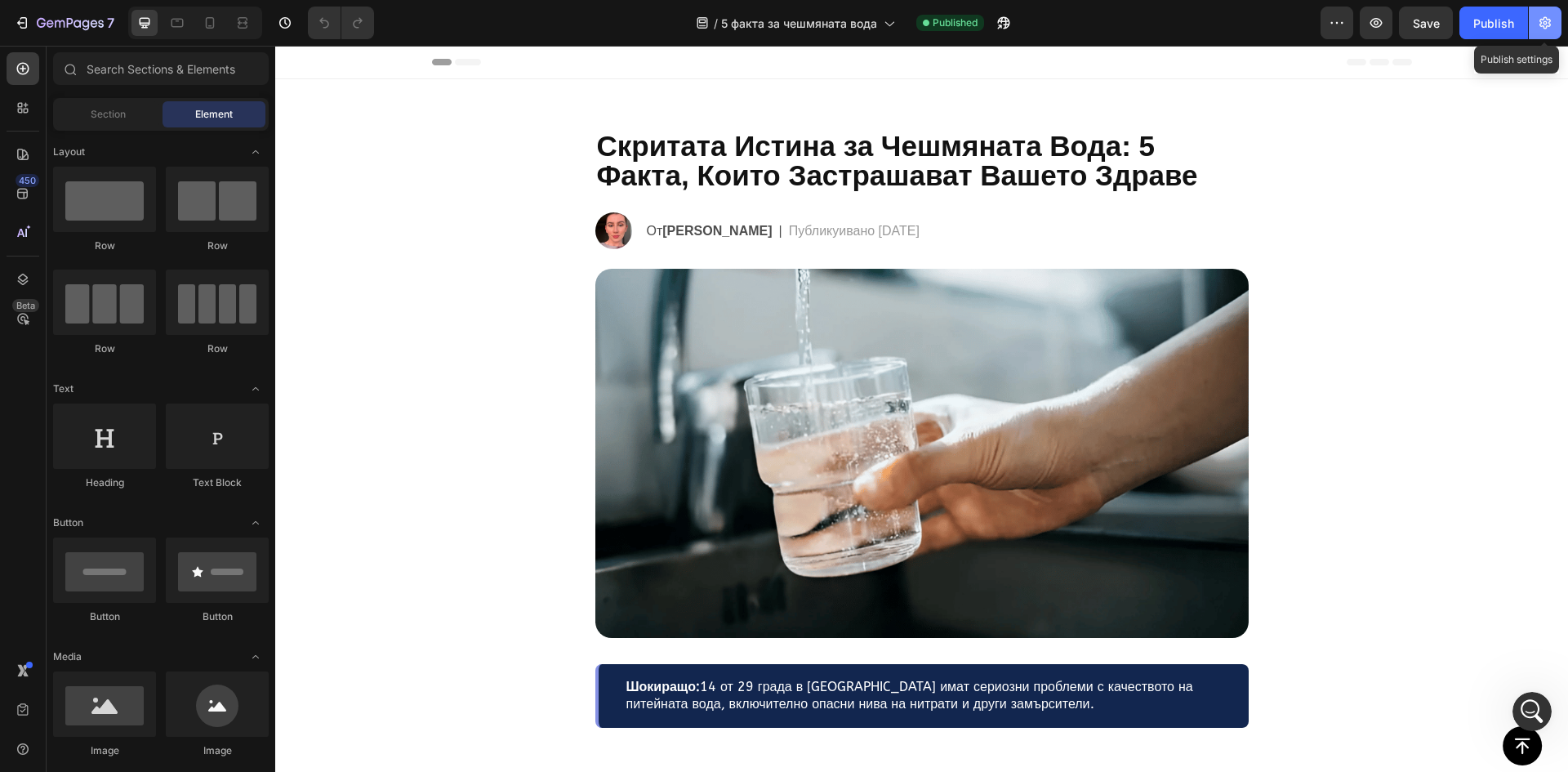
click at [1538, 19] on icon "button" at bounding box center [1545, 23] width 16 height 17
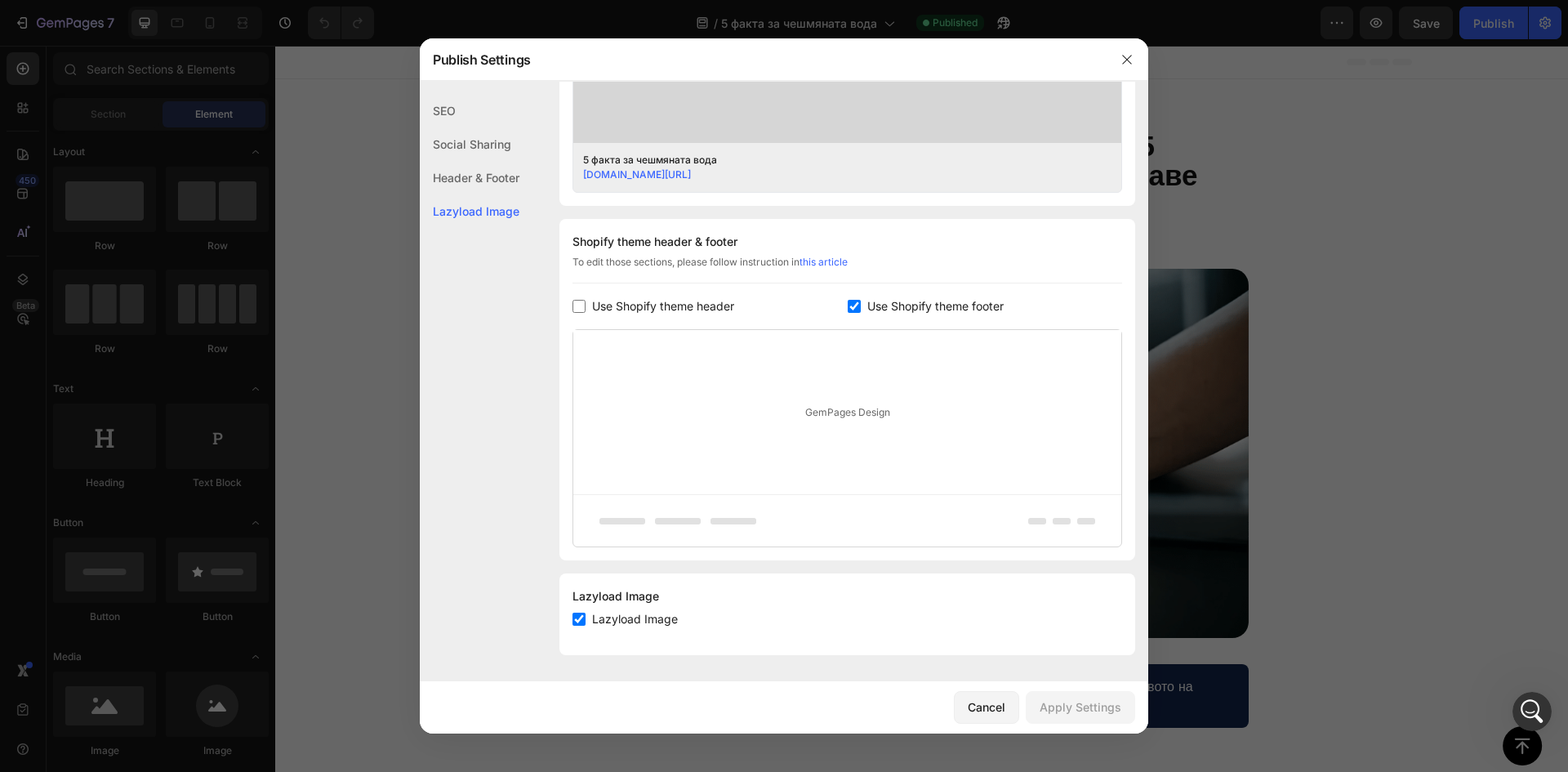
click at [875, 309] on span "Use Shopify theme footer" at bounding box center [935, 305] width 137 height 19
checkbox input "false"
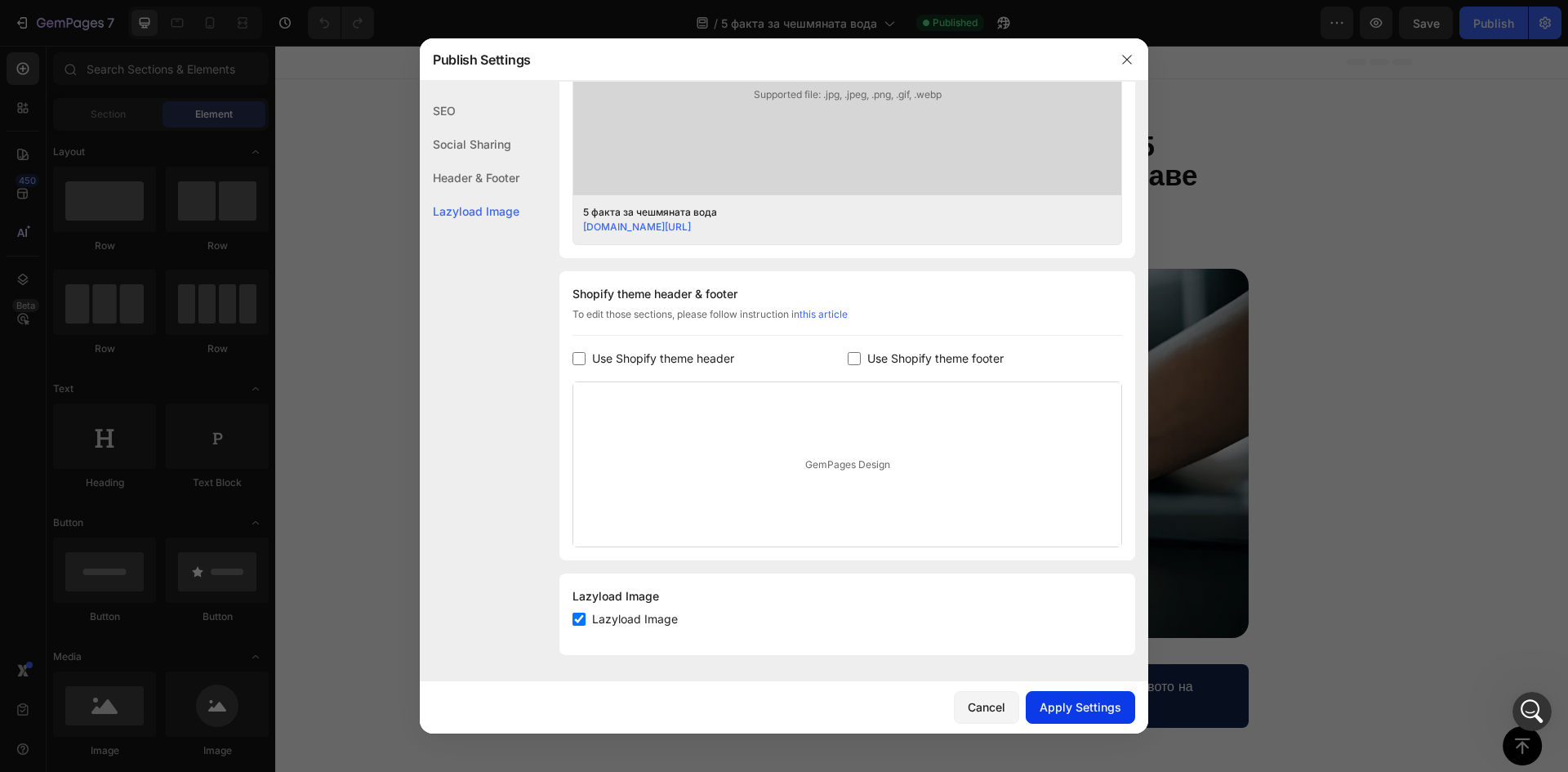
click at [1065, 715] on div "Apply Settings" at bounding box center [1080, 707] width 82 height 17
click at [1307, 542] on div at bounding box center [784, 386] width 1568 height 772
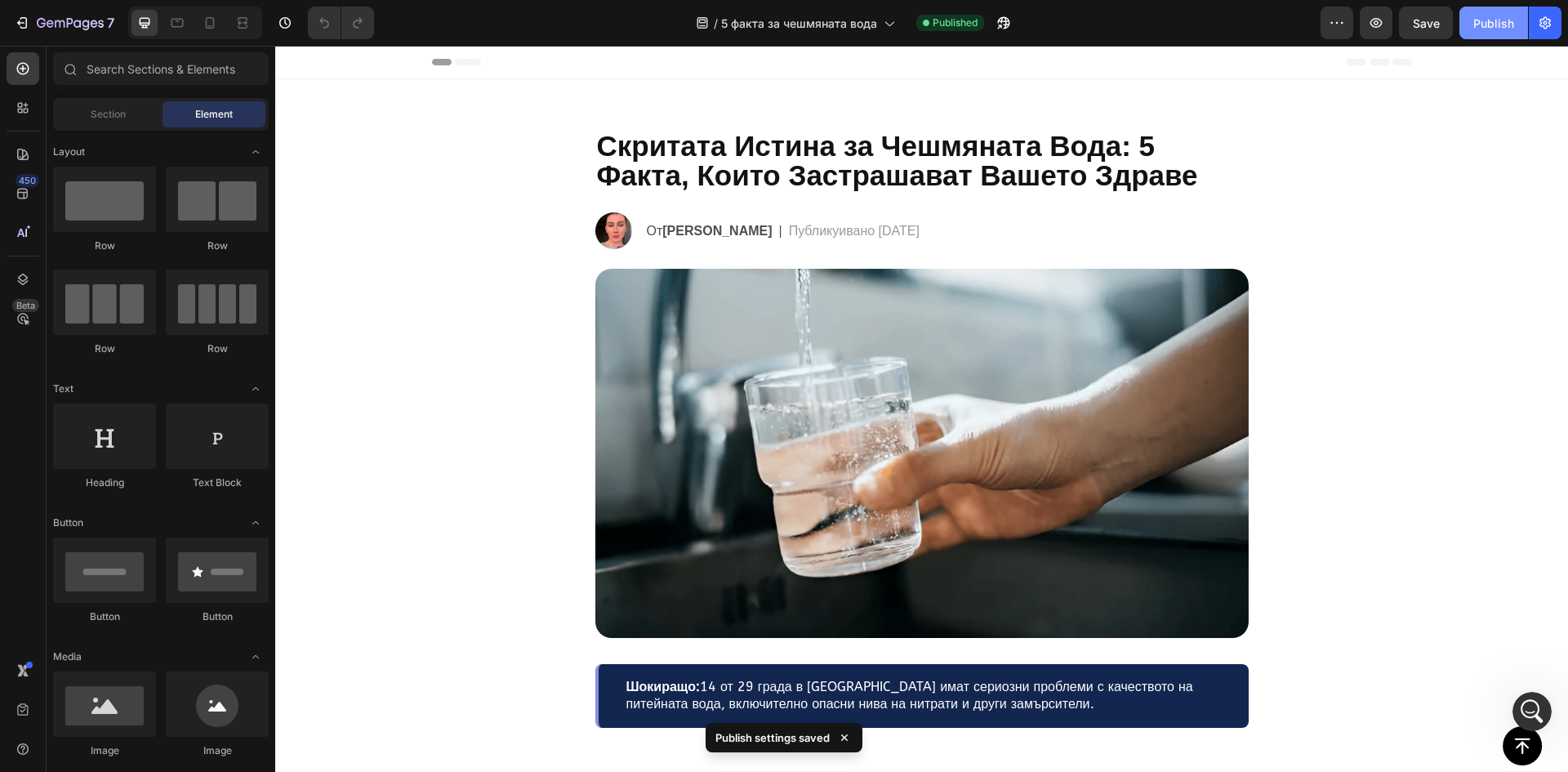
click at [1508, 29] on div "Publish" at bounding box center [1493, 23] width 41 height 17
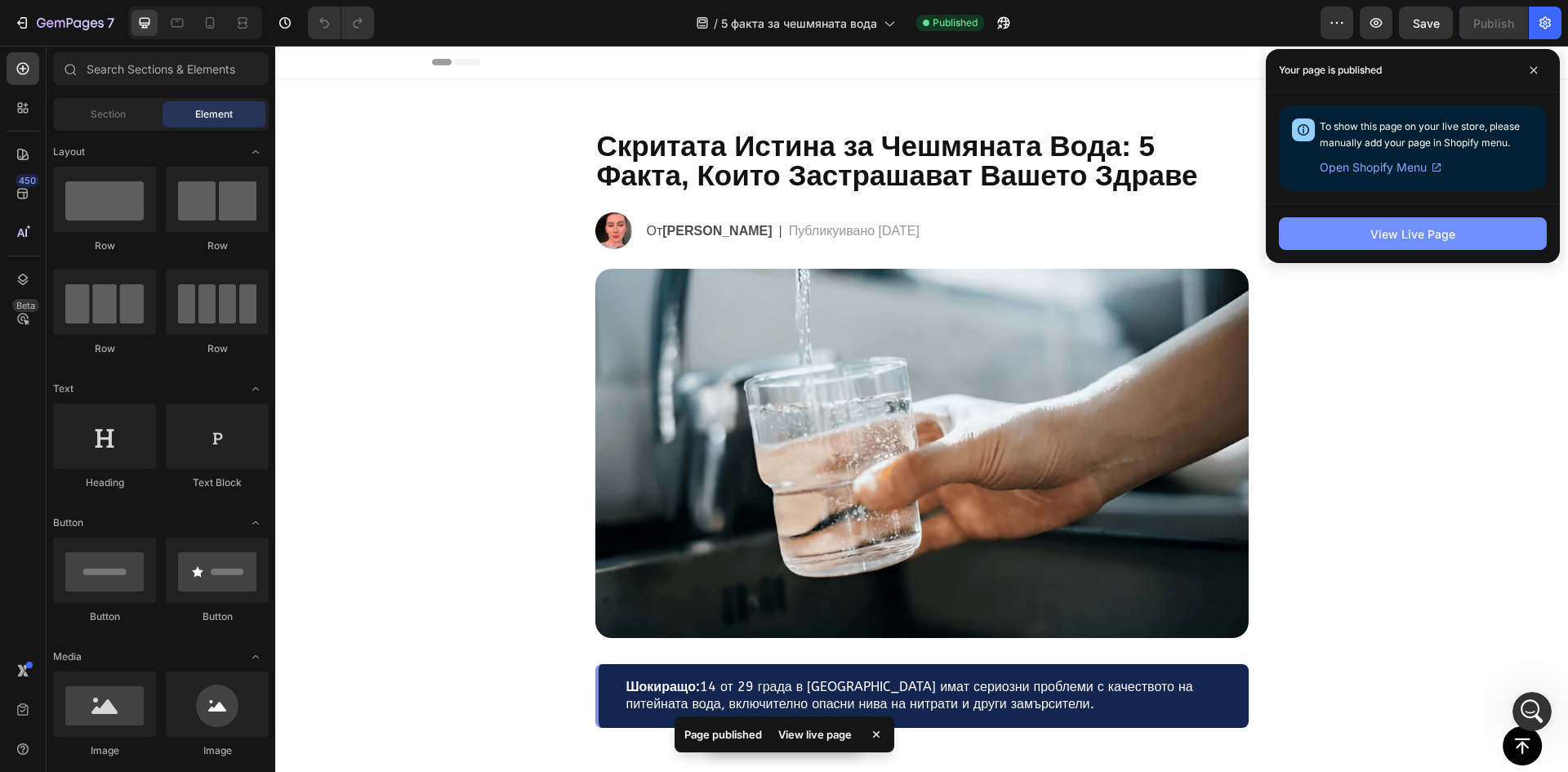
click at [1392, 242] on div "View Live Page" at bounding box center [1412, 234] width 85 height 17
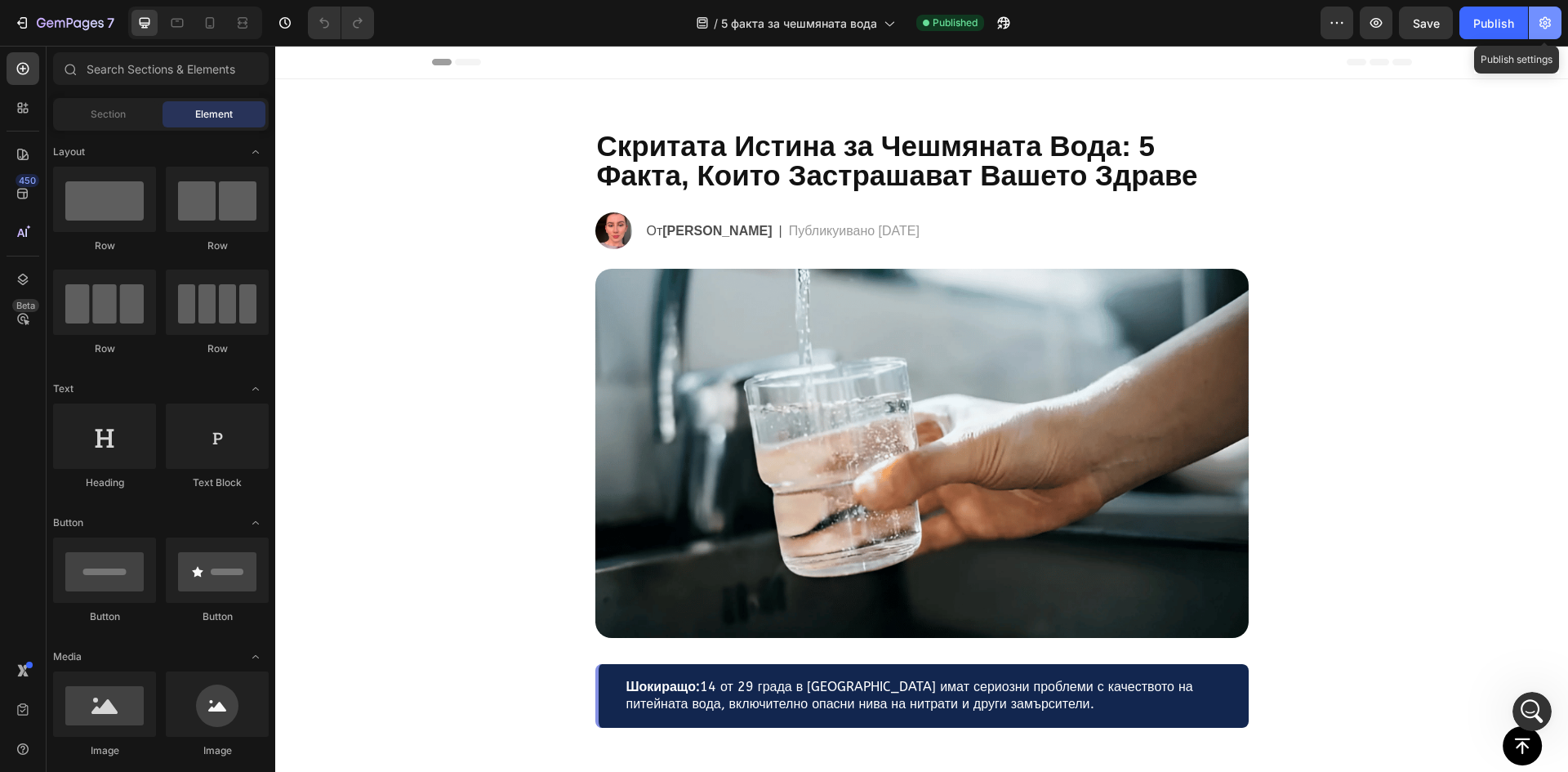
click at [1540, 27] on icon "button" at bounding box center [1544, 23] width 11 height 12
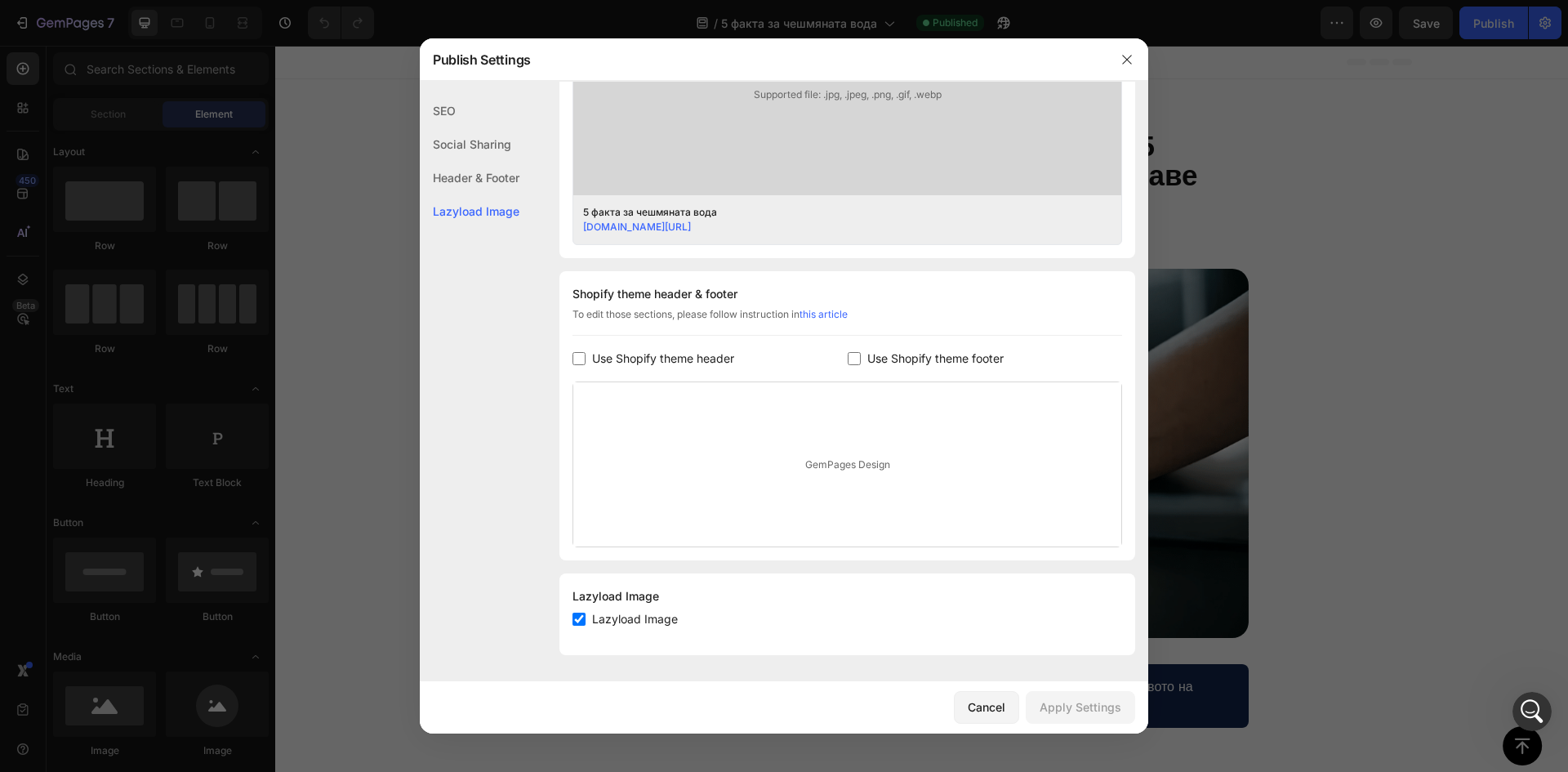
click at [872, 357] on span "Use Shopify theme footer" at bounding box center [935, 358] width 137 height 19
checkbox input "true"
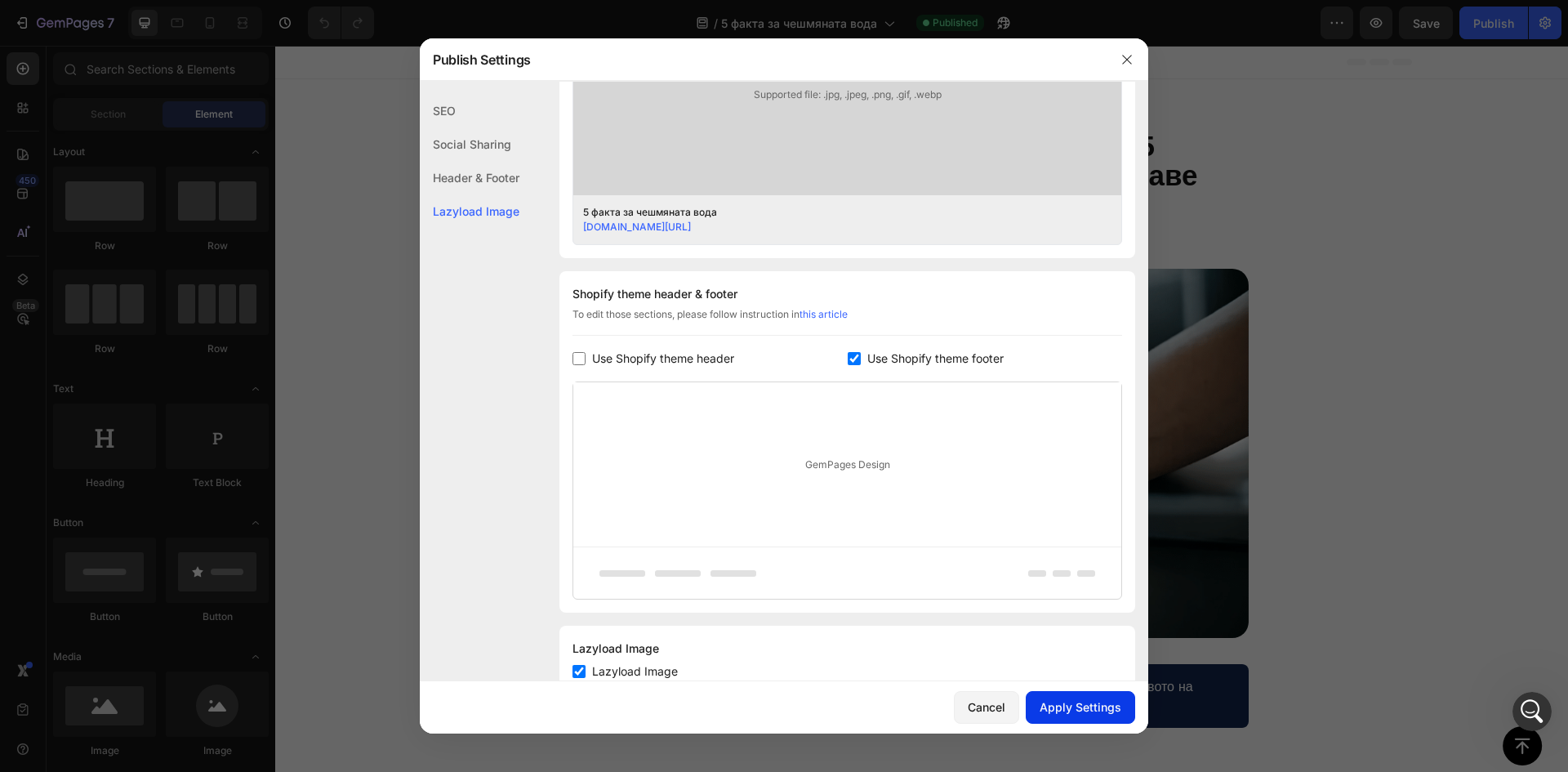
click at [1081, 721] on button "Apply Settings" at bounding box center [1080, 708] width 109 height 33
click at [1344, 557] on div at bounding box center [784, 386] width 1568 height 772
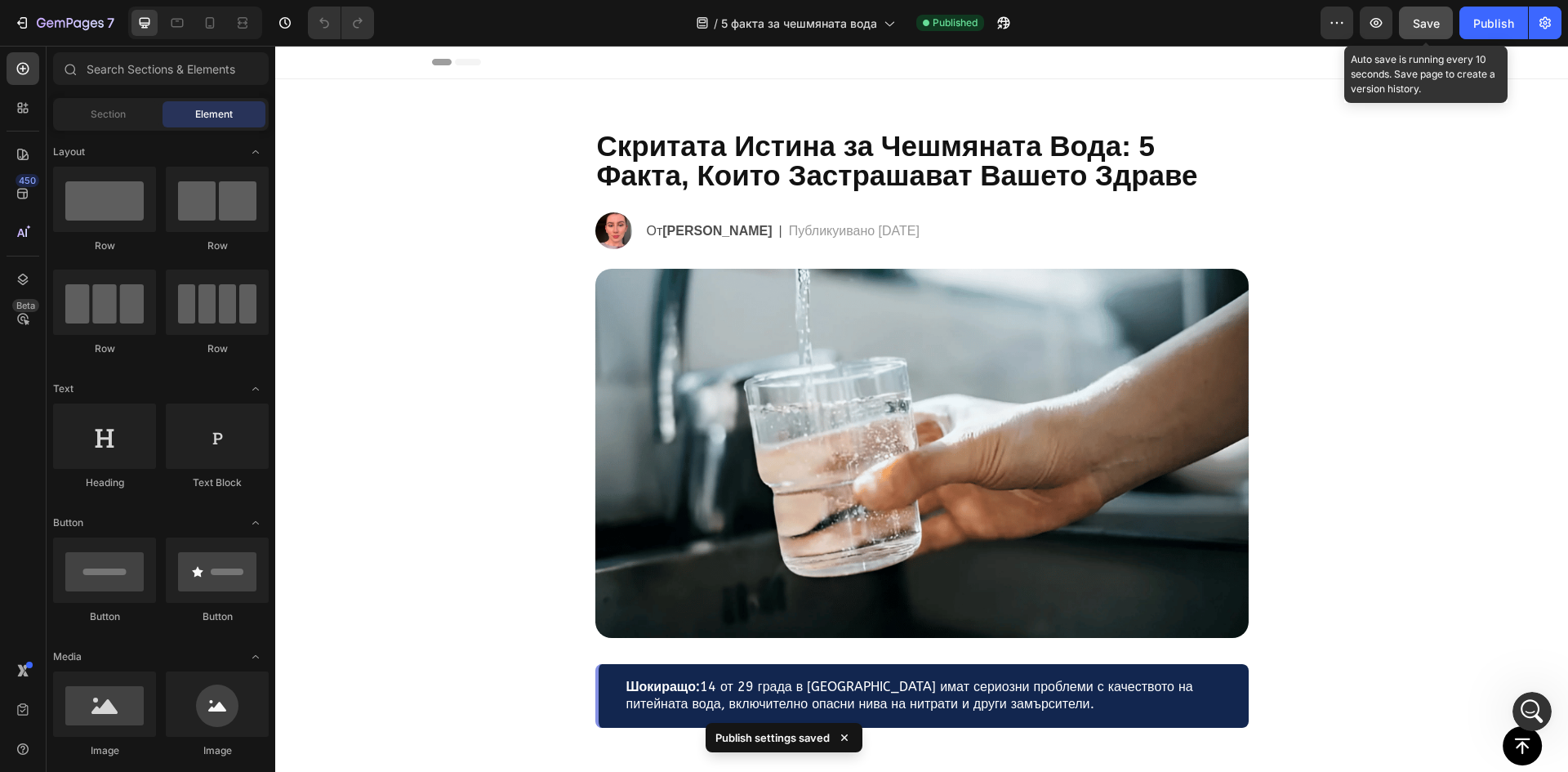
click at [1421, 26] on span "Save" at bounding box center [1425, 23] width 27 height 14
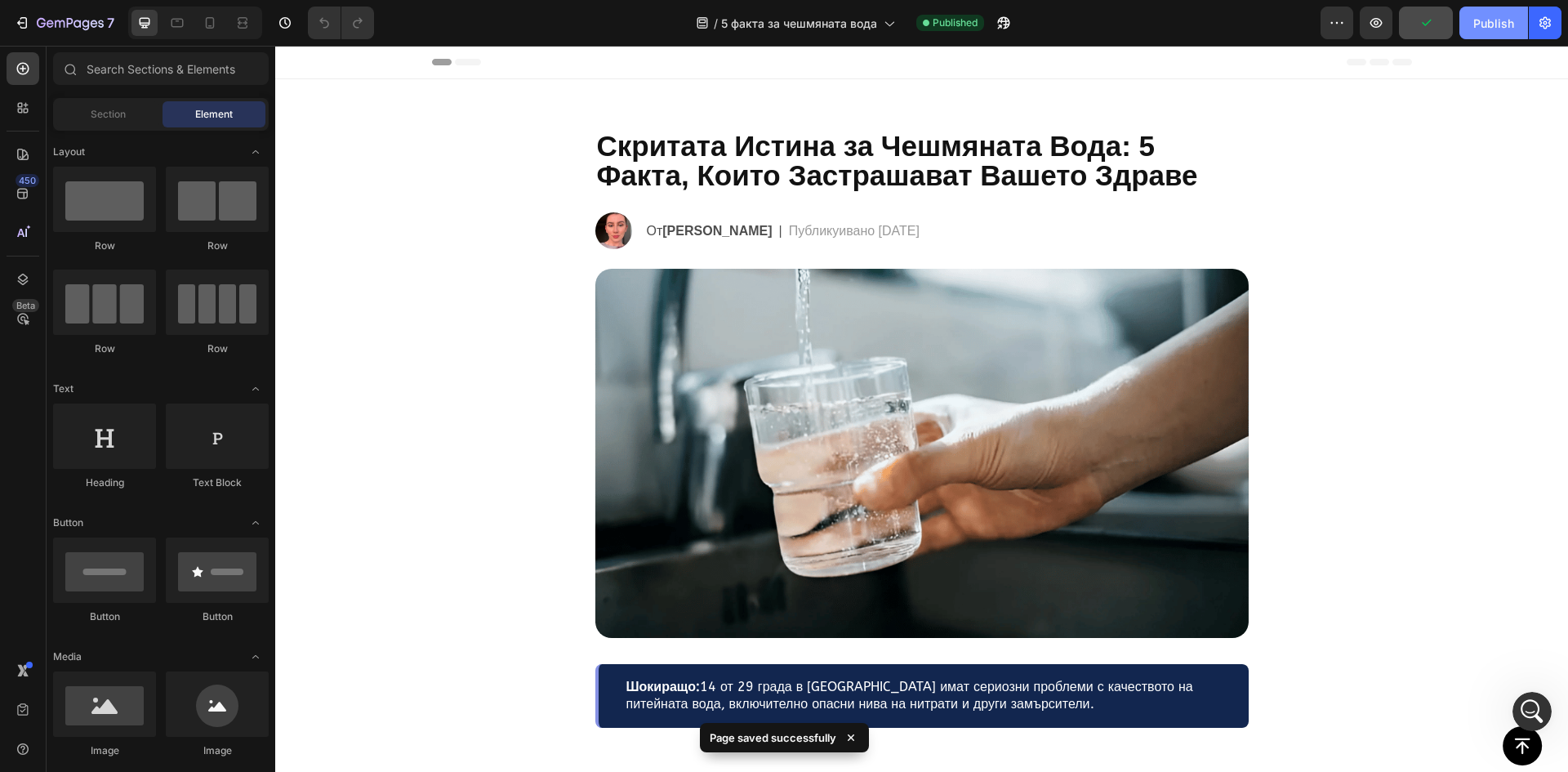
click at [1499, 25] on div "Publish" at bounding box center [1493, 23] width 41 height 17
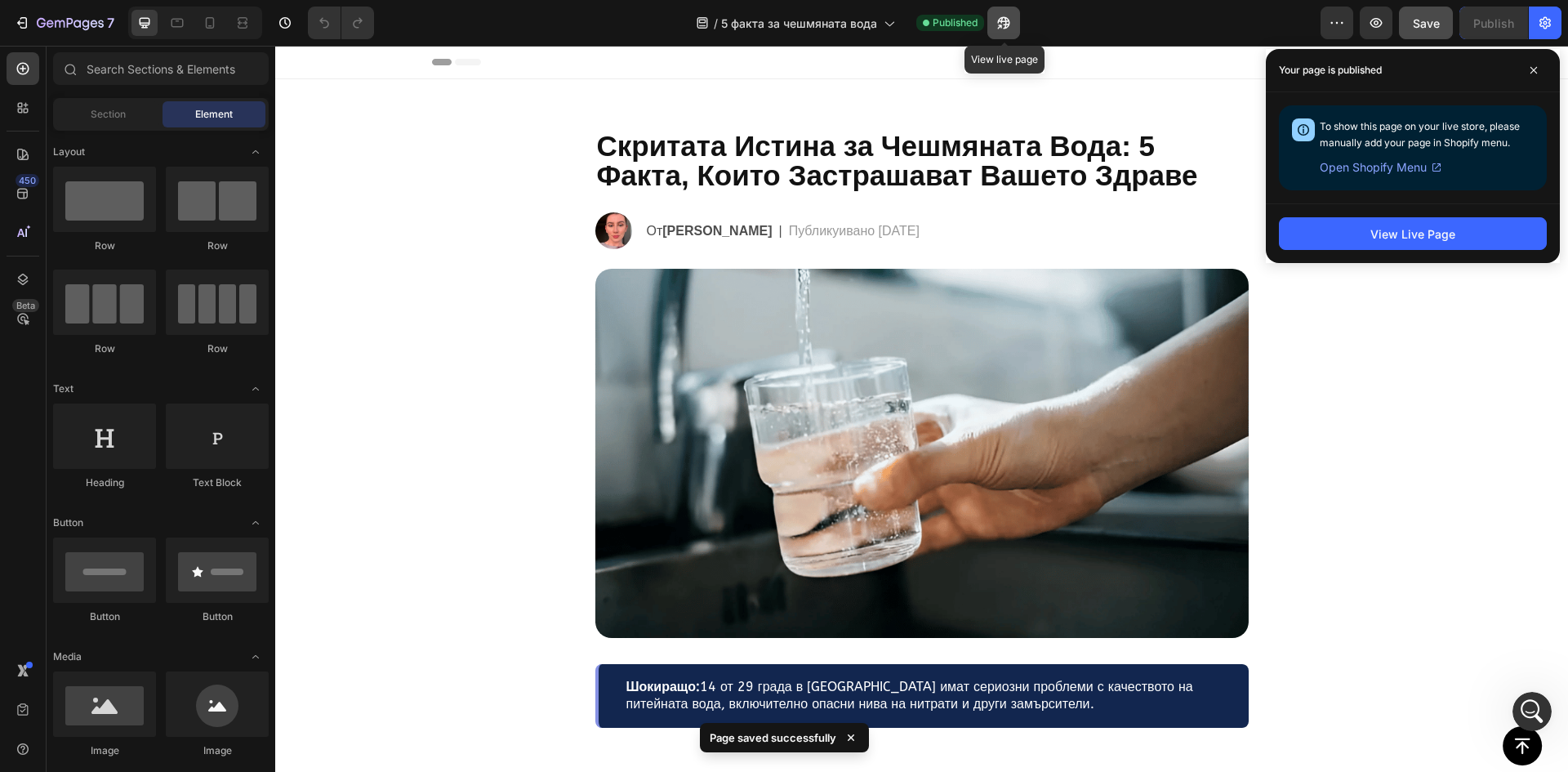
click at [1005, 30] on icon "button" at bounding box center [1003, 23] width 16 height 17
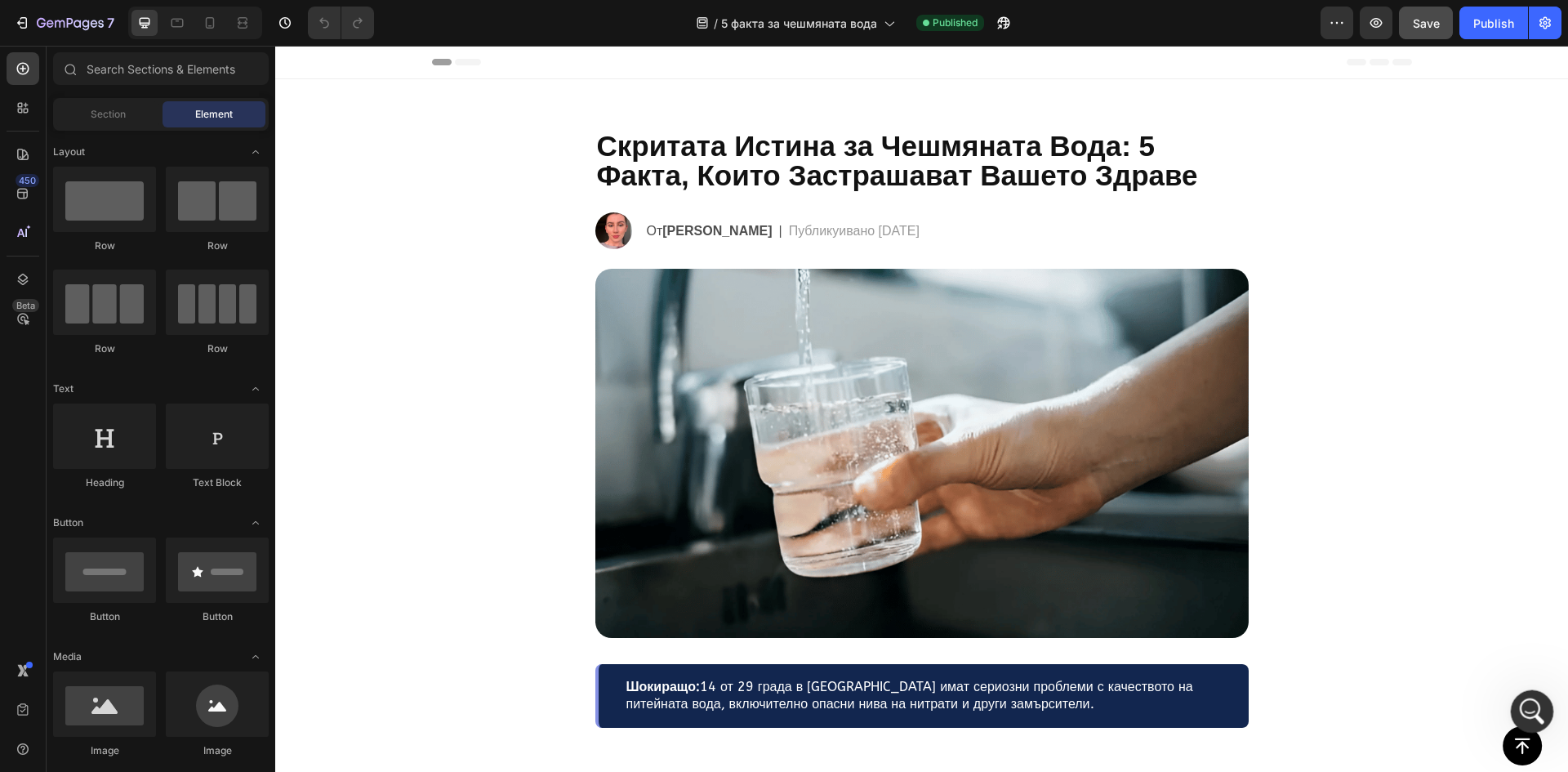
click at [1522, 714] on icon "Open Intercom Messenger" at bounding box center [1529, 709] width 27 height 27
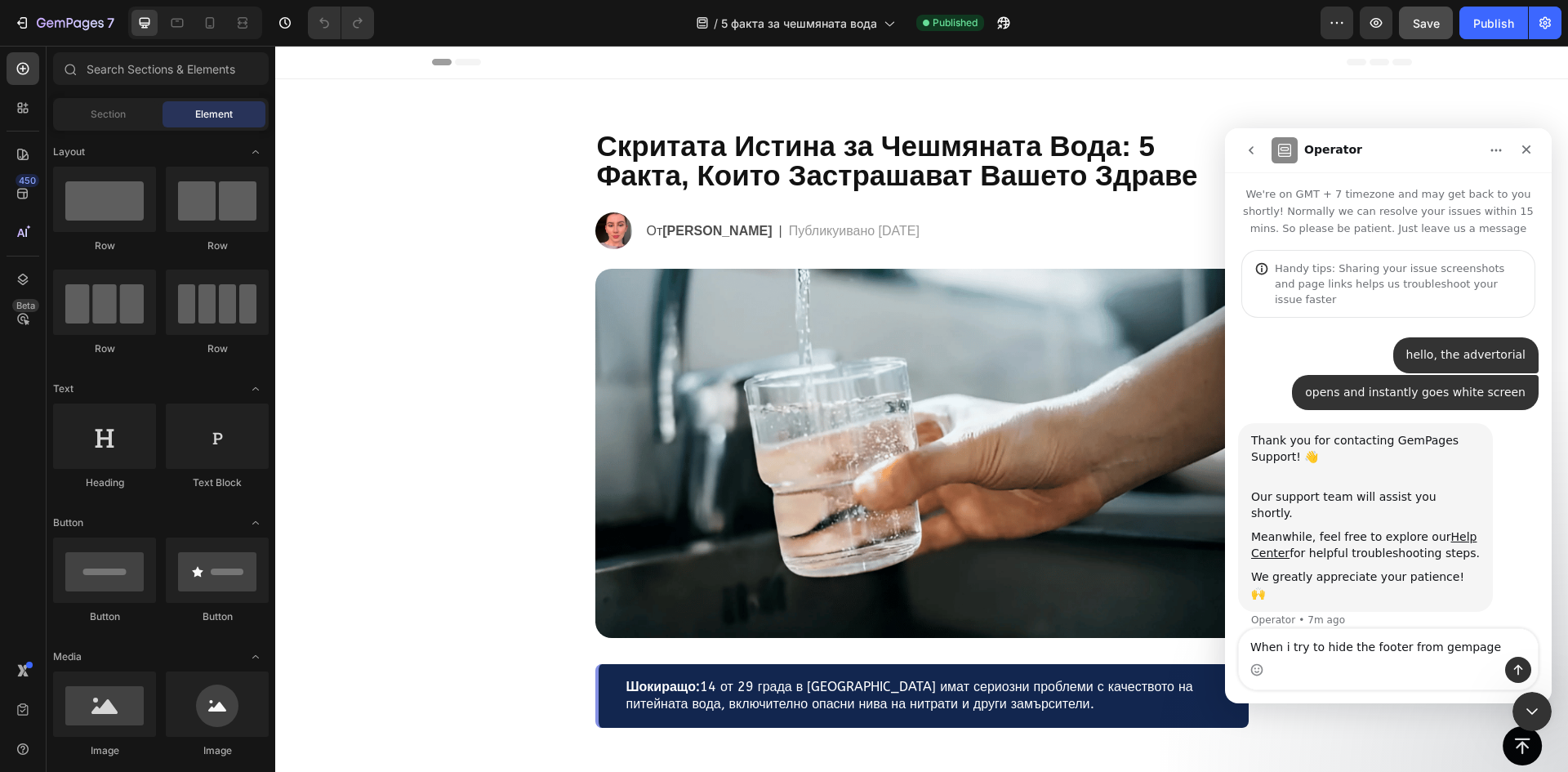
type textarea "When i try to hide the footer from gempages"
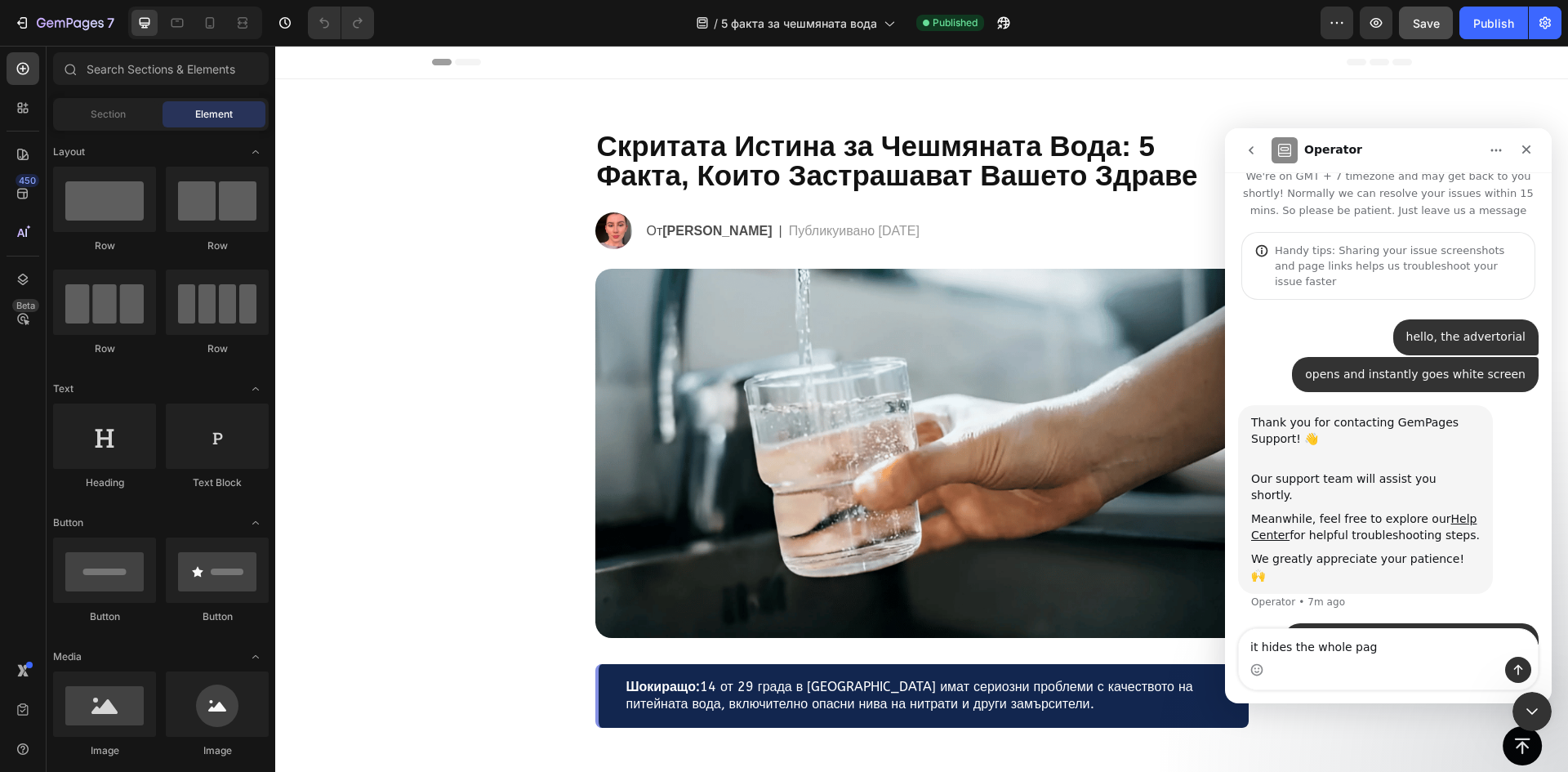
type textarea "it hides the whole page"
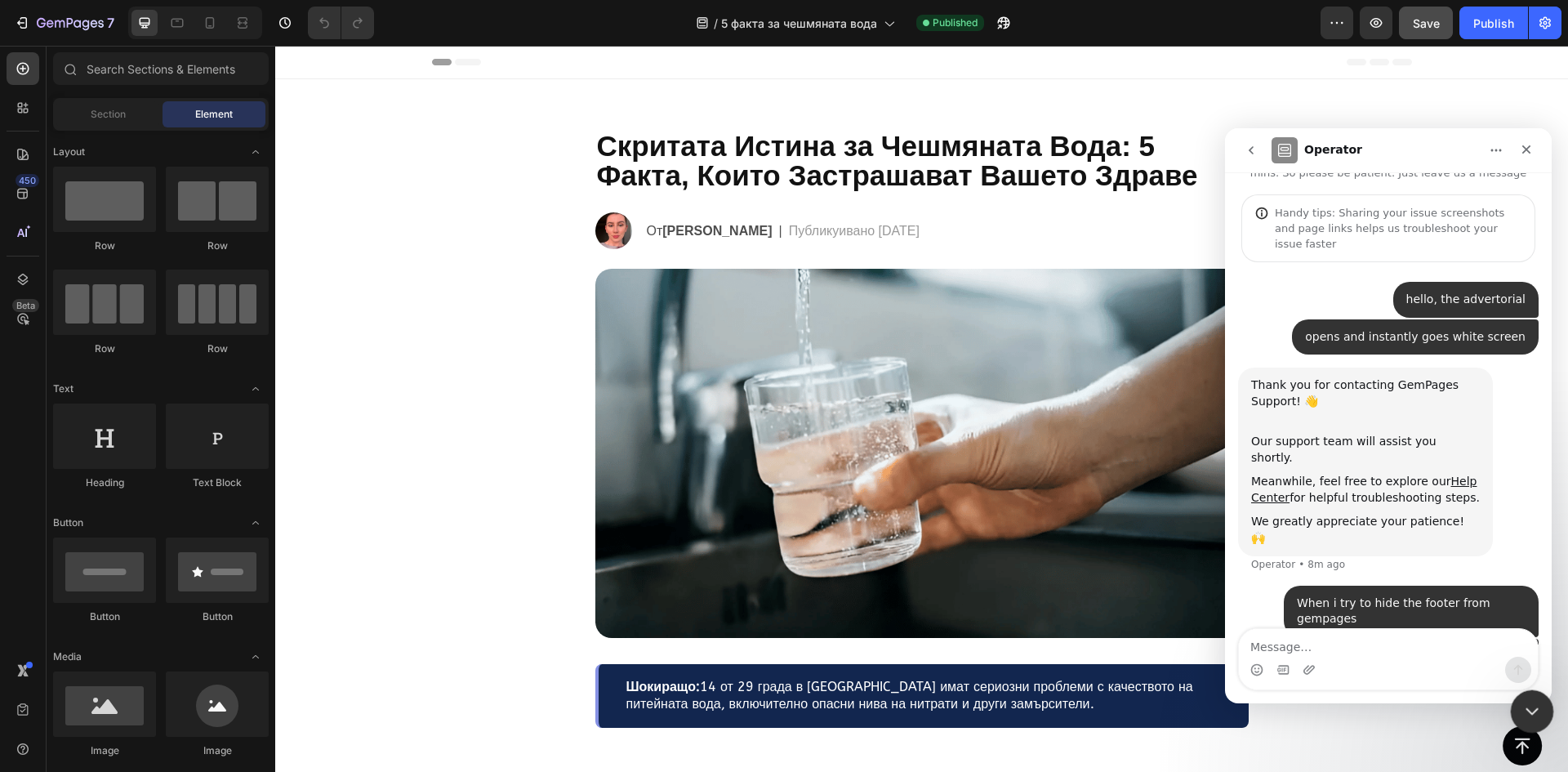
click at [1530, 700] on icon "Close Intercom Messenger" at bounding box center [1529, 709] width 19 height 19
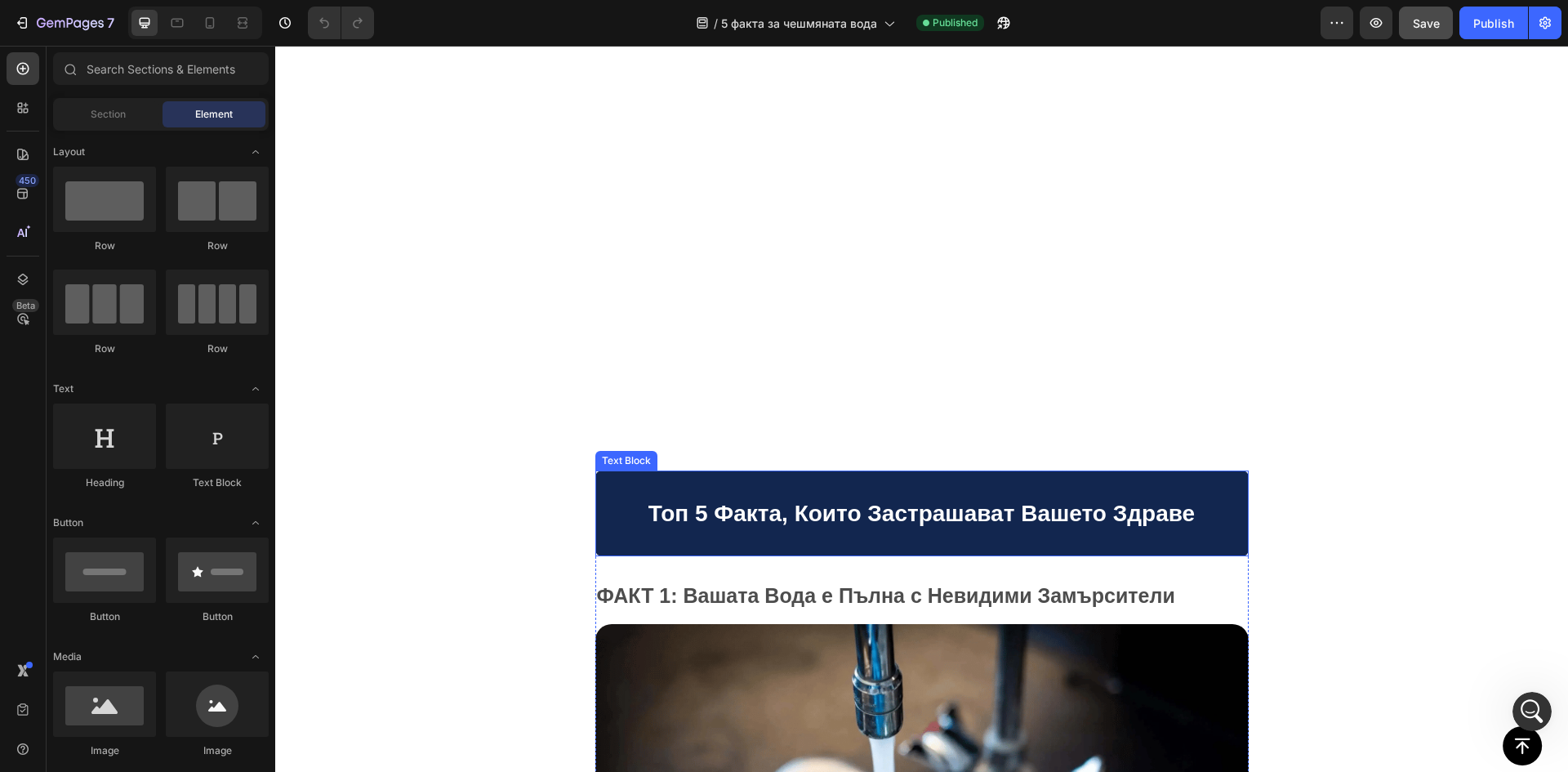
scroll to position [0, 0]
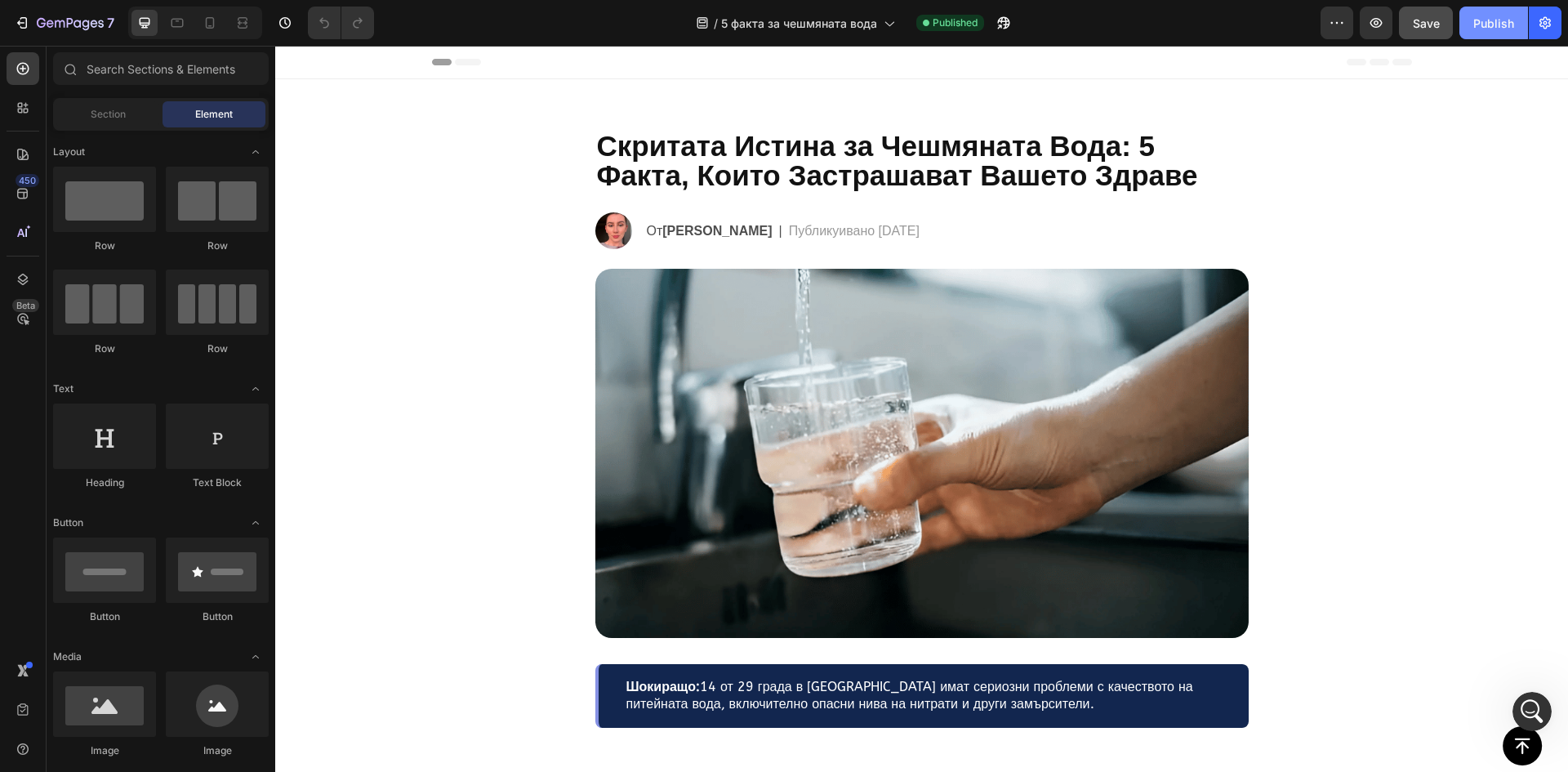
click at [1500, 29] on div "Publish" at bounding box center [1493, 23] width 41 height 17
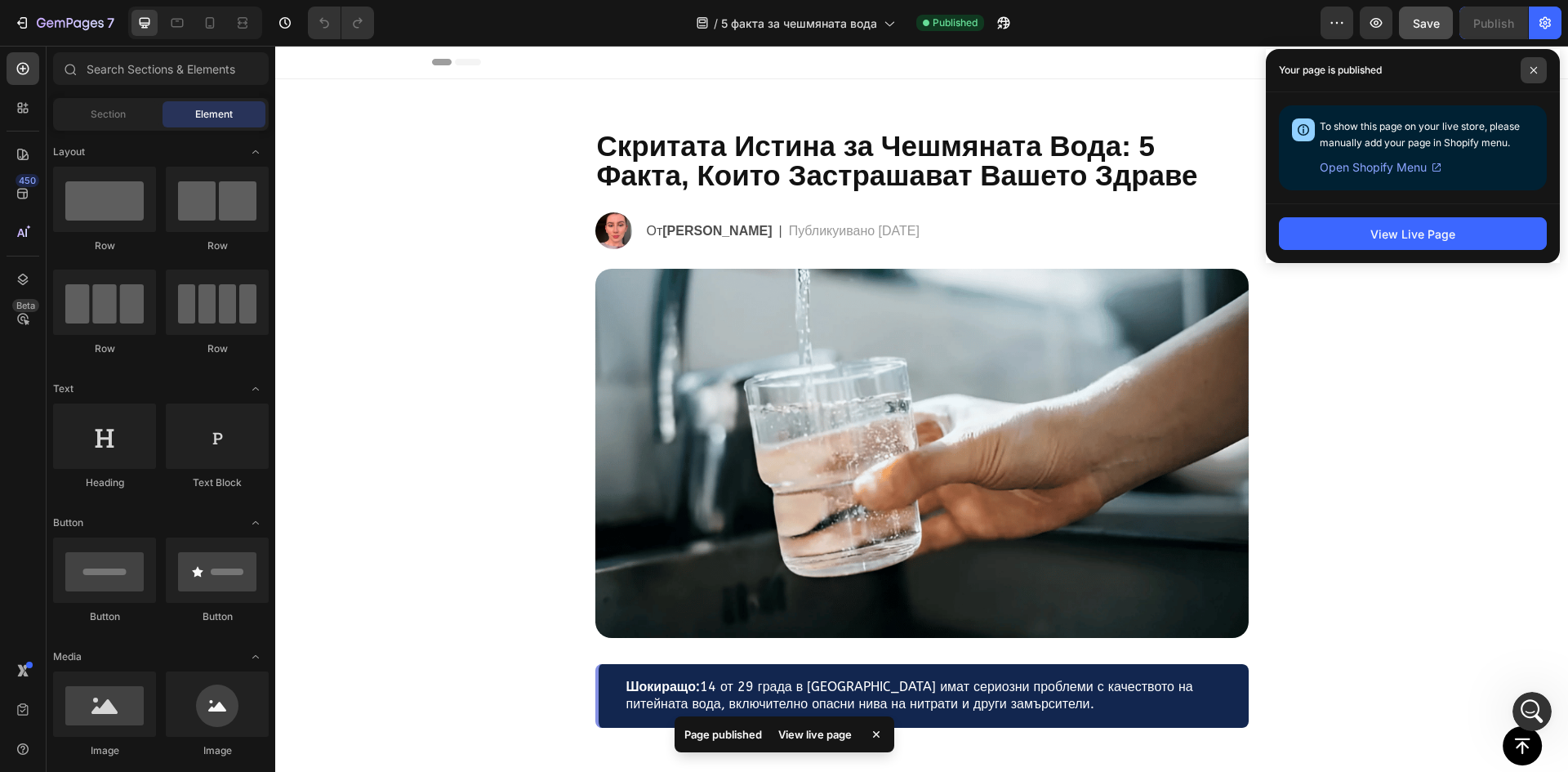
click at [1538, 72] on span at bounding box center [1533, 70] width 27 height 27
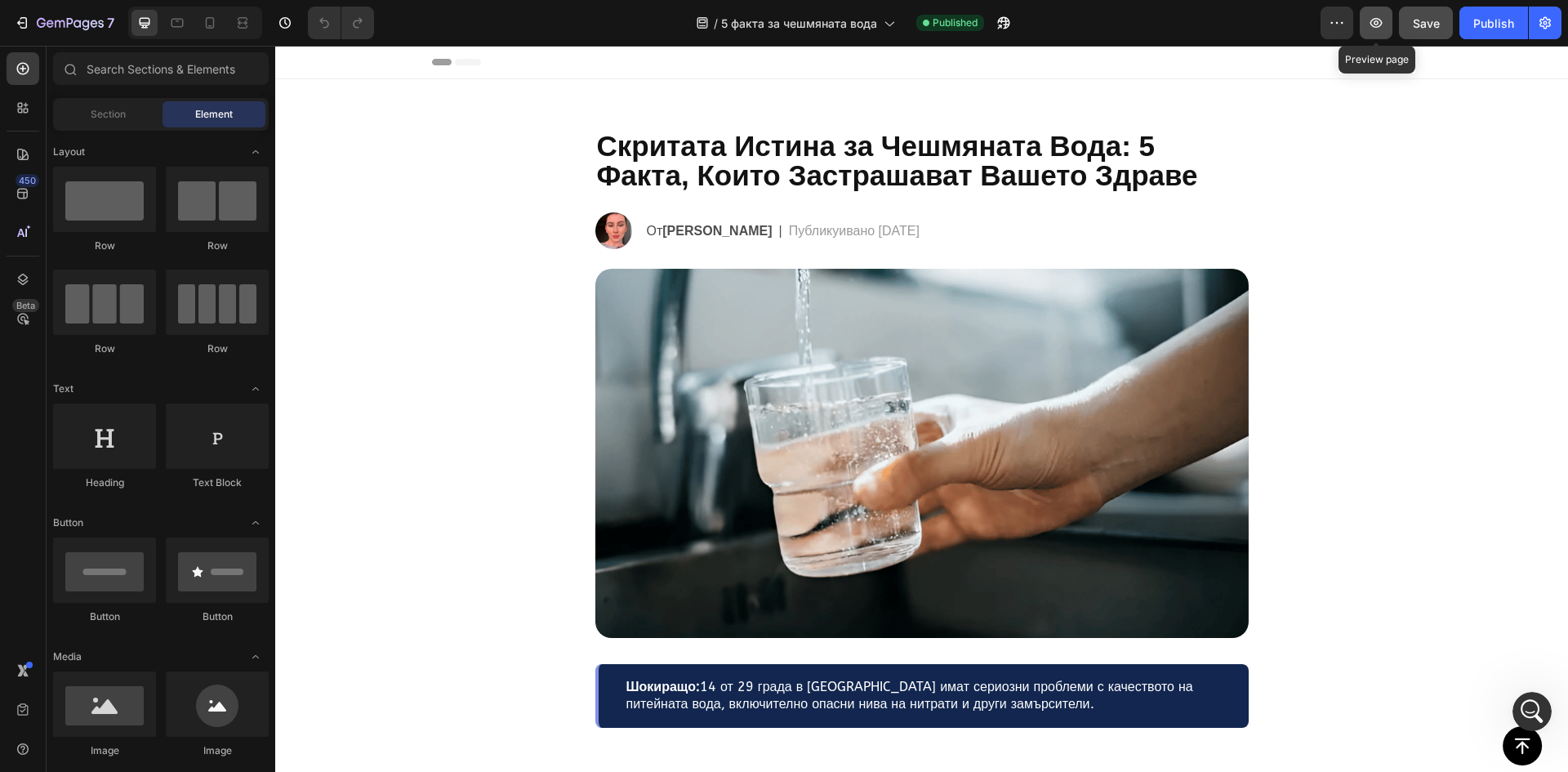
click at [1371, 24] on icon "button" at bounding box center [1376, 23] width 12 height 10
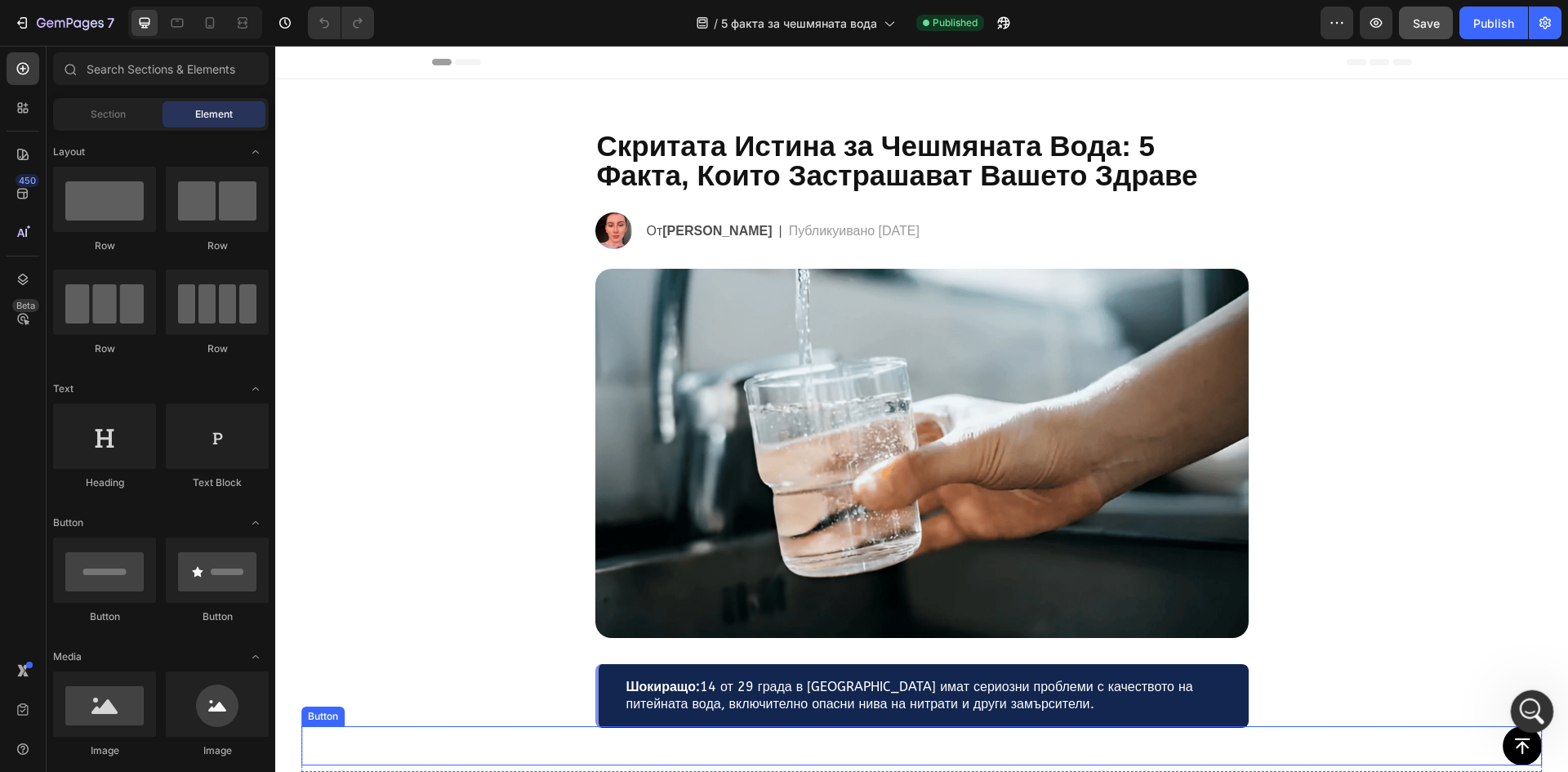
click at [1530, 713] on icon "Open Intercom Messenger" at bounding box center [1529, 709] width 27 height 27
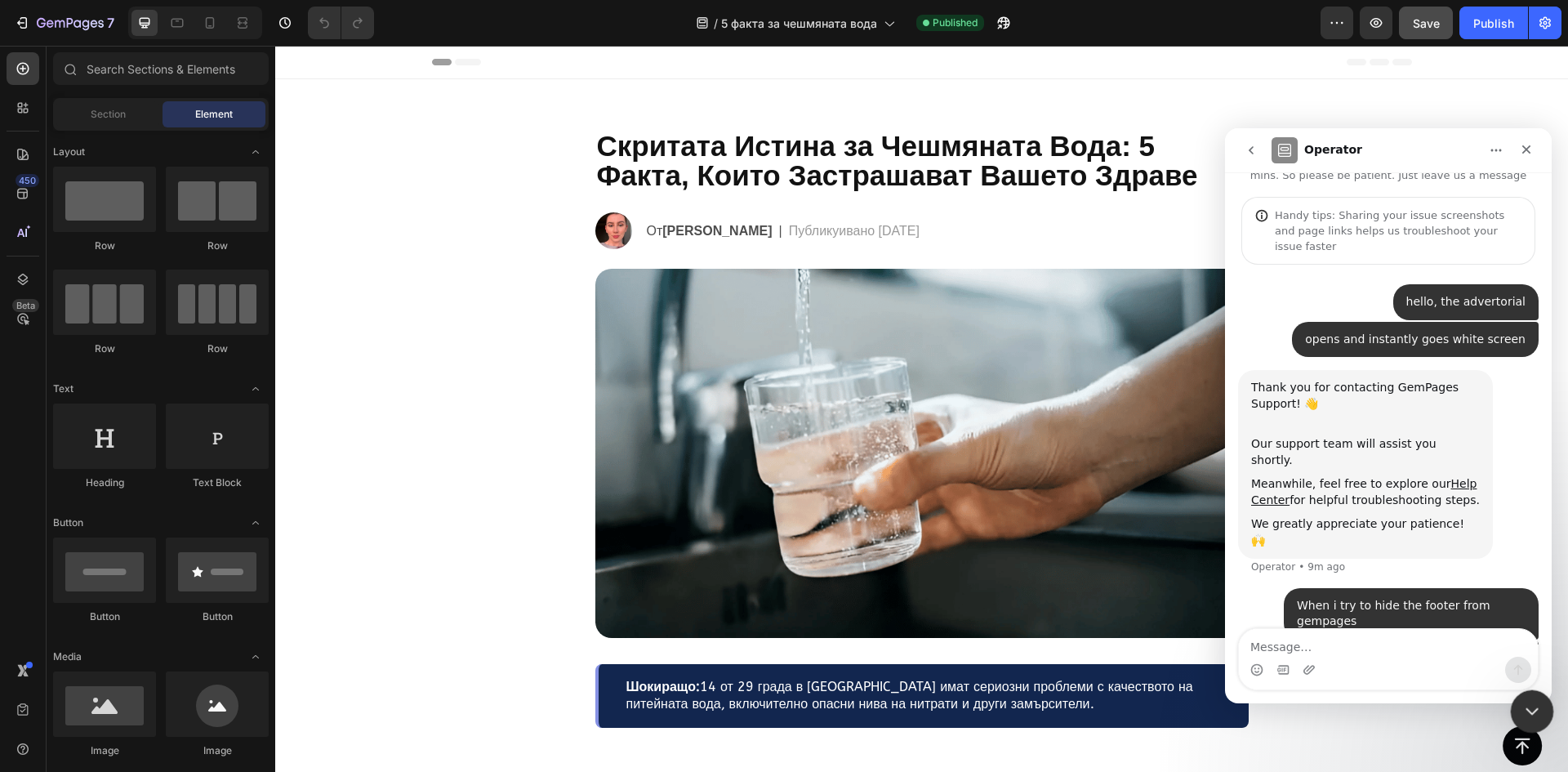
scroll to position [56, 0]
click at [1530, 713] on icon "Close Intercom Messenger" at bounding box center [1529, 709] width 19 height 19
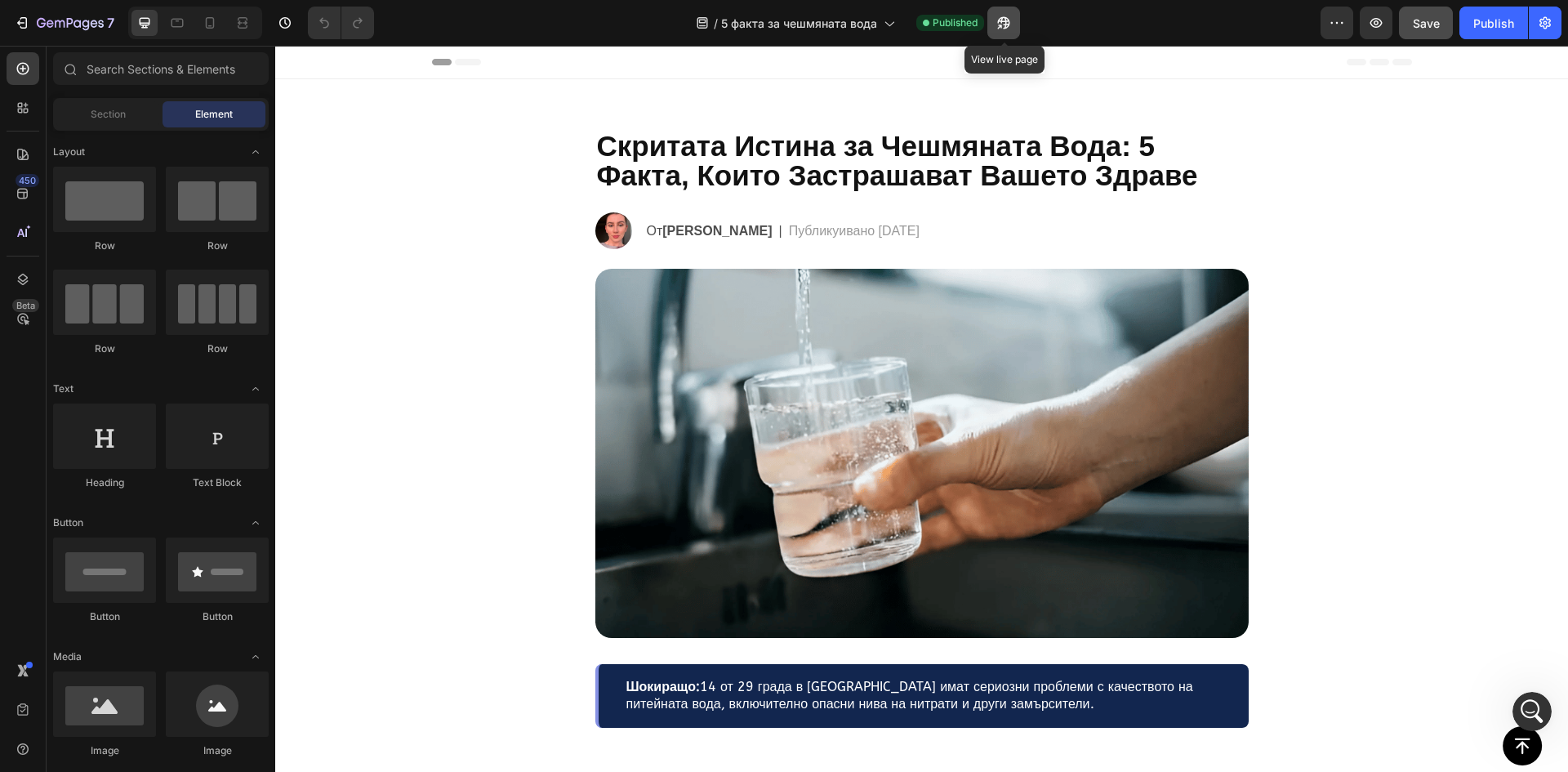
click at [1002, 25] on icon "button" at bounding box center [1000, 27] width 4 height 4
